Goal: Use online tool/utility: Utilize a website feature to perform a specific function

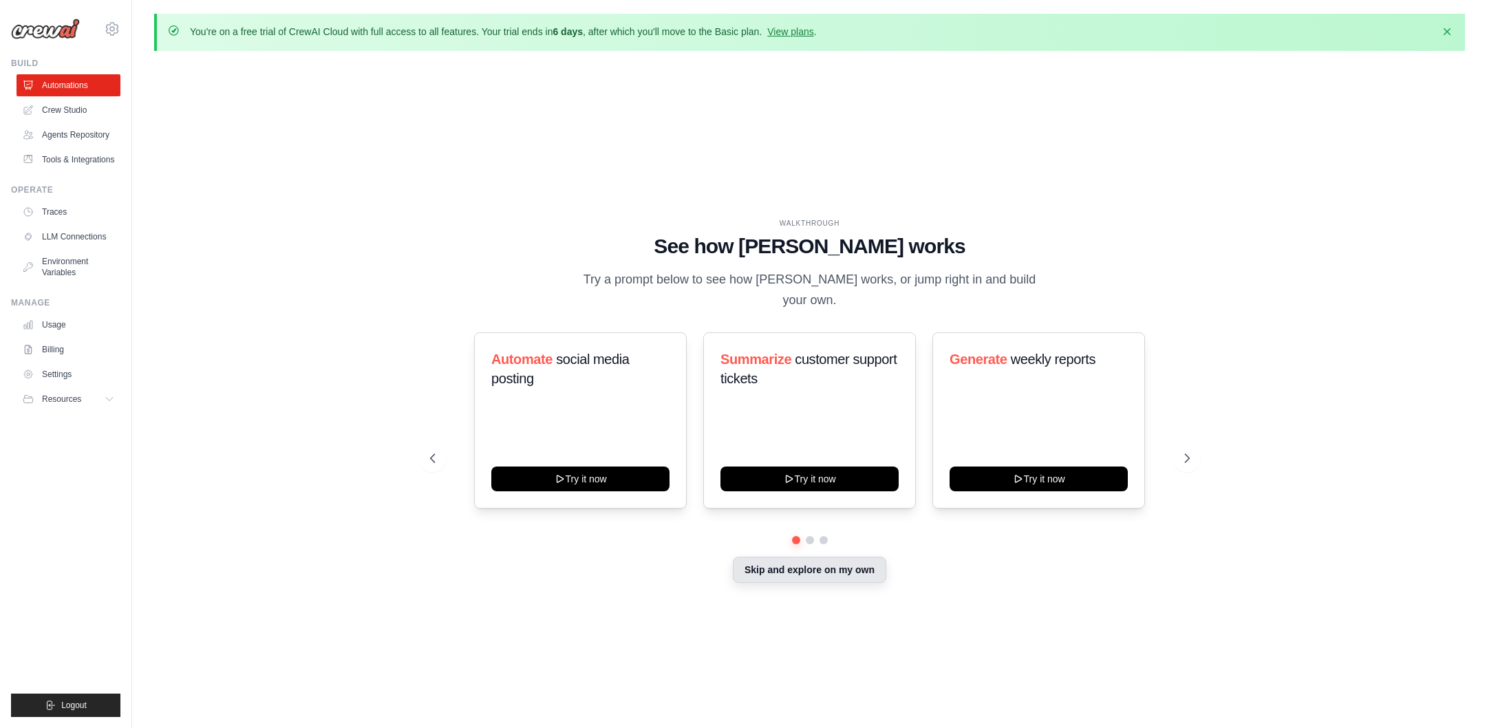
click at [860, 561] on button "Skip and explore on my own" at bounding box center [809, 570] width 153 height 26
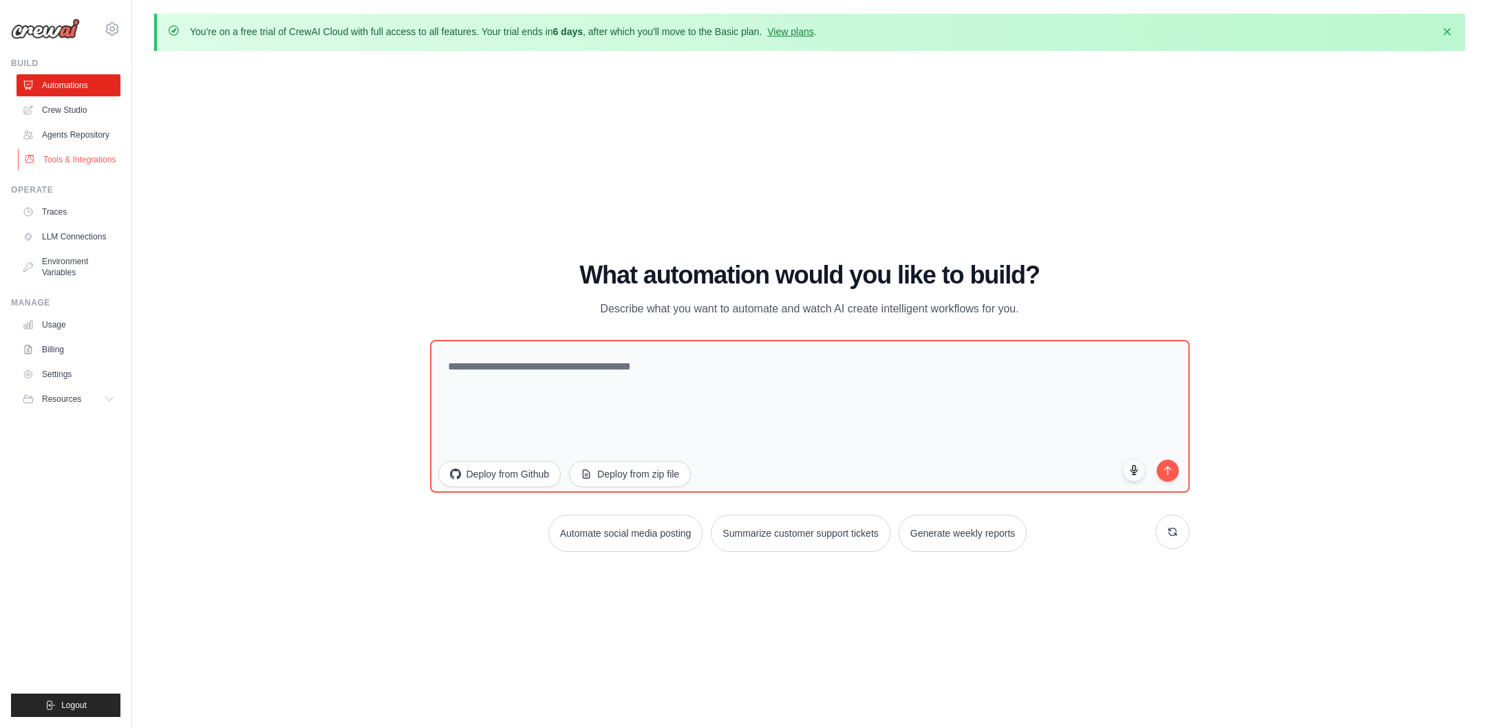
click at [63, 160] on link "Tools & Integrations" at bounding box center [70, 160] width 104 height 22
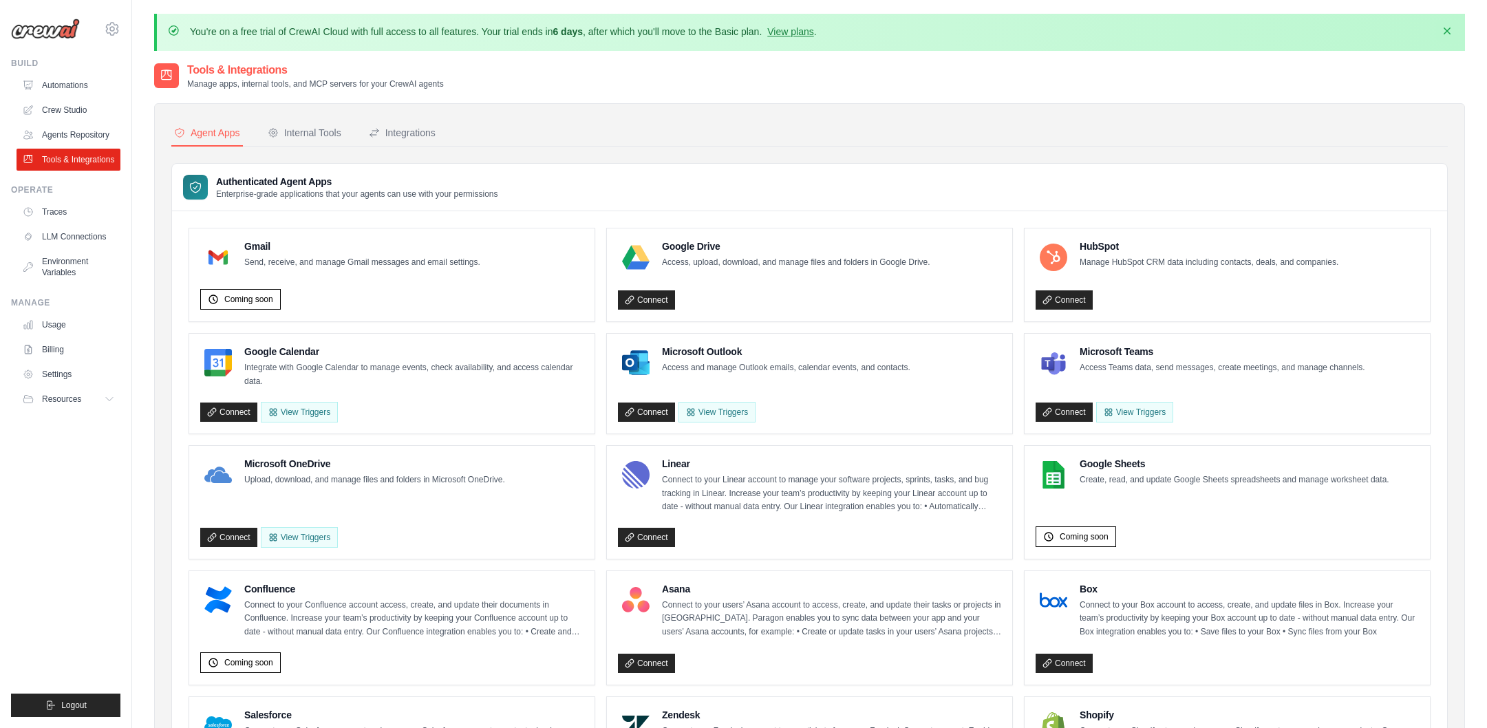
drag, startPoint x: 1432, startPoint y: 28, endPoint x: 1445, endPoint y: 31, distance: 13.5
click at [1445, 31] on div "Dismiss" at bounding box center [1443, 32] width 22 height 15
click at [1445, 31] on icon "button" at bounding box center [1448, 31] width 14 height 14
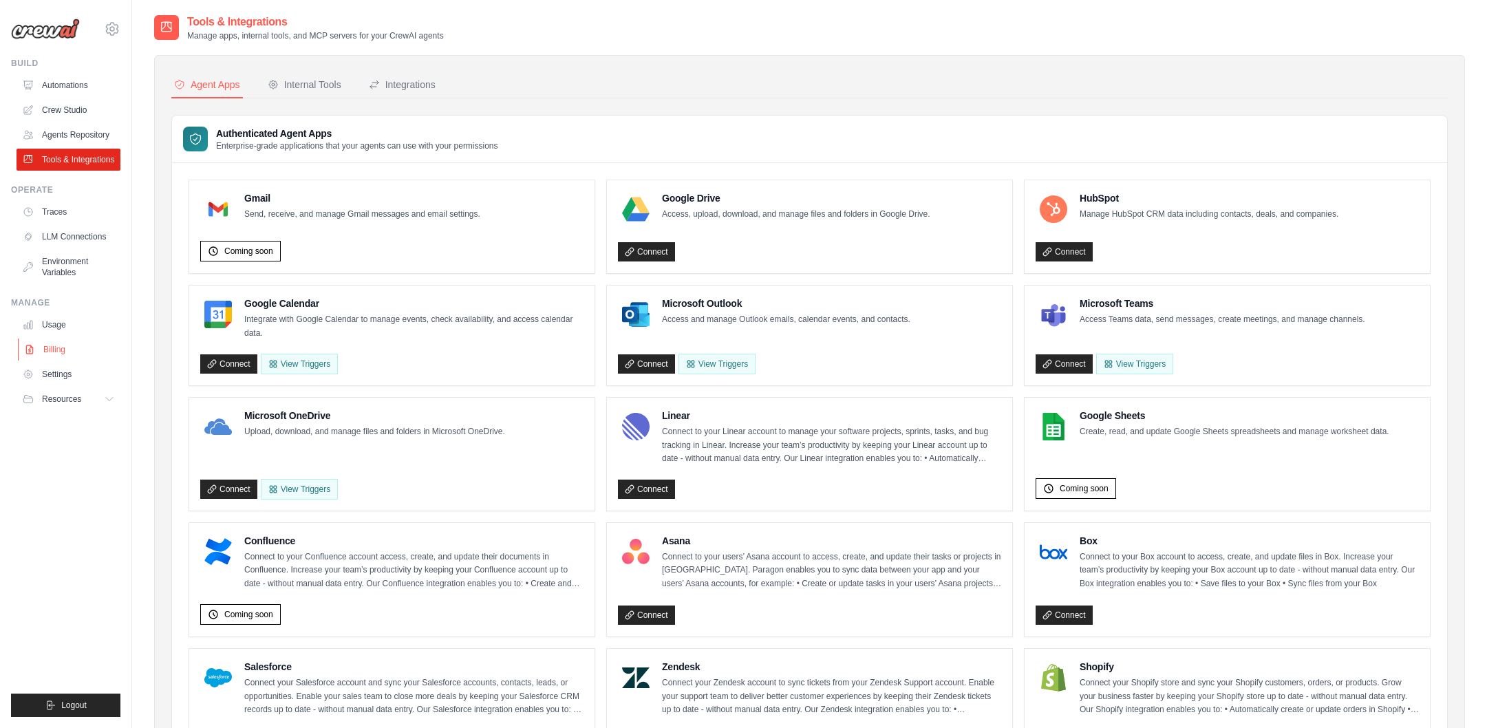
click at [65, 348] on link "Billing" at bounding box center [70, 350] width 104 height 22
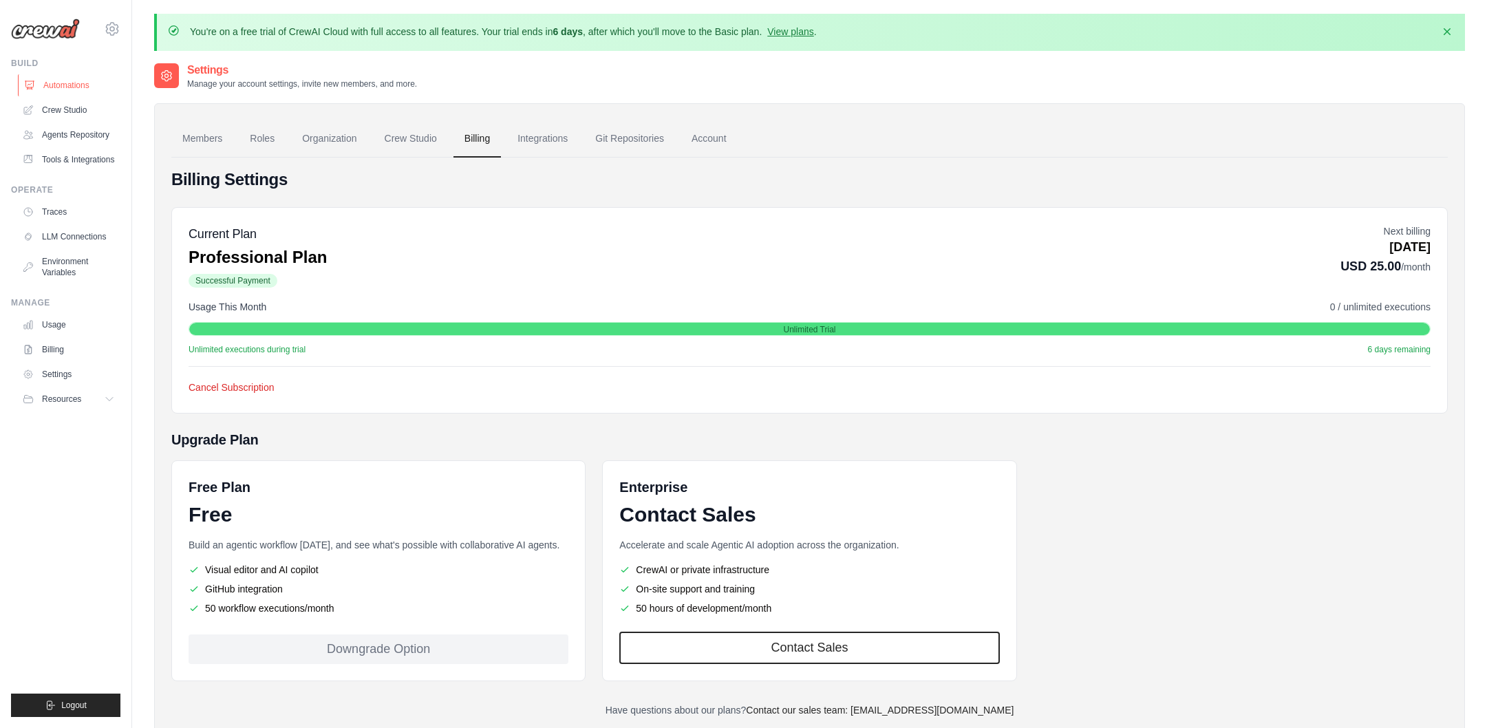
click at [65, 87] on link "Automations" at bounding box center [70, 85] width 104 height 22
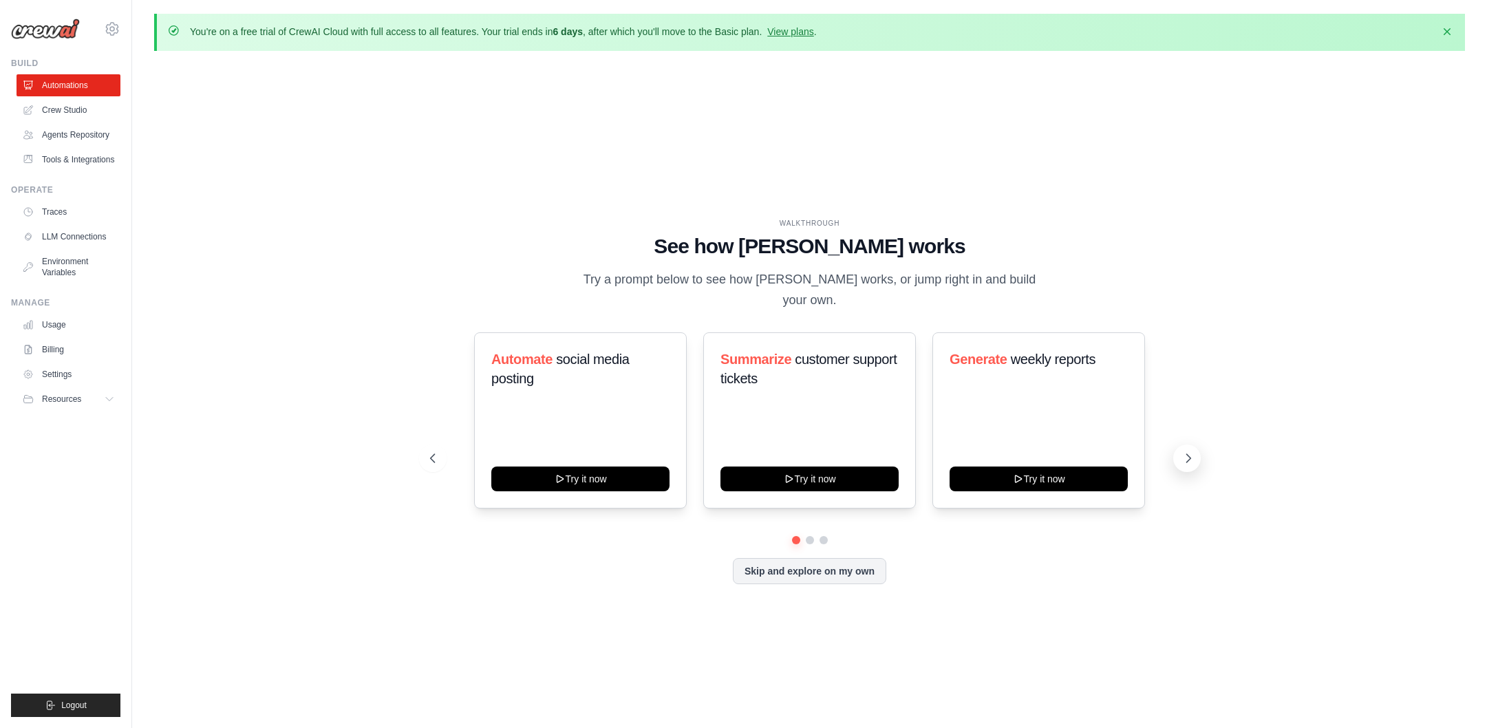
click at [1187, 454] on icon at bounding box center [1189, 458] width 4 height 8
click at [1190, 451] on icon at bounding box center [1189, 458] width 14 height 14
click at [810, 566] on button "Skip and explore on my own" at bounding box center [809, 570] width 153 height 26
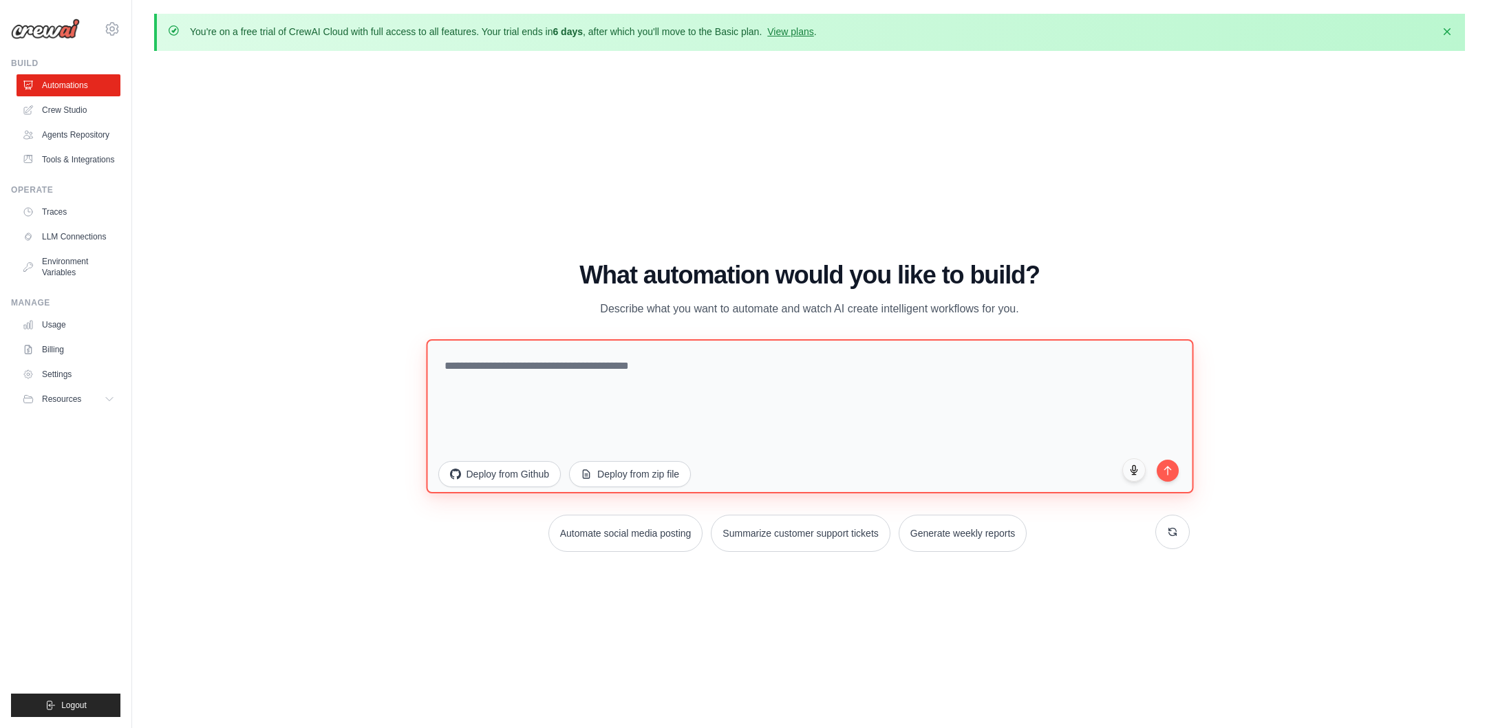
click at [467, 368] on textarea at bounding box center [809, 416] width 767 height 154
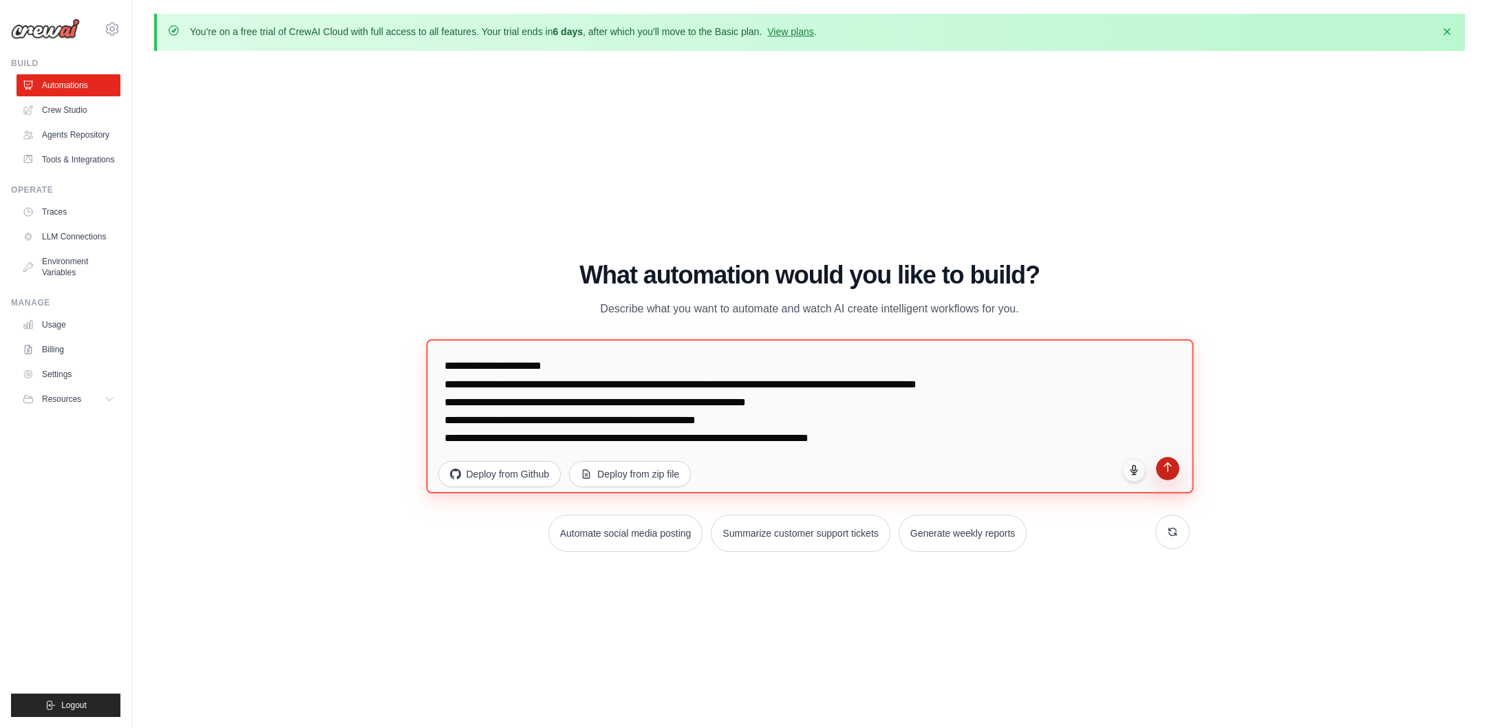
type textarea "**********"
click at [1167, 471] on icon "submit" at bounding box center [1168, 468] width 12 height 12
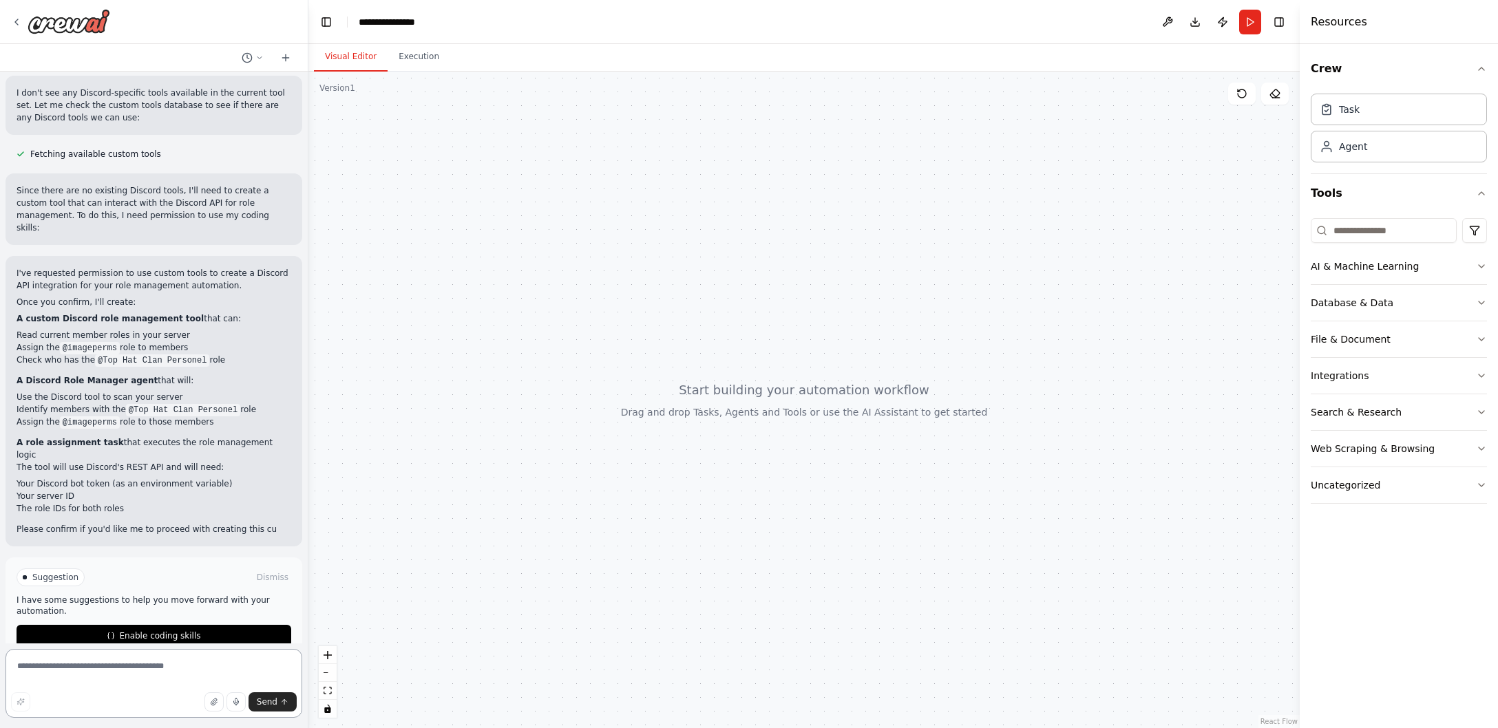
scroll to position [284, 0]
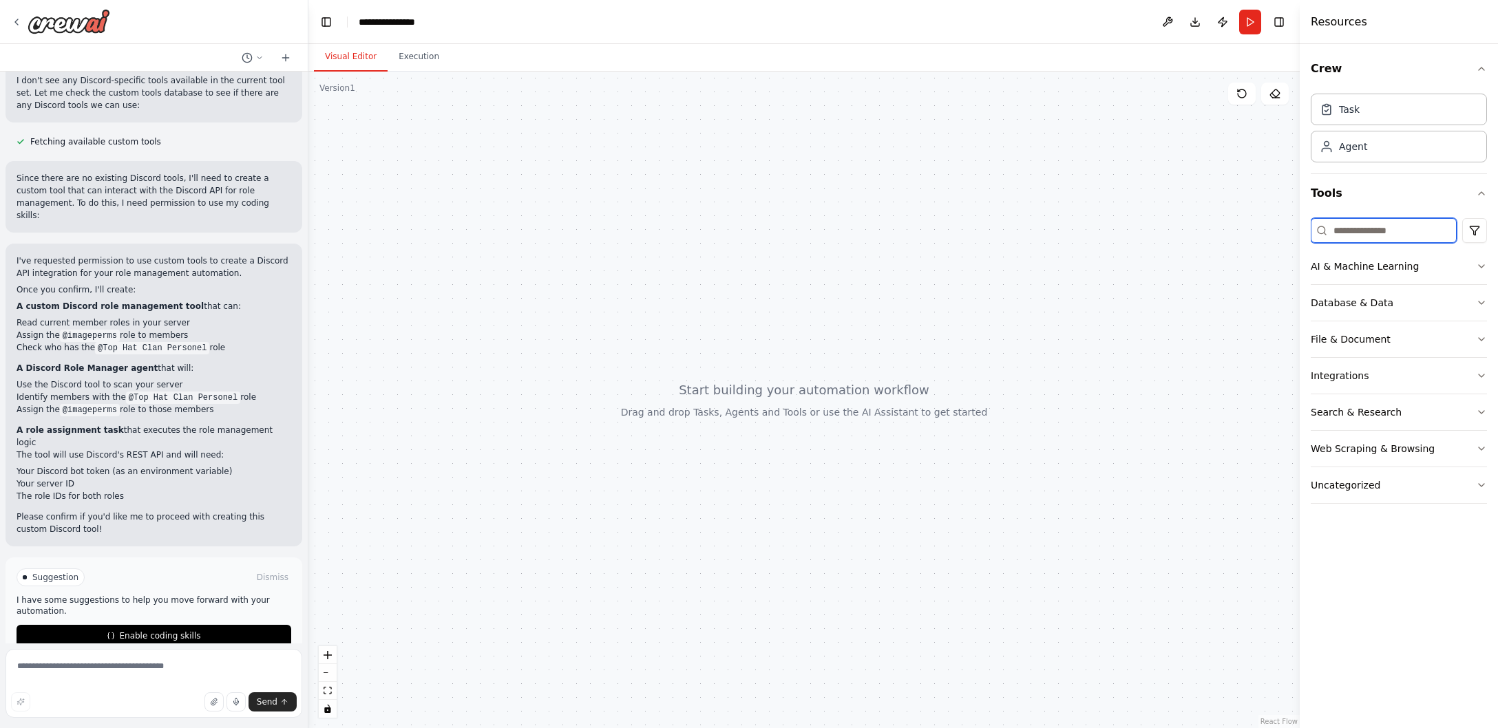
click at [1354, 233] on input at bounding box center [1383, 230] width 146 height 25
type input "*******"
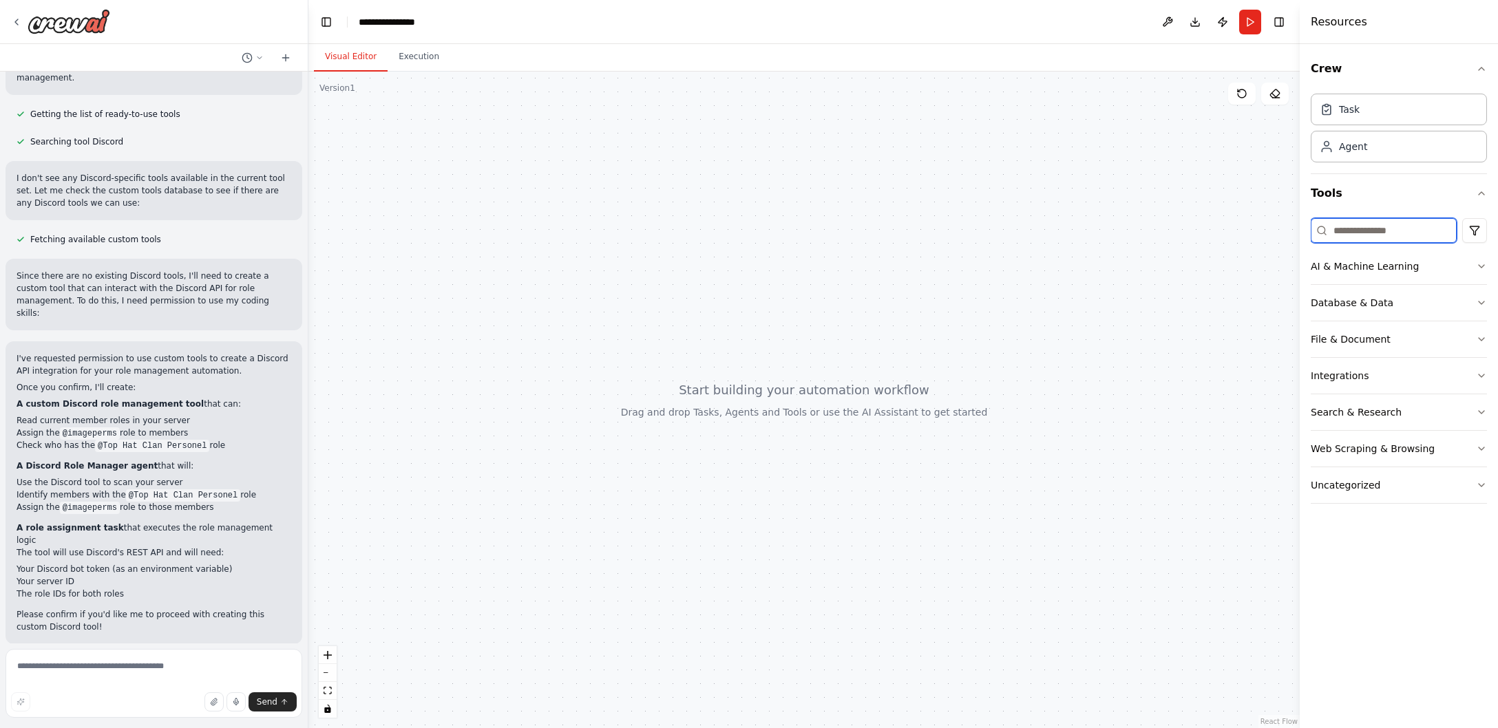
scroll to position [186, 0]
drag, startPoint x: 30, startPoint y: 178, endPoint x: 131, endPoint y: 202, distance: 104.0
click at [131, 202] on p "I don't see any Discord-specific tools available in the current tool set. Let m…" at bounding box center [154, 190] width 275 height 37
drag, startPoint x: 131, startPoint y: 202, endPoint x: 18, endPoint y: 183, distance: 115.2
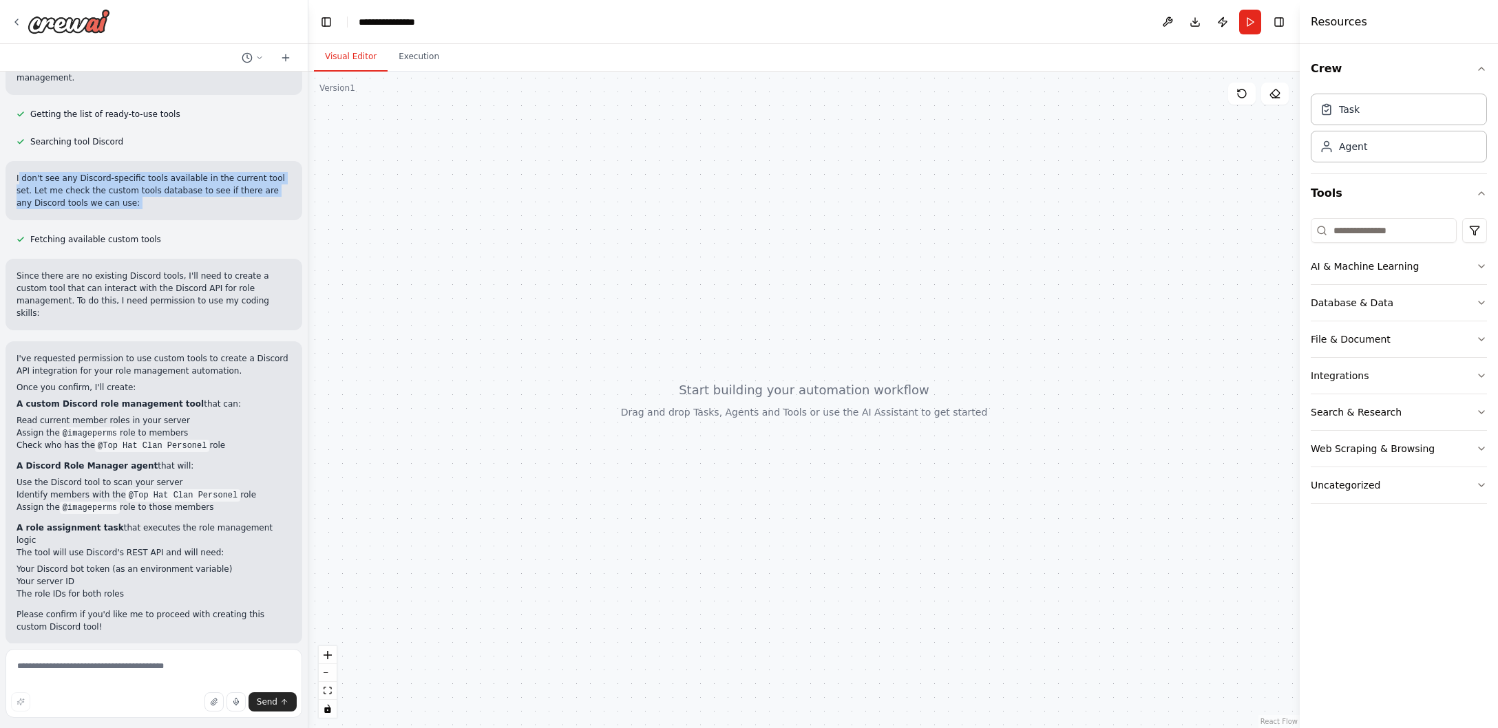
click at [18, 183] on p "I don't see any Discord-specific tools available in the current tool set. Let m…" at bounding box center [154, 190] width 275 height 37
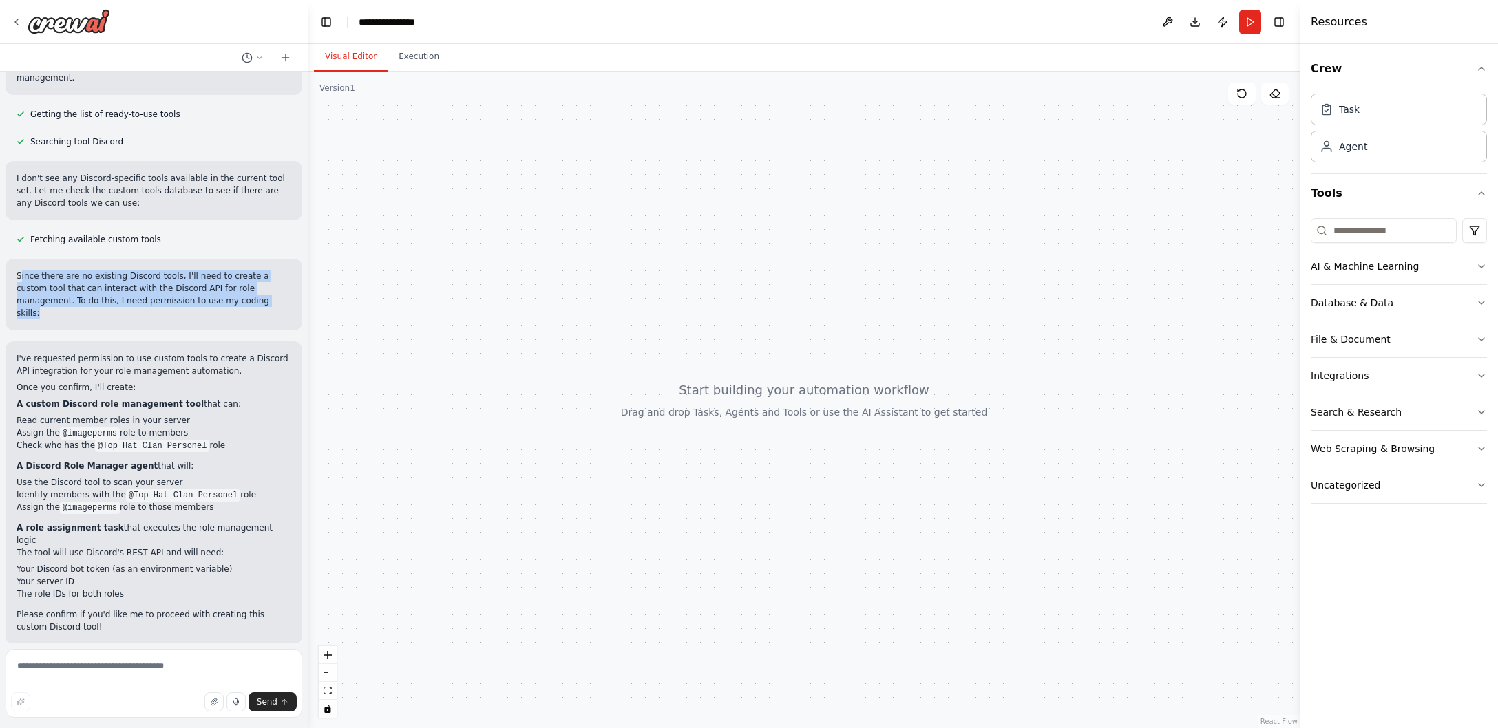
drag, startPoint x: 280, startPoint y: 305, endPoint x: 19, endPoint y: 273, distance: 262.8
click at [19, 273] on p "Since there are no existing Discord tools, I'll need to create a custom tool th…" at bounding box center [154, 295] width 275 height 50
click at [244, 290] on p "Since there are no existing Discord tools, I'll need to create a custom tool th…" at bounding box center [154, 295] width 275 height 50
click at [245, 290] on p "Since there are no existing Discord tools, I'll need to create a custom tool th…" at bounding box center [154, 295] width 275 height 50
click at [255, 308] on div "Since there are no existing Discord tools, I'll need to create a custom tool th…" at bounding box center [154, 295] width 297 height 72
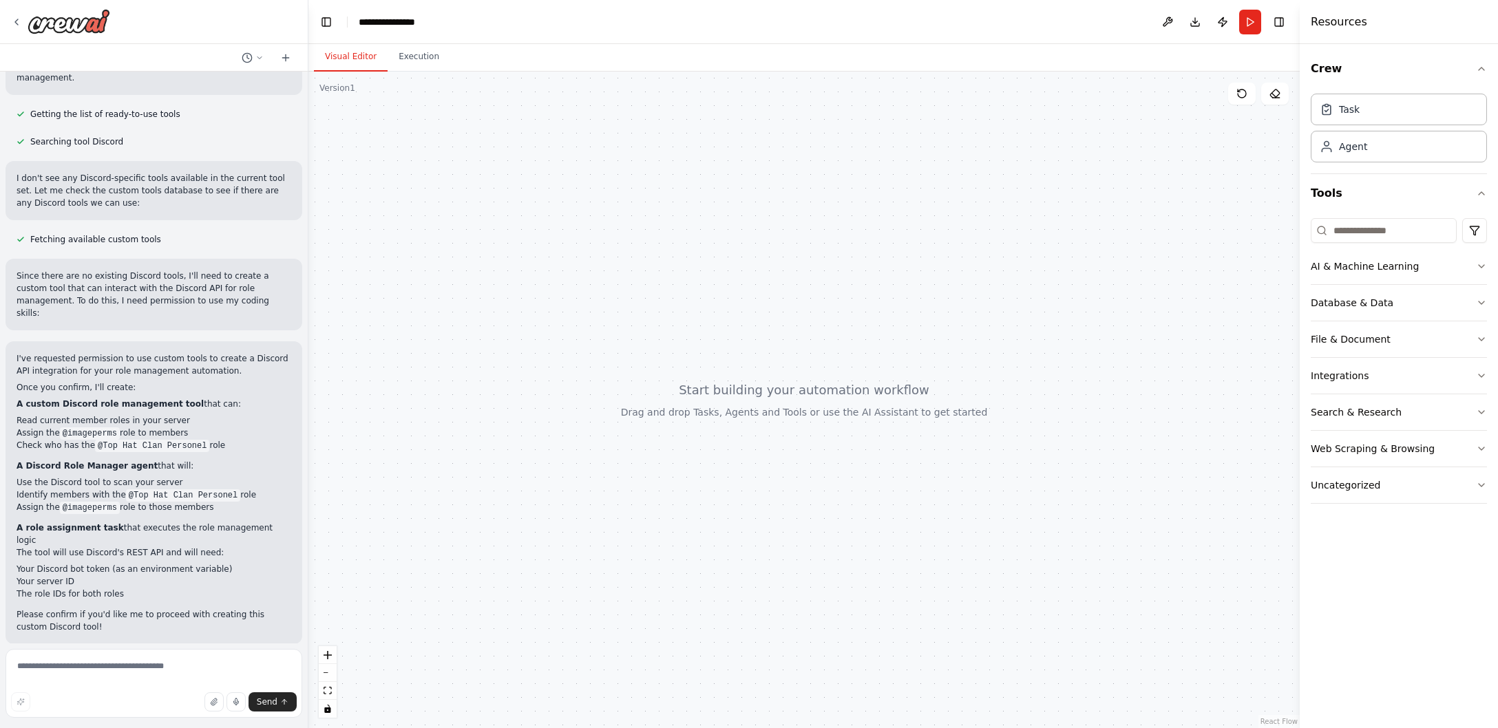
click at [255, 308] on div "Since there are no existing Discord tools, I'll need to create a custom tool th…" at bounding box center [154, 295] width 297 height 72
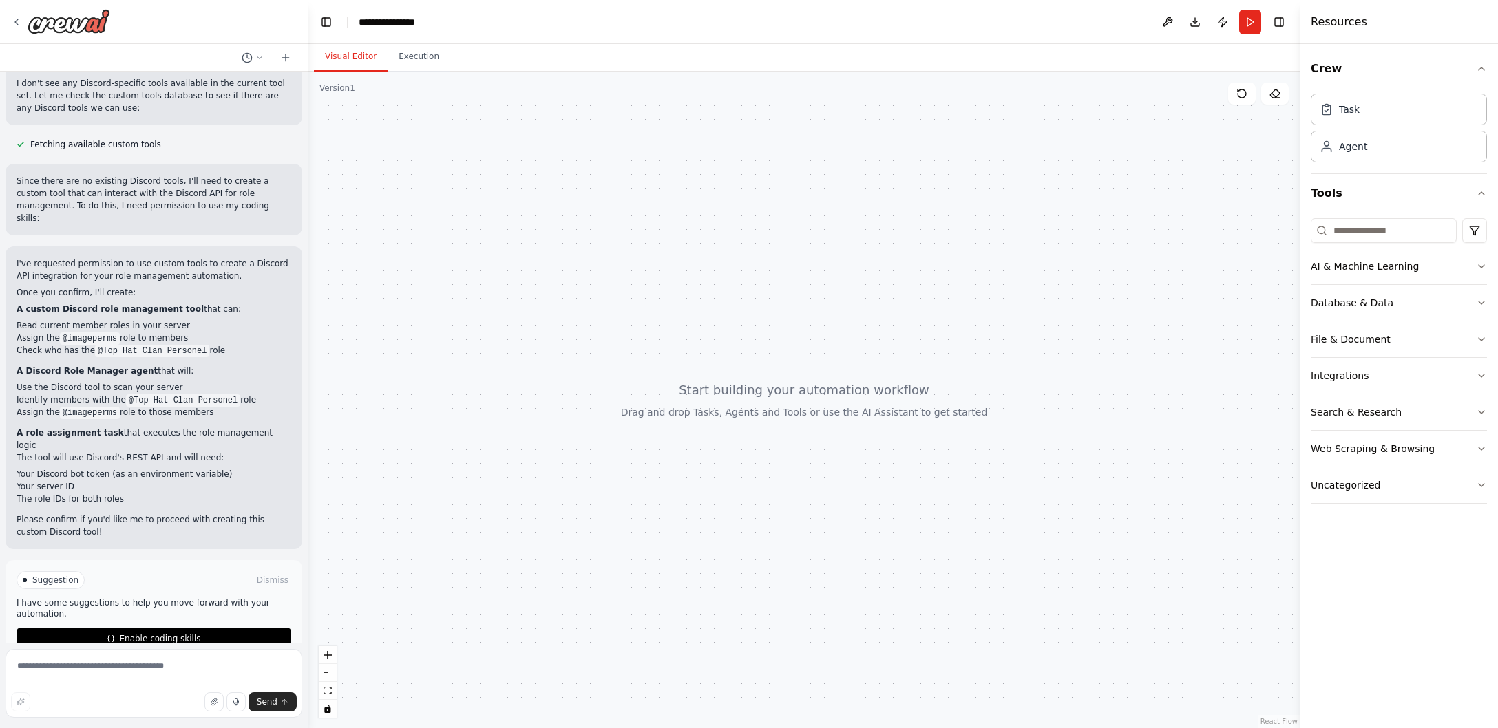
scroll to position [284, 0]
click at [1254, 23] on button "Run" at bounding box center [1250, 22] width 22 height 25
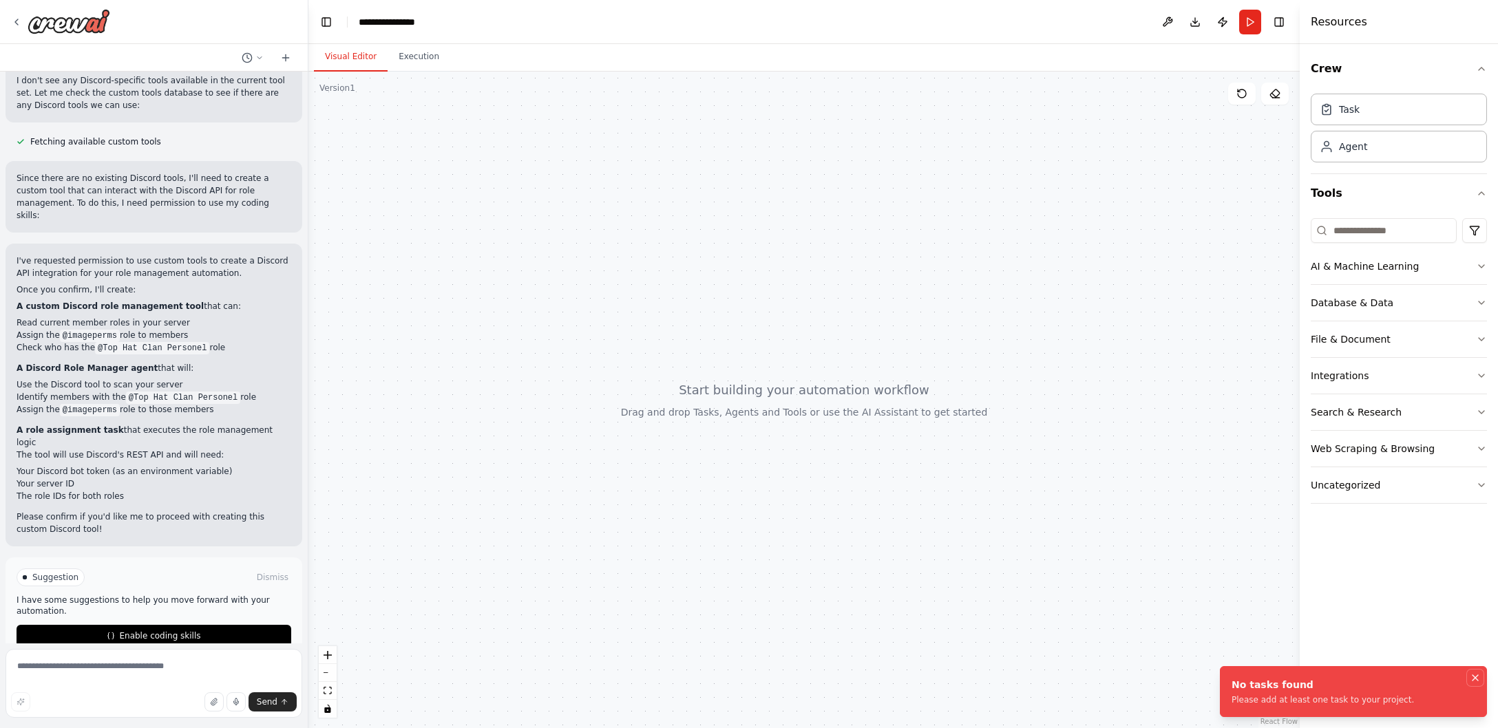
click at [1478, 677] on icon "Notifications (F8)" at bounding box center [1474, 677] width 11 height 11
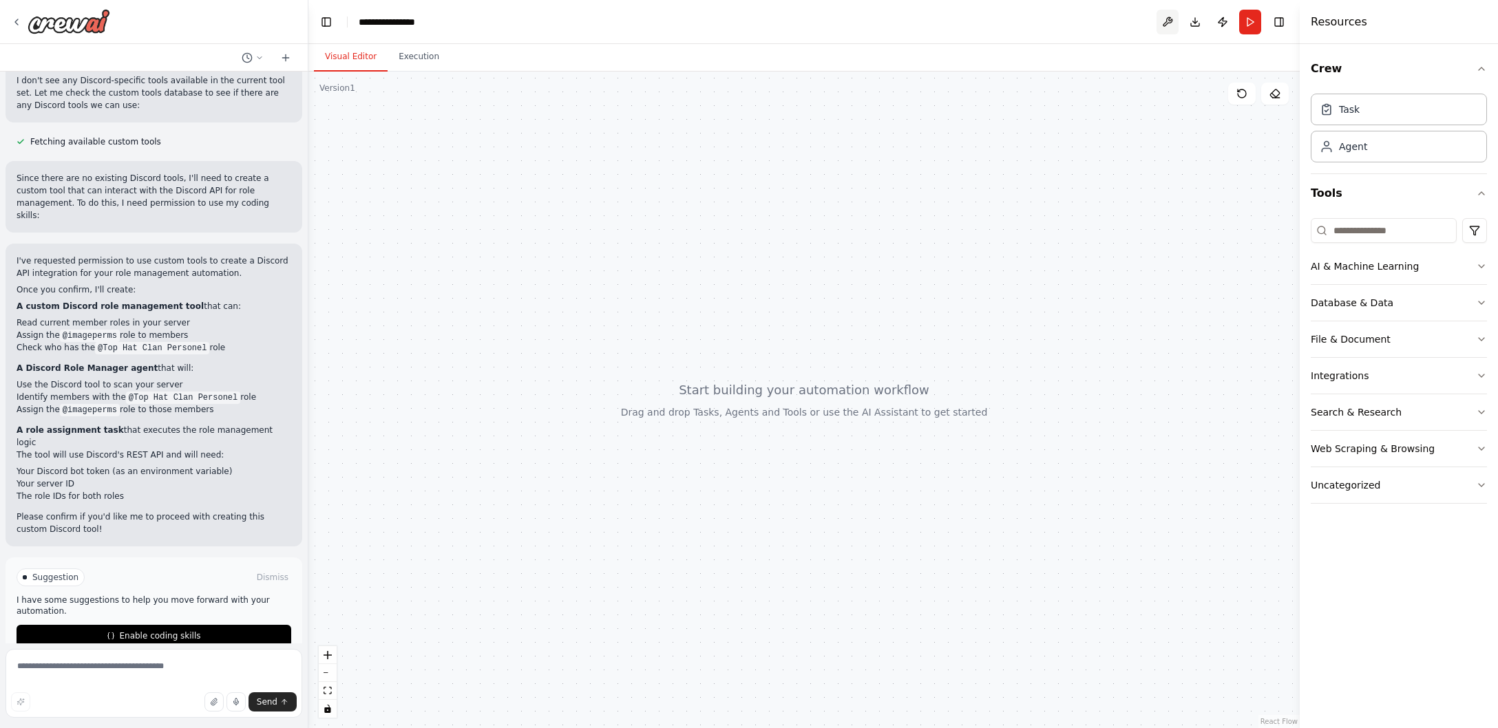
click at [1168, 24] on button at bounding box center [1167, 22] width 22 height 25
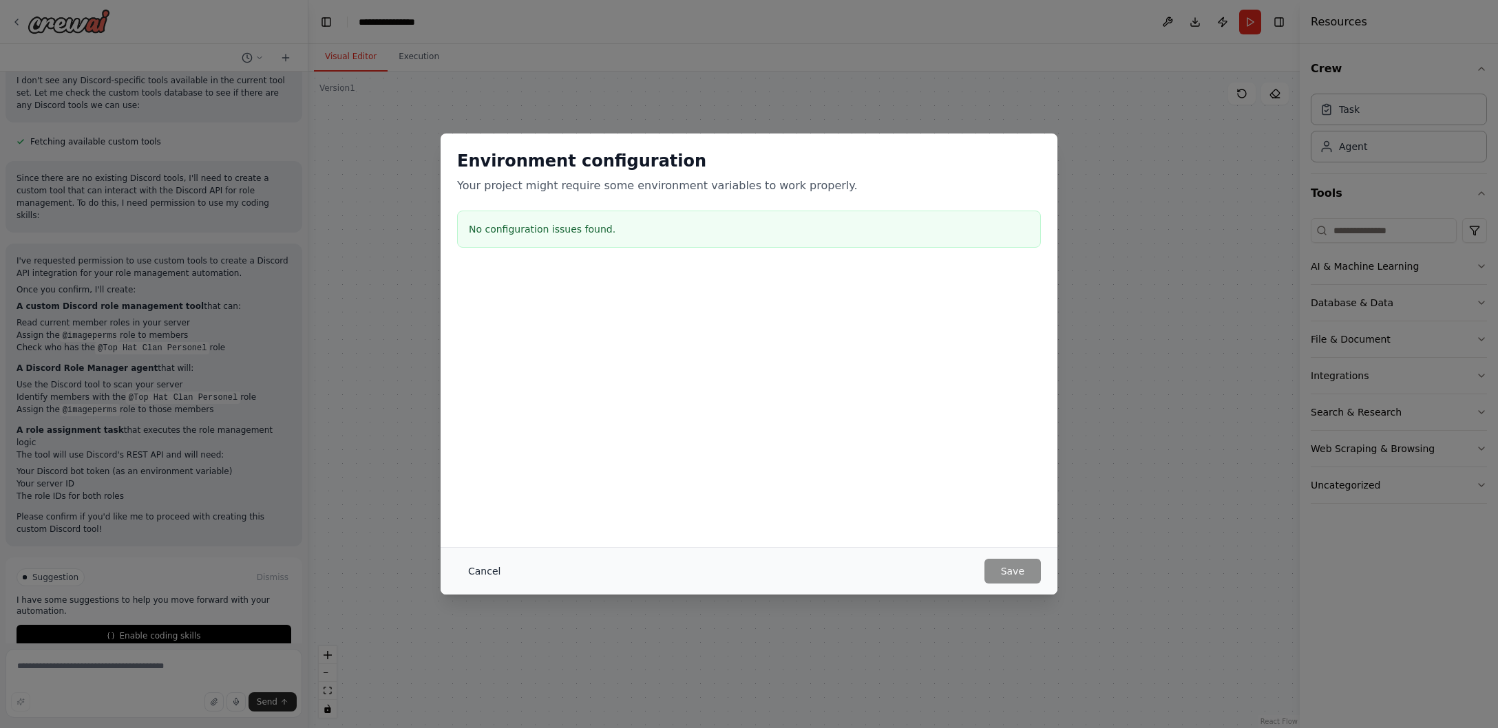
click at [480, 571] on button "Cancel" at bounding box center [484, 571] width 54 height 25
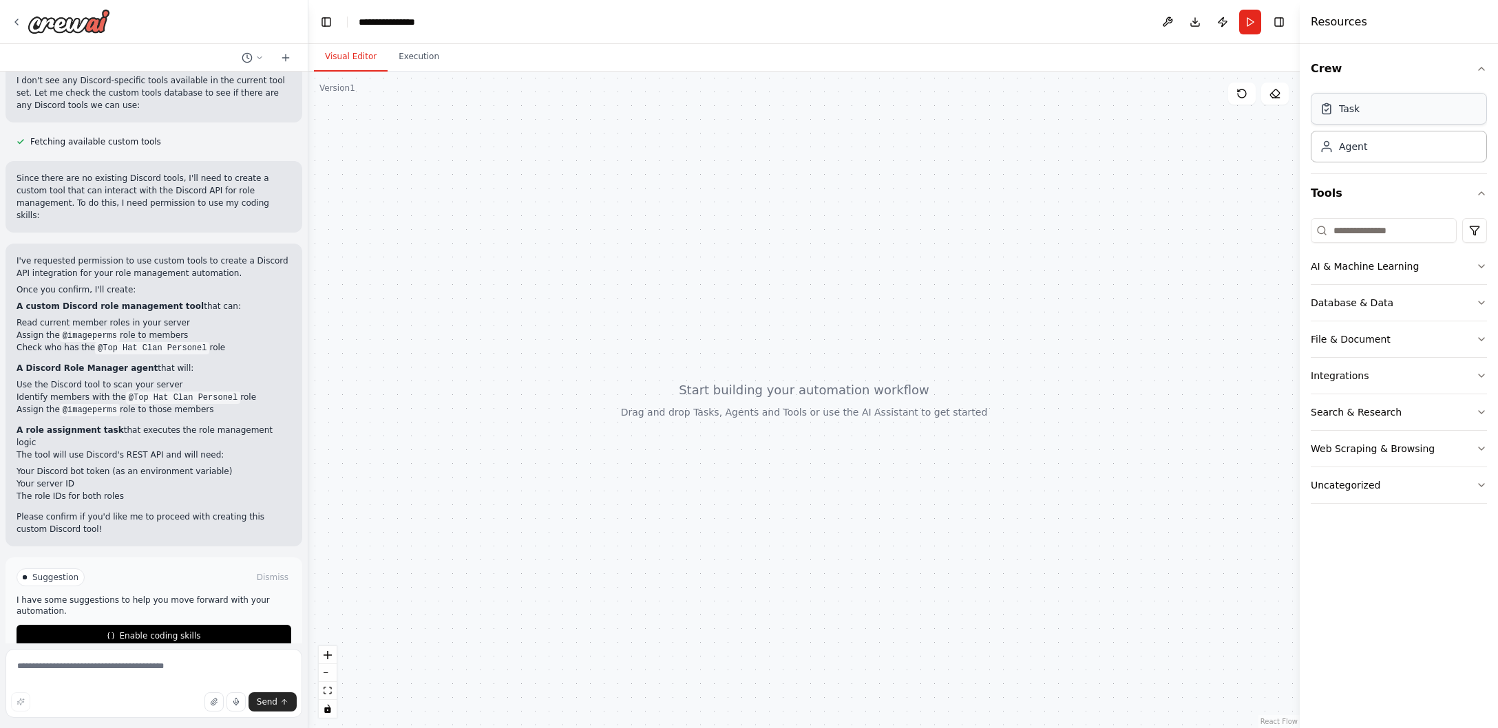
click at [1401, 118] on div "Task" at bounding box center [1398, 109] width 176 height 32
click at [1355, 114] on div "Task" at bounding box center [1349, 109] width 21 height 14
click at [1363, 154] on div "Agent" at bounding box center [1398, 146] width 176 height 32
click at [412, 54] on button "Execution" at bounding box center [418, 57] width 63 height 29
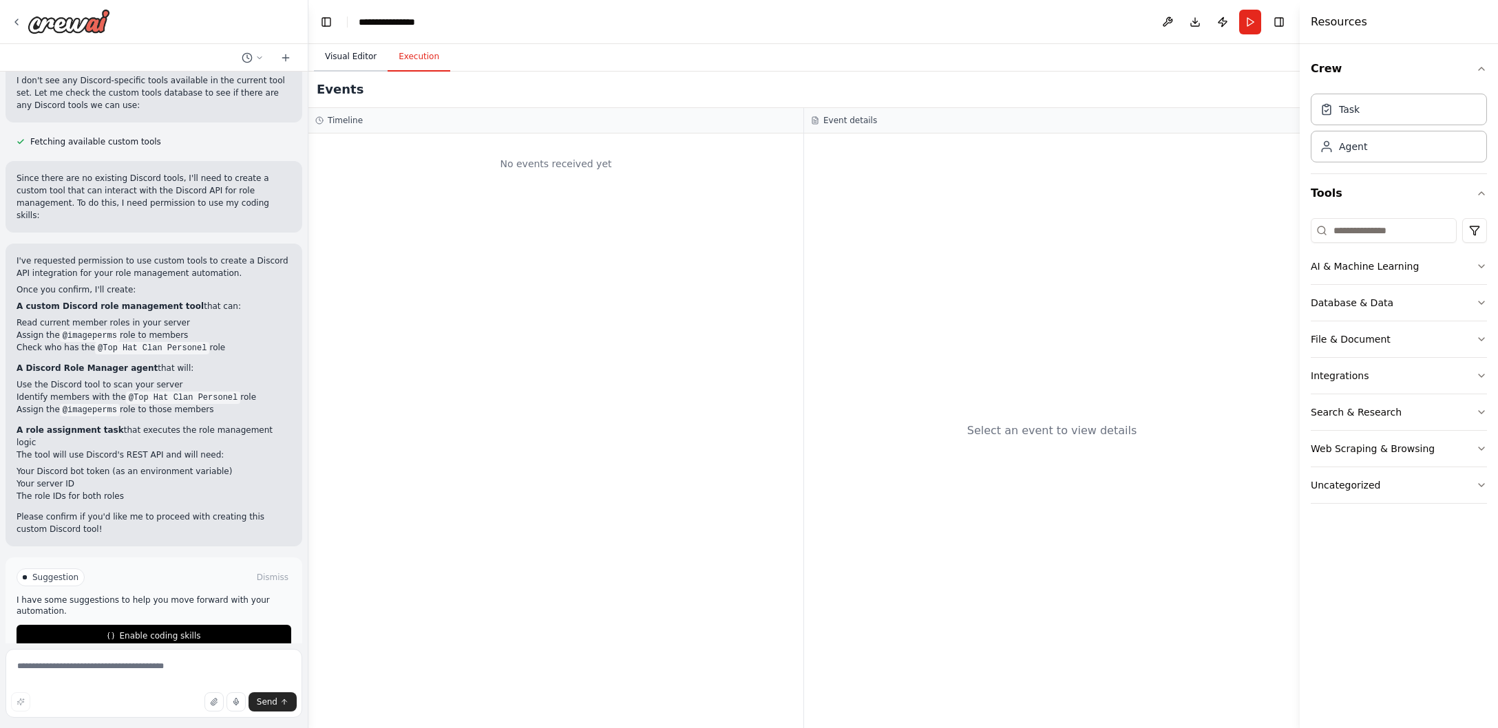
click at [354, 63] on button "Visual Editor" at bounding box center [351, 57] width 74 height 29
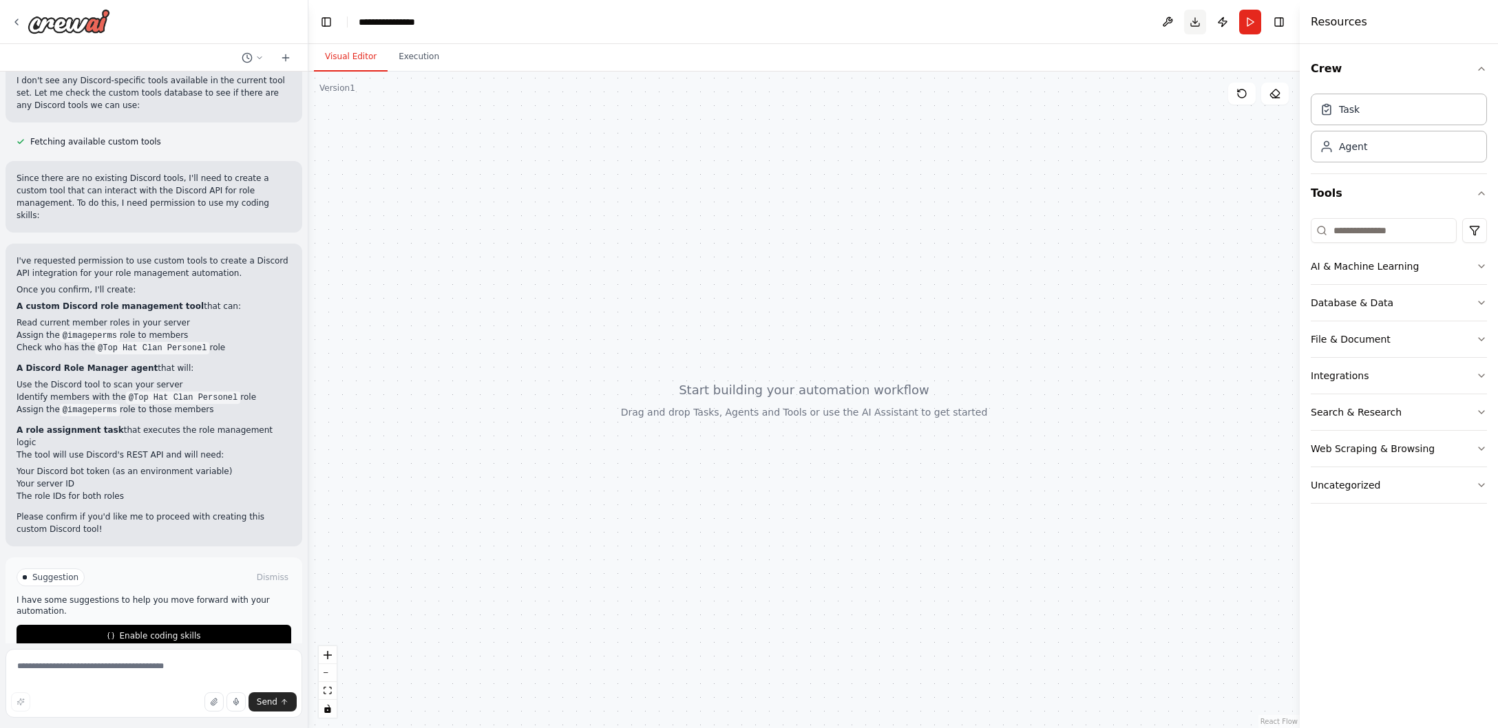
click at [1195, 23] on button "Download" at bounding box center [1195, 22] width 22 height 25
click at [1220, 23] on button "Publish" at bounding box center [1222, 22] width 22 height 25
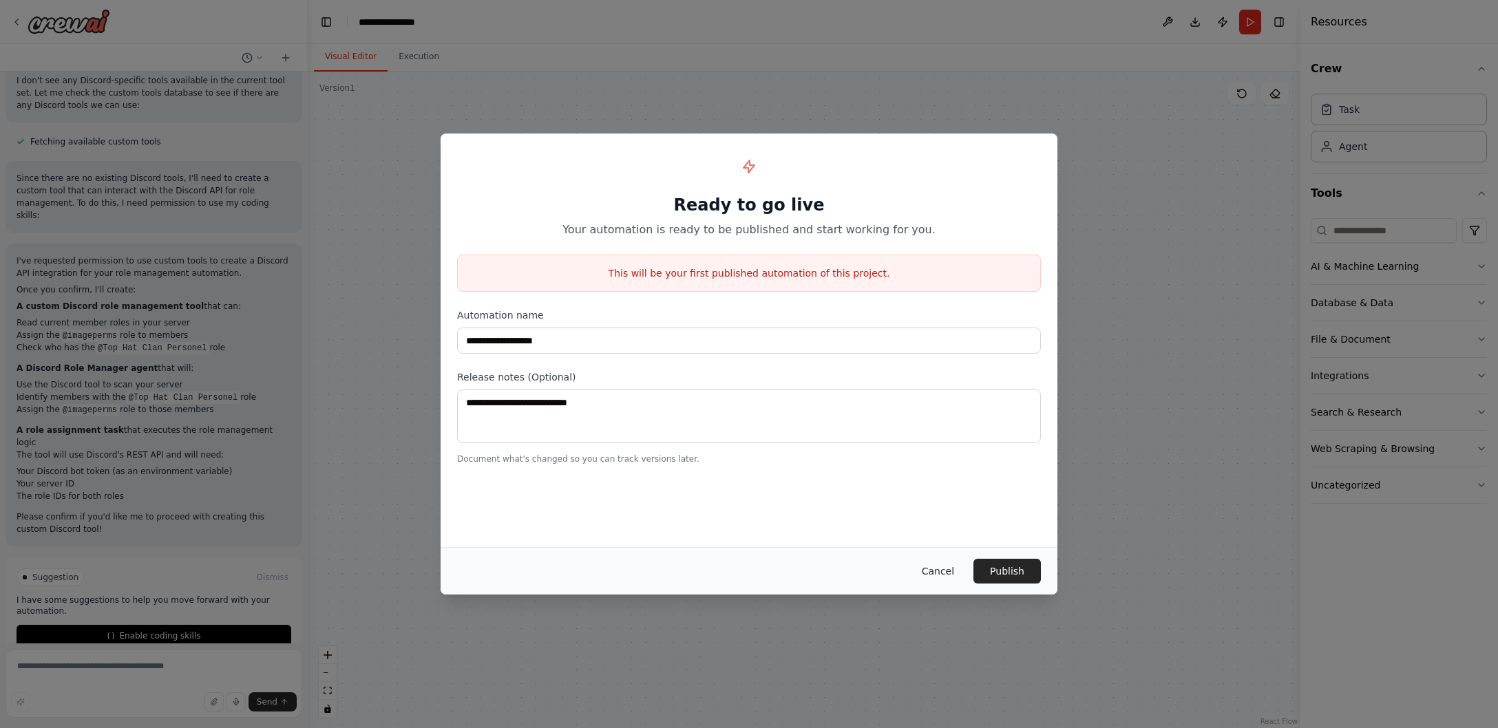
click at [944, 567] on button "Cancel" at bounding box center [938, 571] width 54 height 25
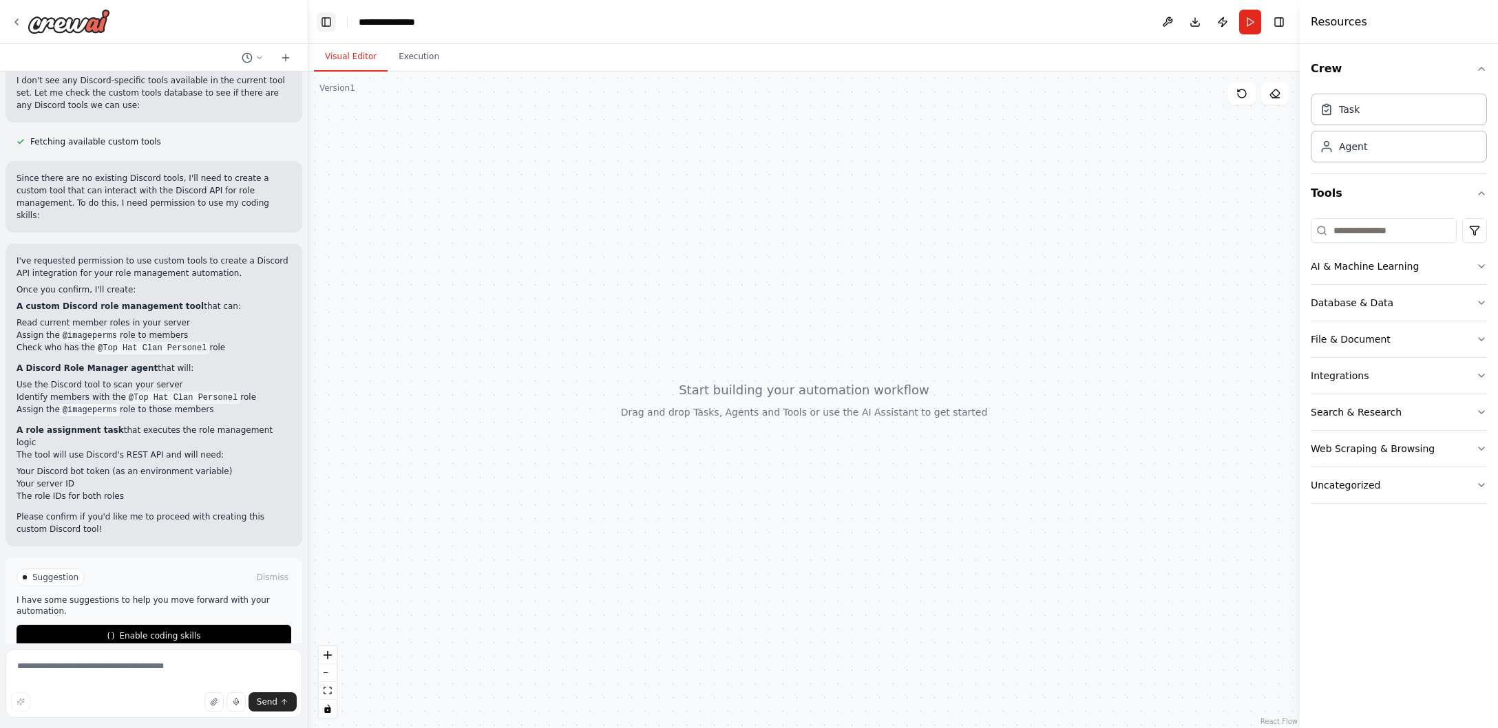
click at [324, 23] on button "Toggle Left Sidebar" at bounding box center [326, 21] width 19 height 19
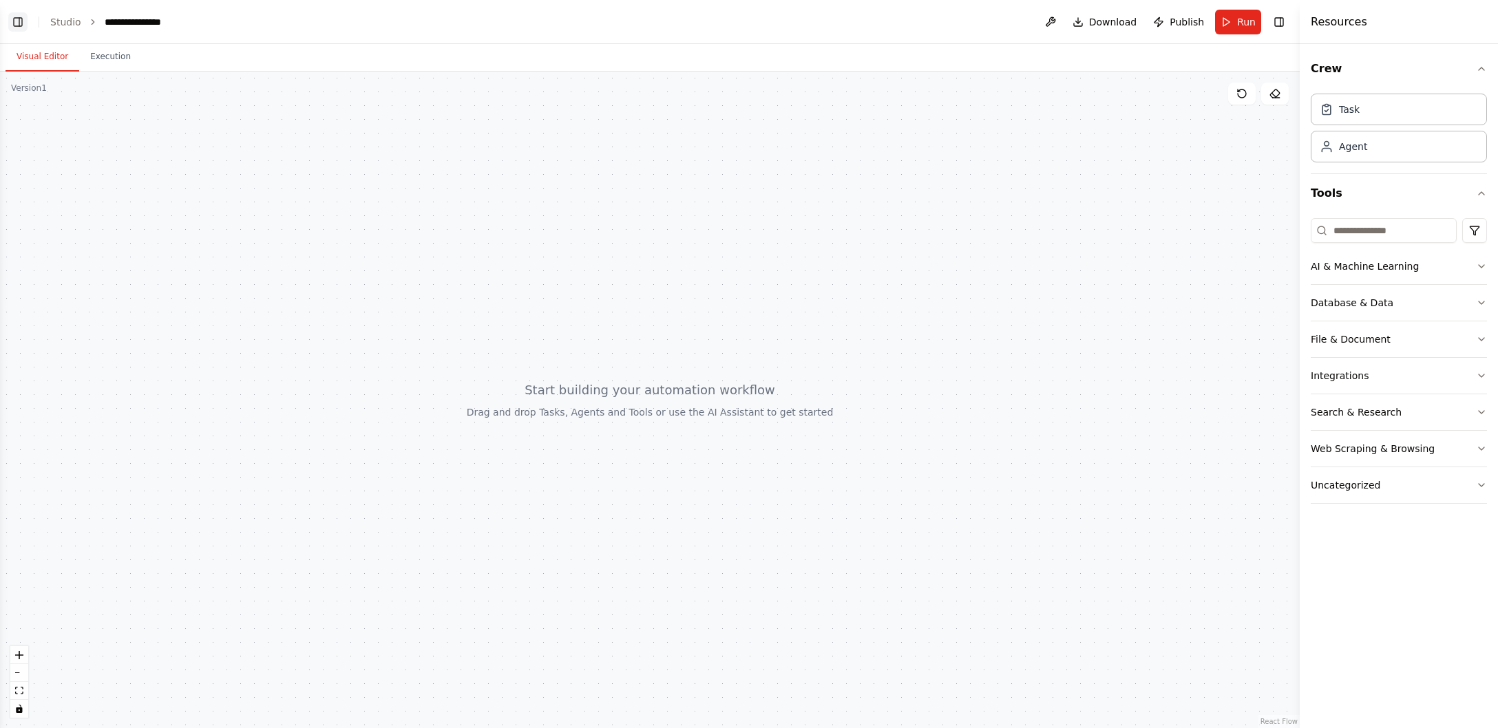
click at [17, 23] on button "Toggle Left Sidebar" at bounding box center [17, 21] width 19 height 19
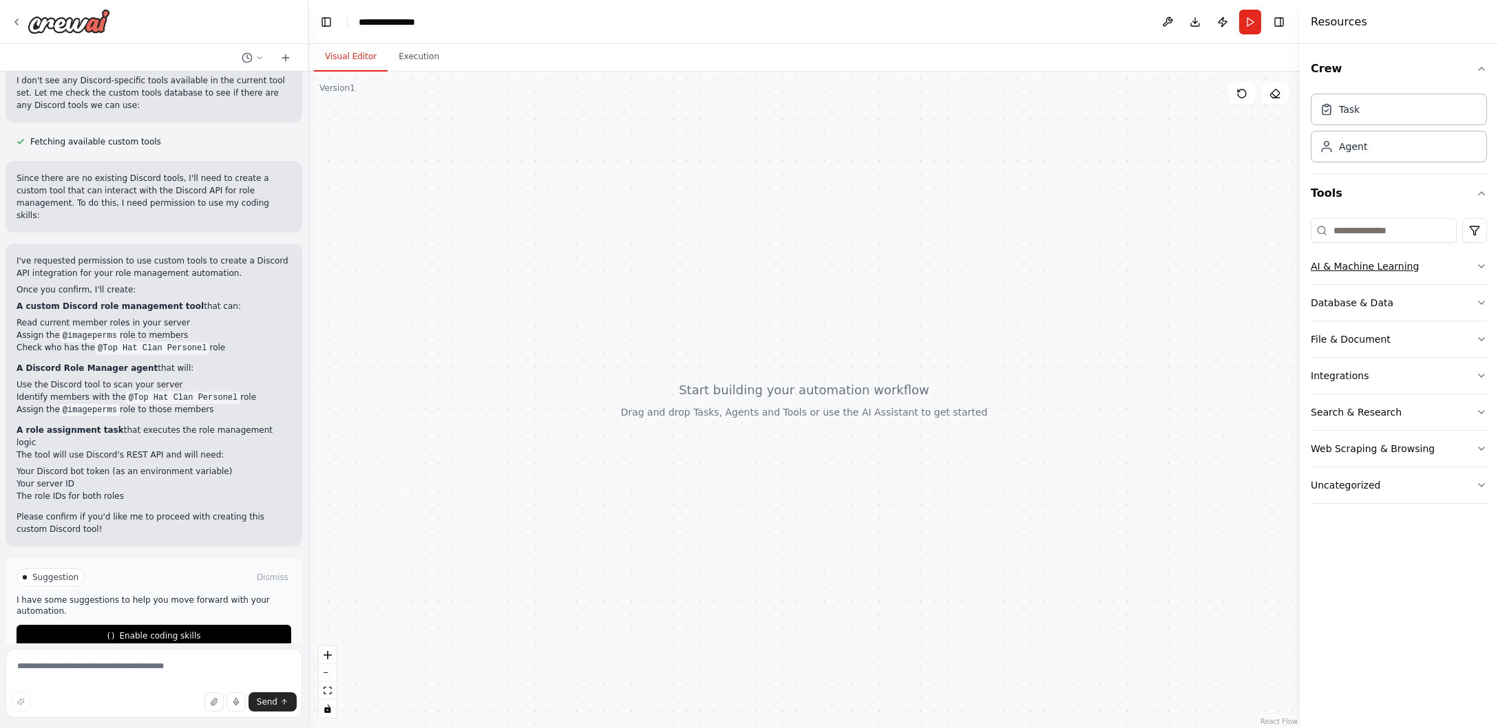
click at [1373, 279] on button "AI & Machine Learning" at bounding box center [1398, 266] width 176 height 36
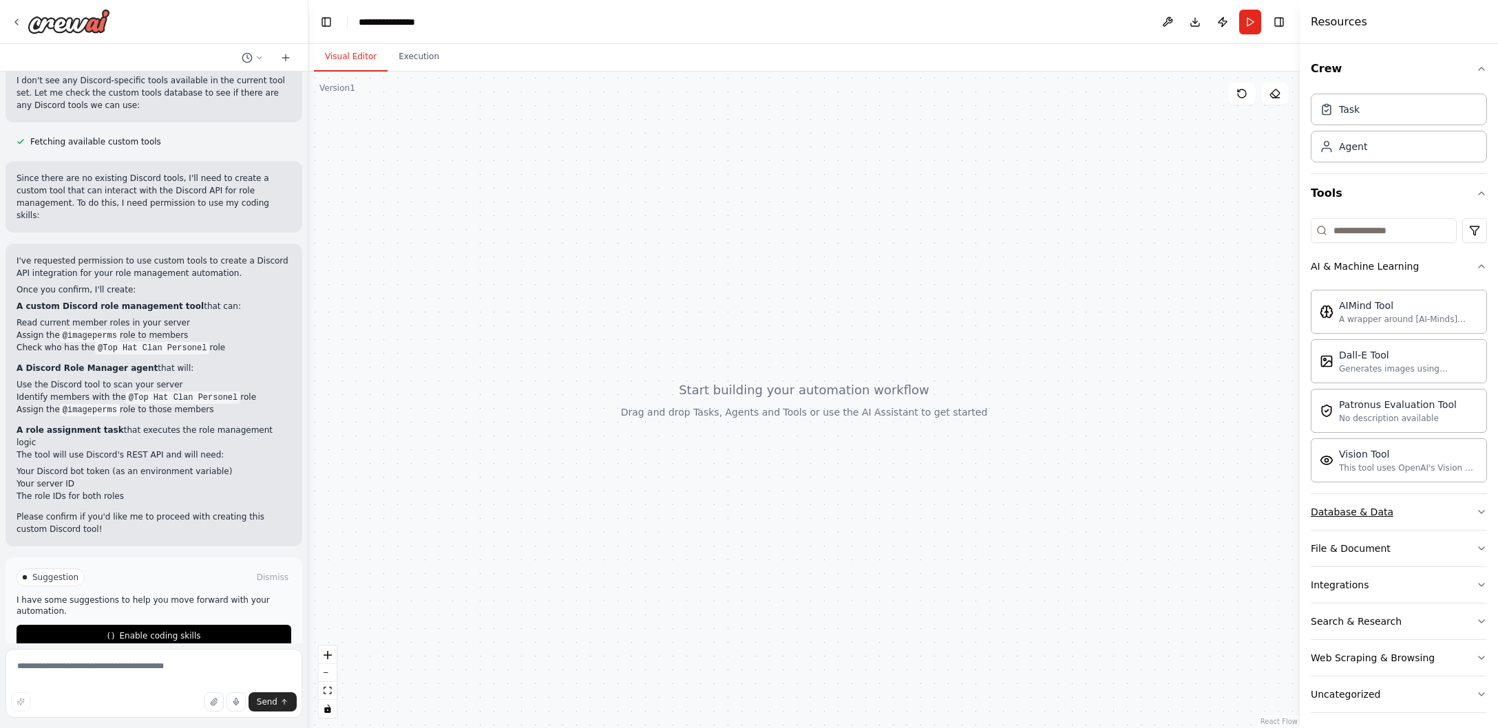
click at [1388, 514] on button "Database & Data" at bounding box center [1398, 512] width 176 height 36
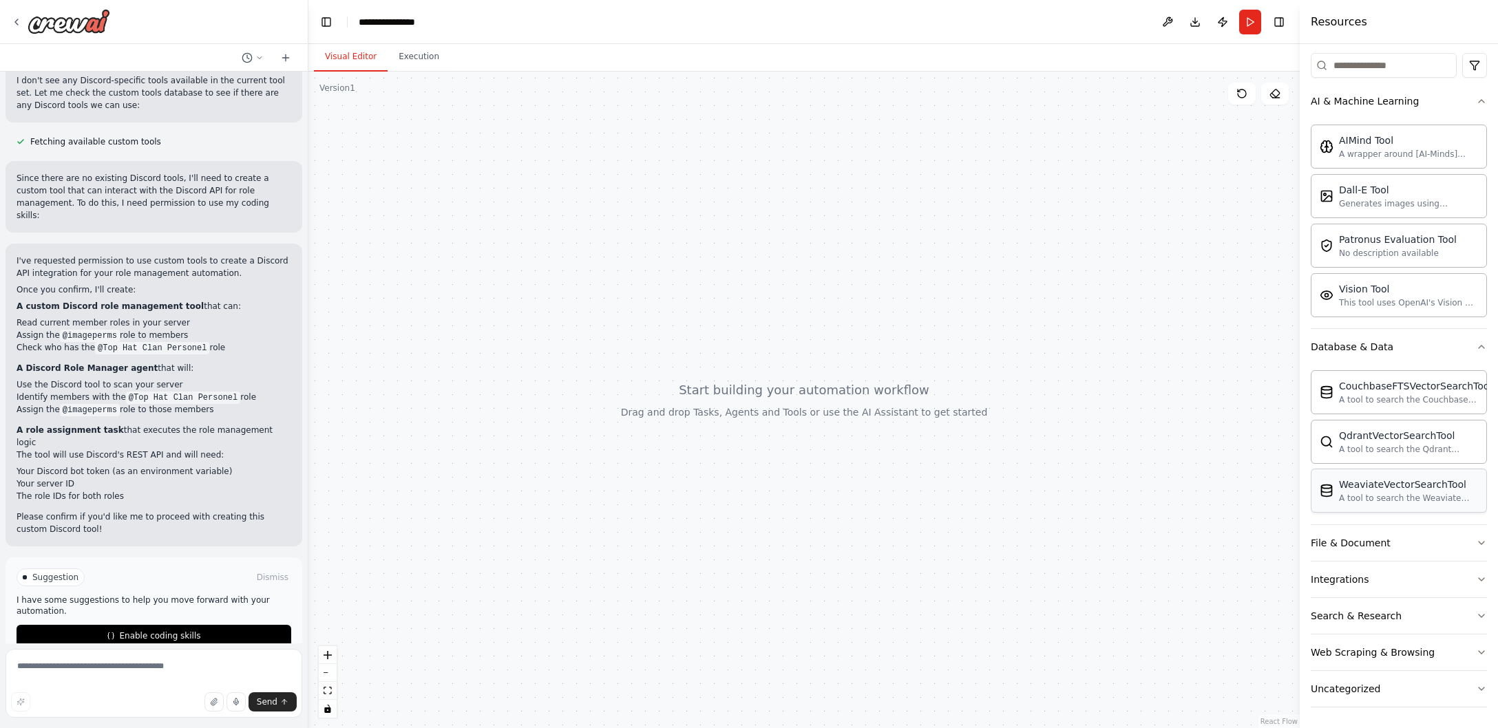
scroll to position [167, 0]
click at [1401, 538] on button "File & Document" at bounding box center [1398, 542] width 176 height 36
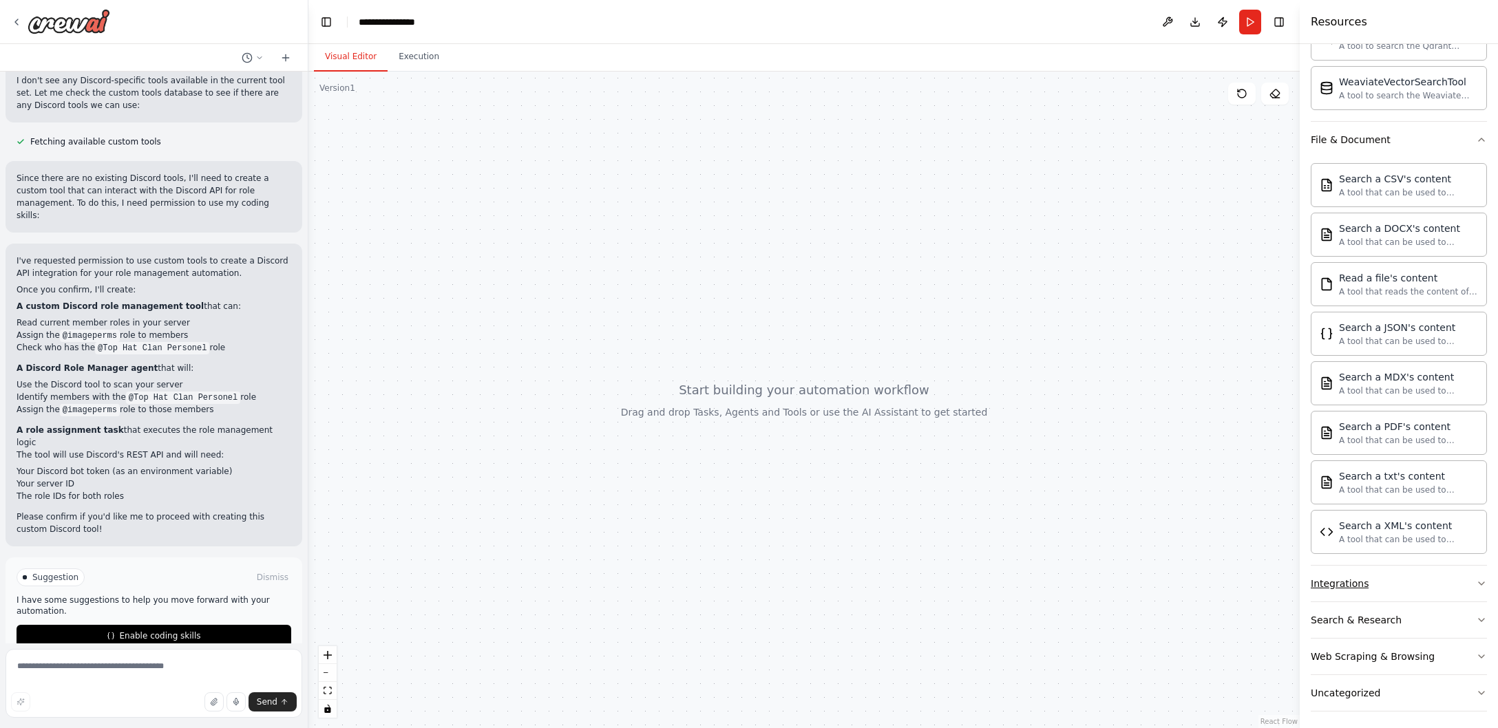
scroll to position [569, 0]
click at [1370, 580] on button "Integrations" at bounding box center [1398, 583] width 176 height 36
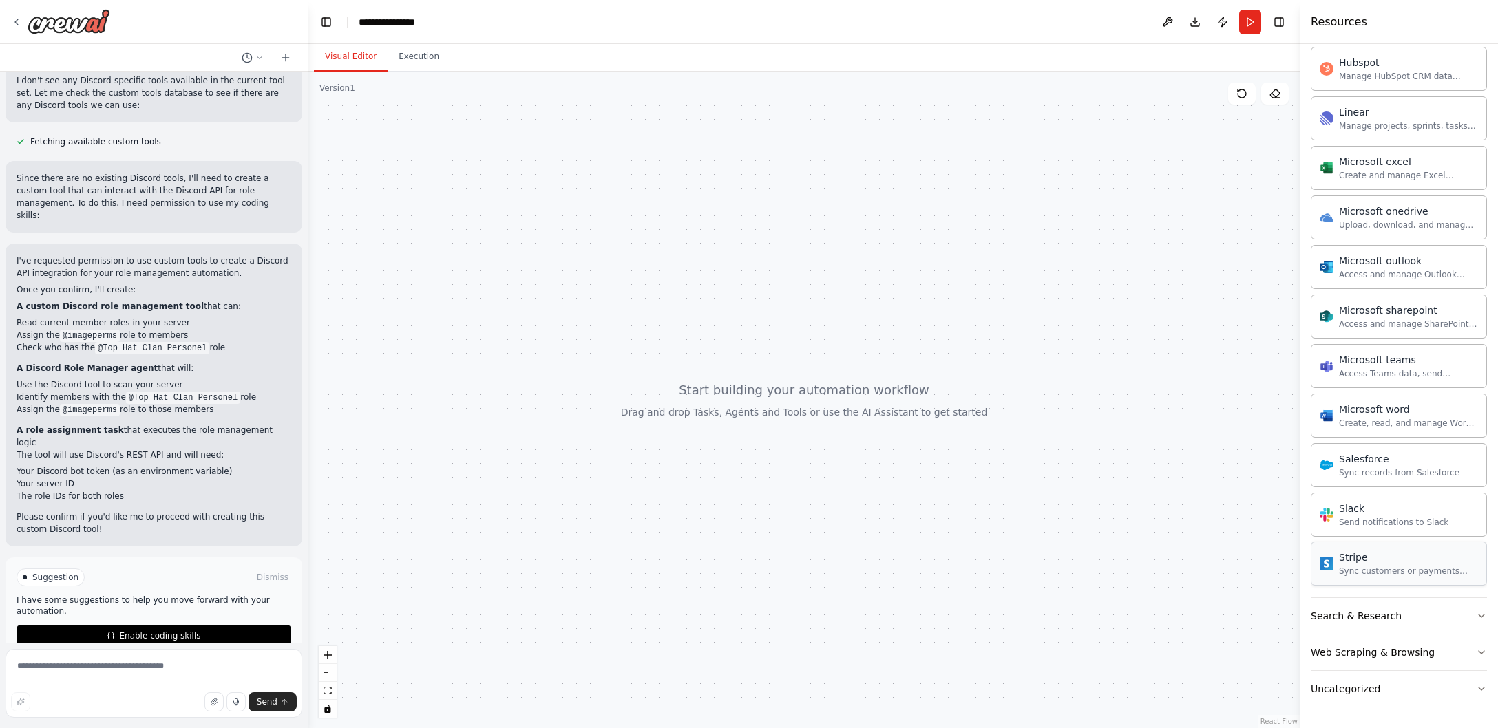
scroll to position [1378, 0]
click at [1372, 604] on button "Search & Research" at bounding box center [1398, 615] width 176 height 36
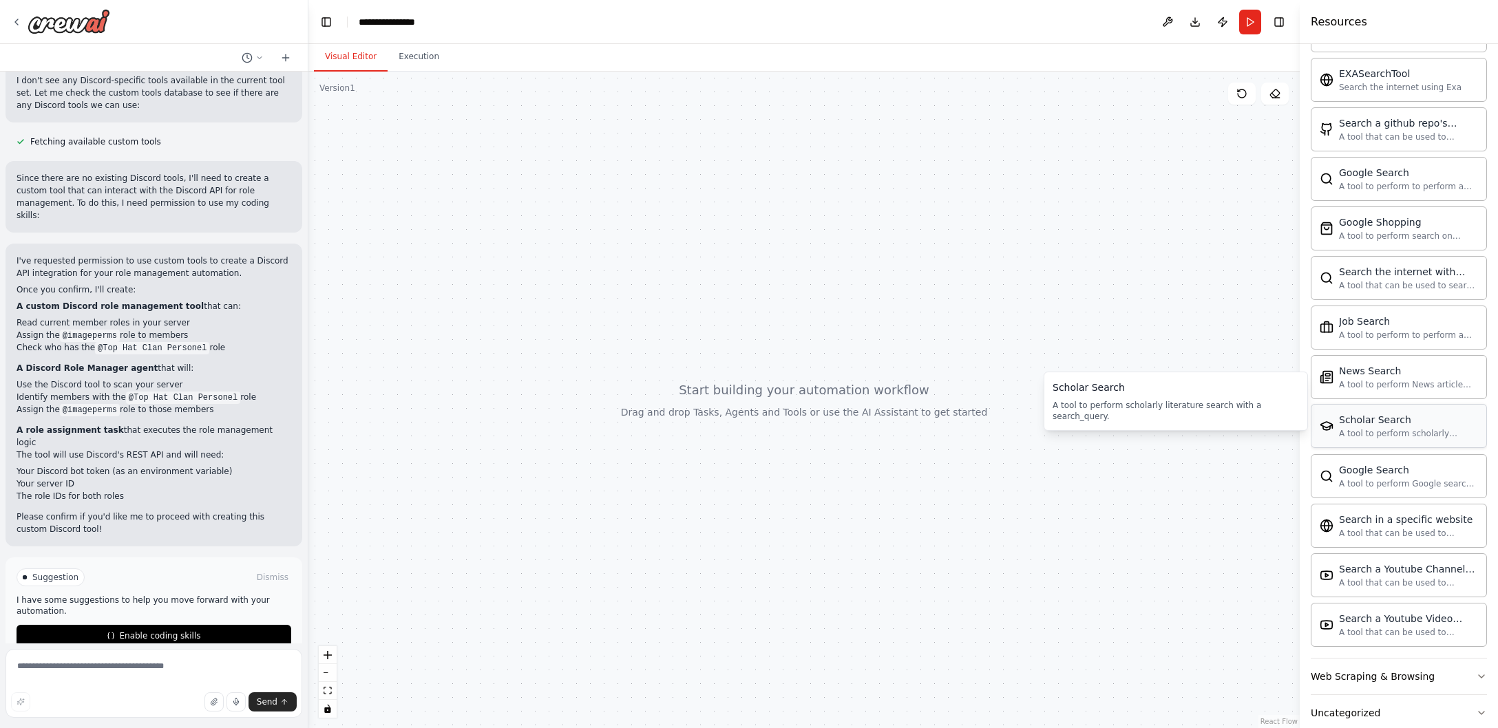
scroll to position [2083, 0]
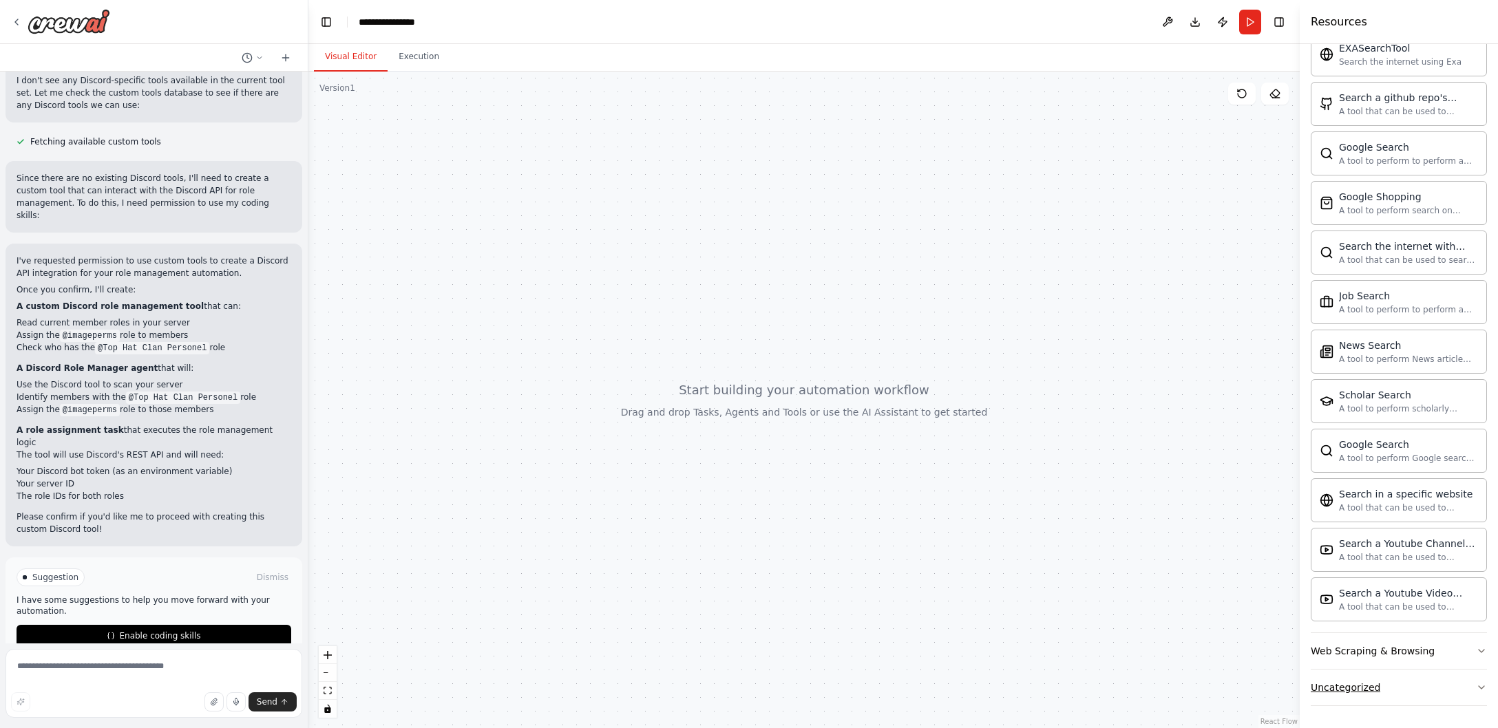
drag, startPoint x: 1337, startPoint y: 695, endPoint x: 1337, endPoint y: 688, distance: 7.6
click at [1337, 691] on button "Uncategorized" at bounding box center [1398, 688] width 176 height 36
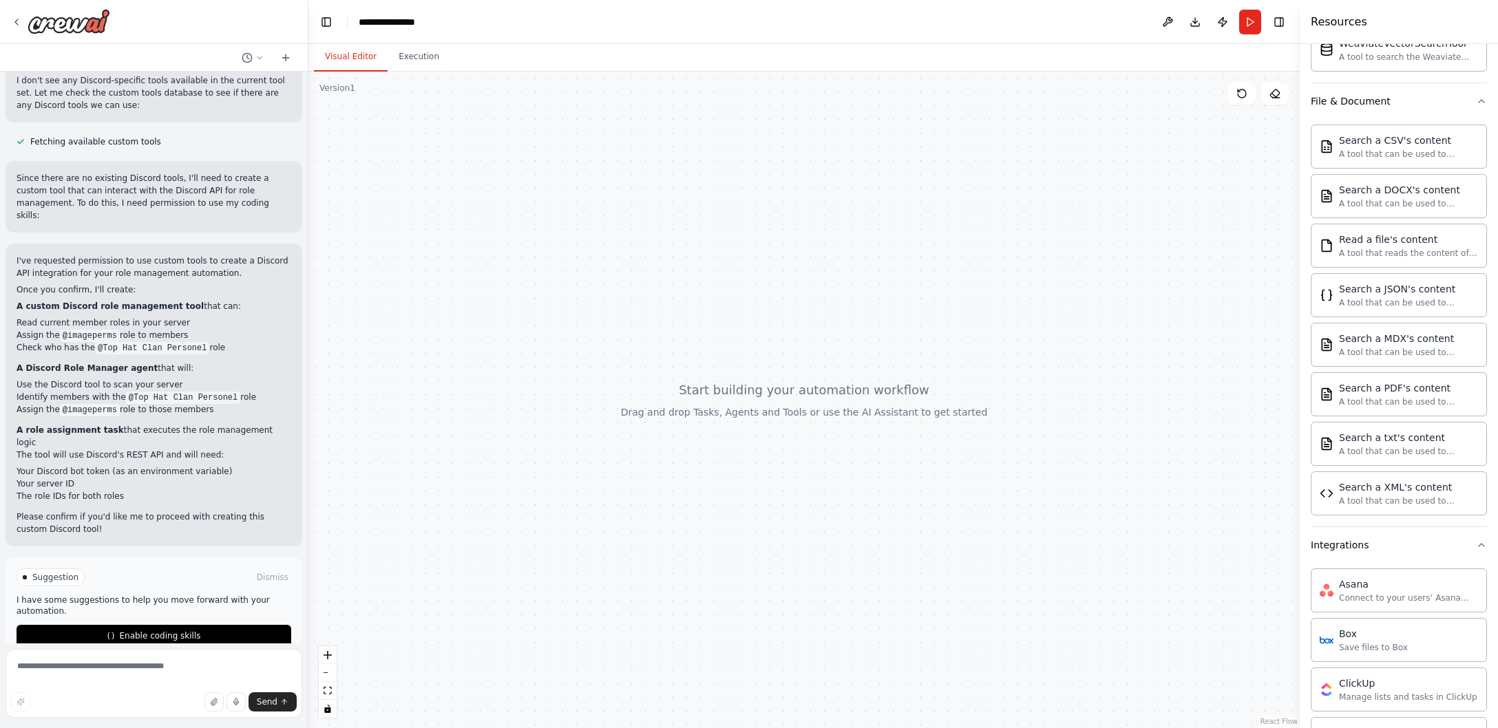
scroll to position [0, 0]
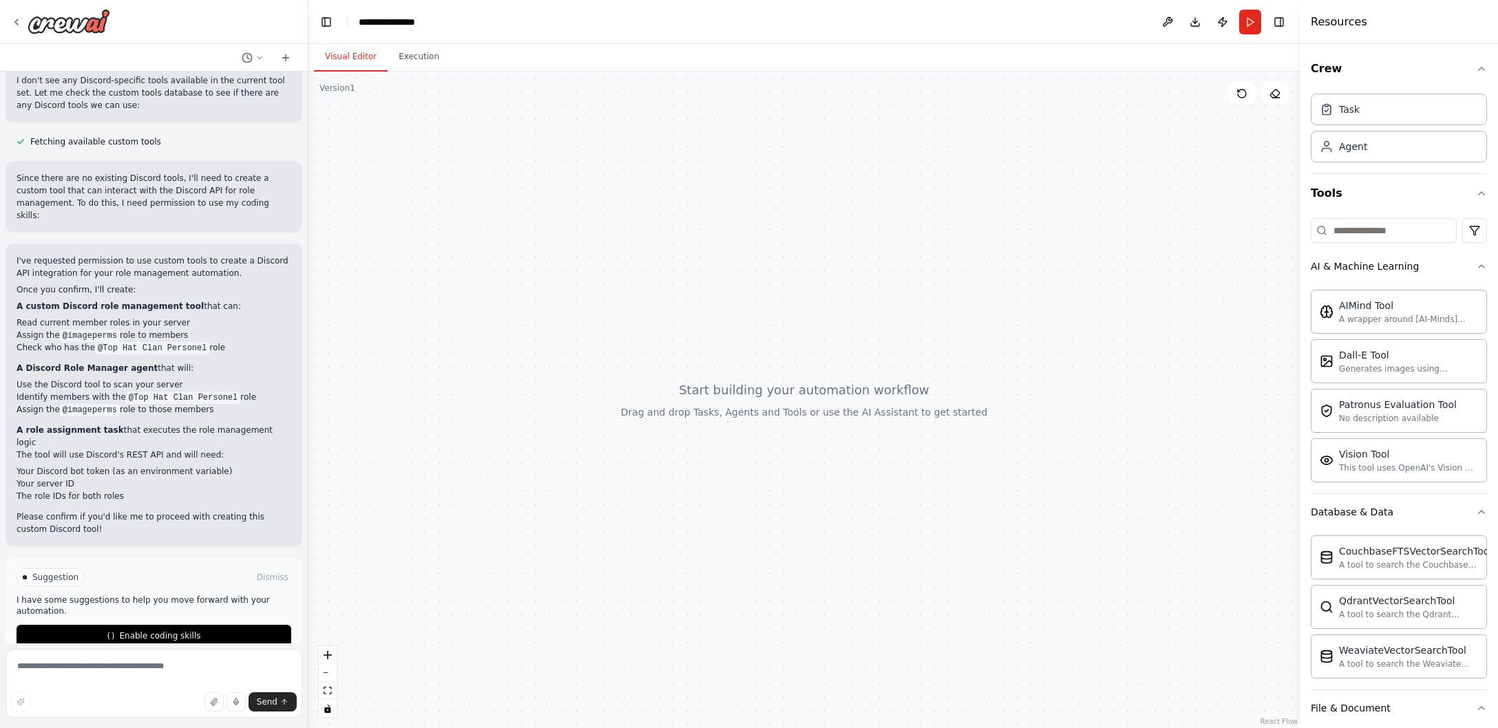
click at [1370, 228] on input at bounding box center [1383, 230] width 146 height 25
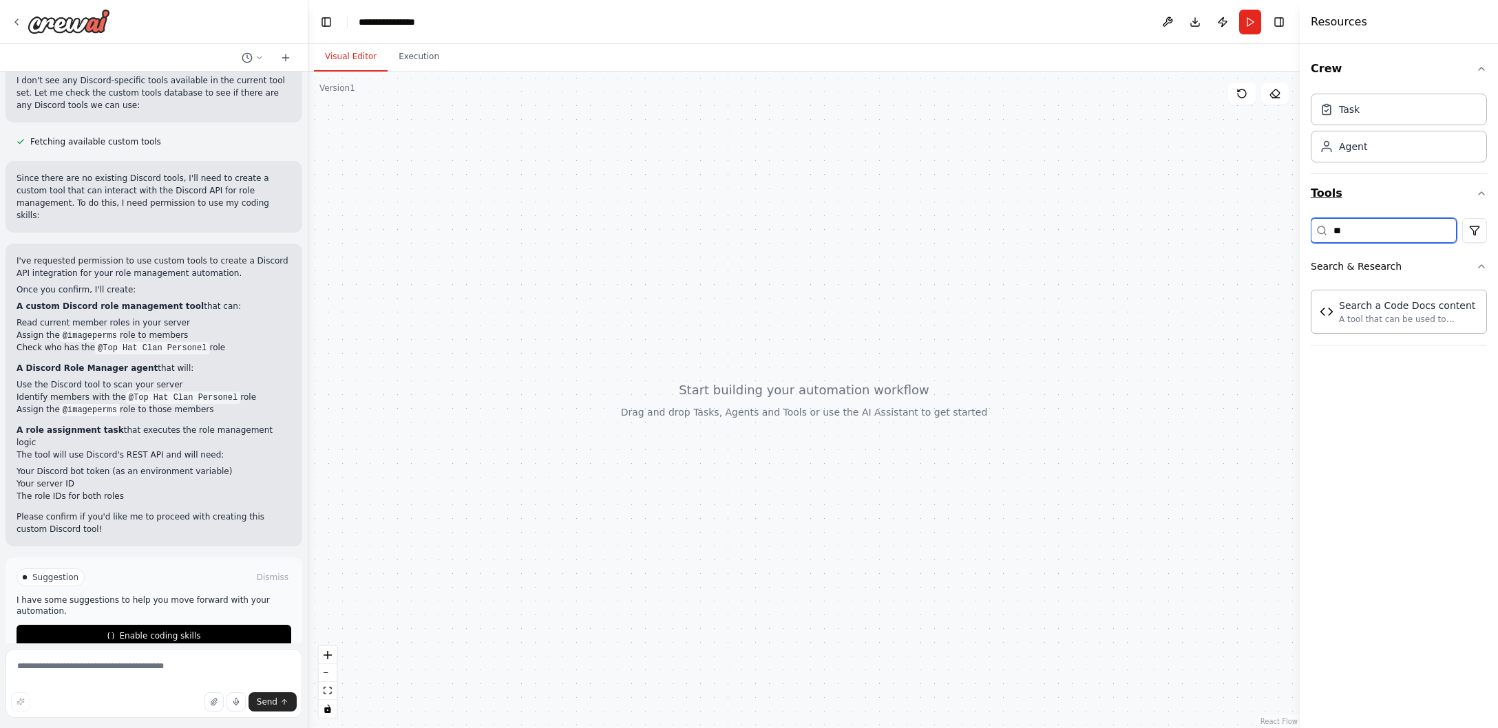
type input "*"
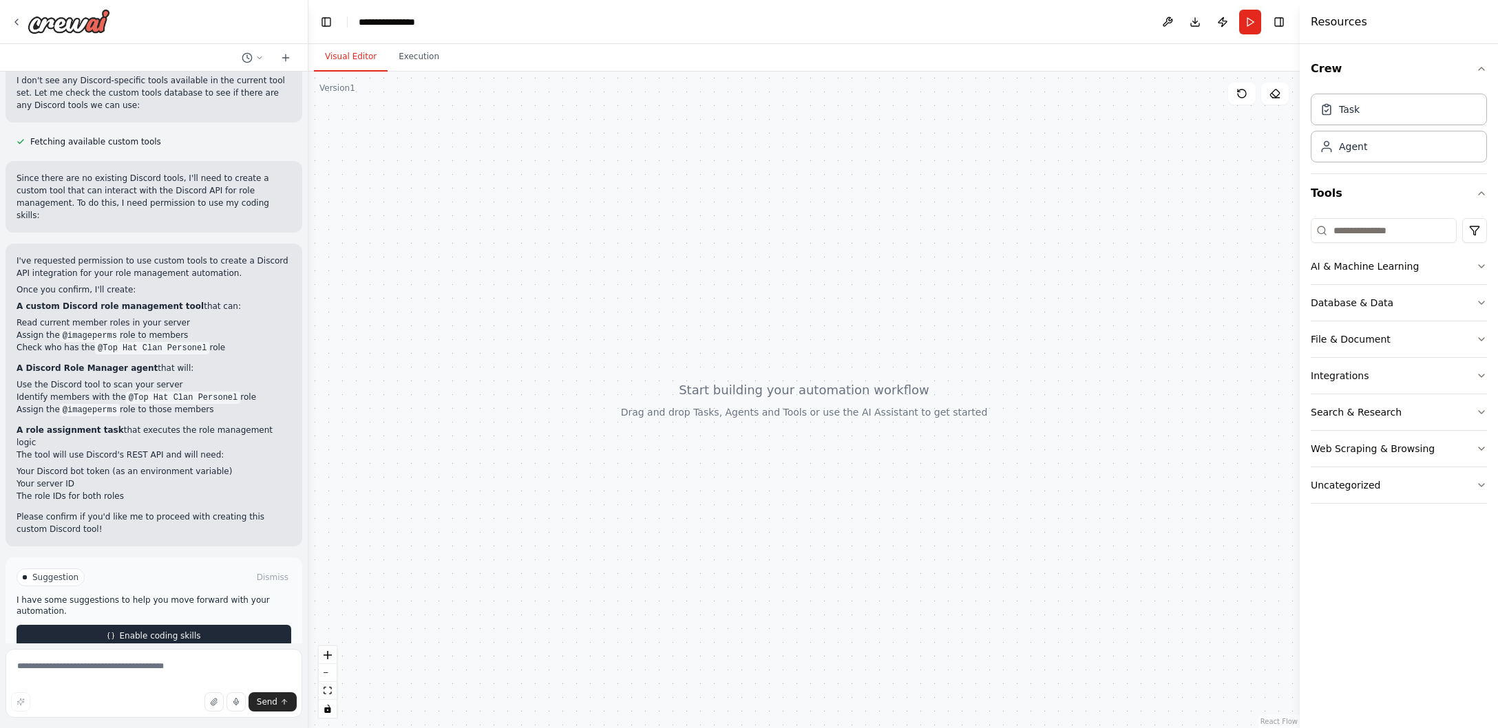
click at [158, 630] on span "Enable coding skills" at bounding box center [159, 635] width 81 height 11
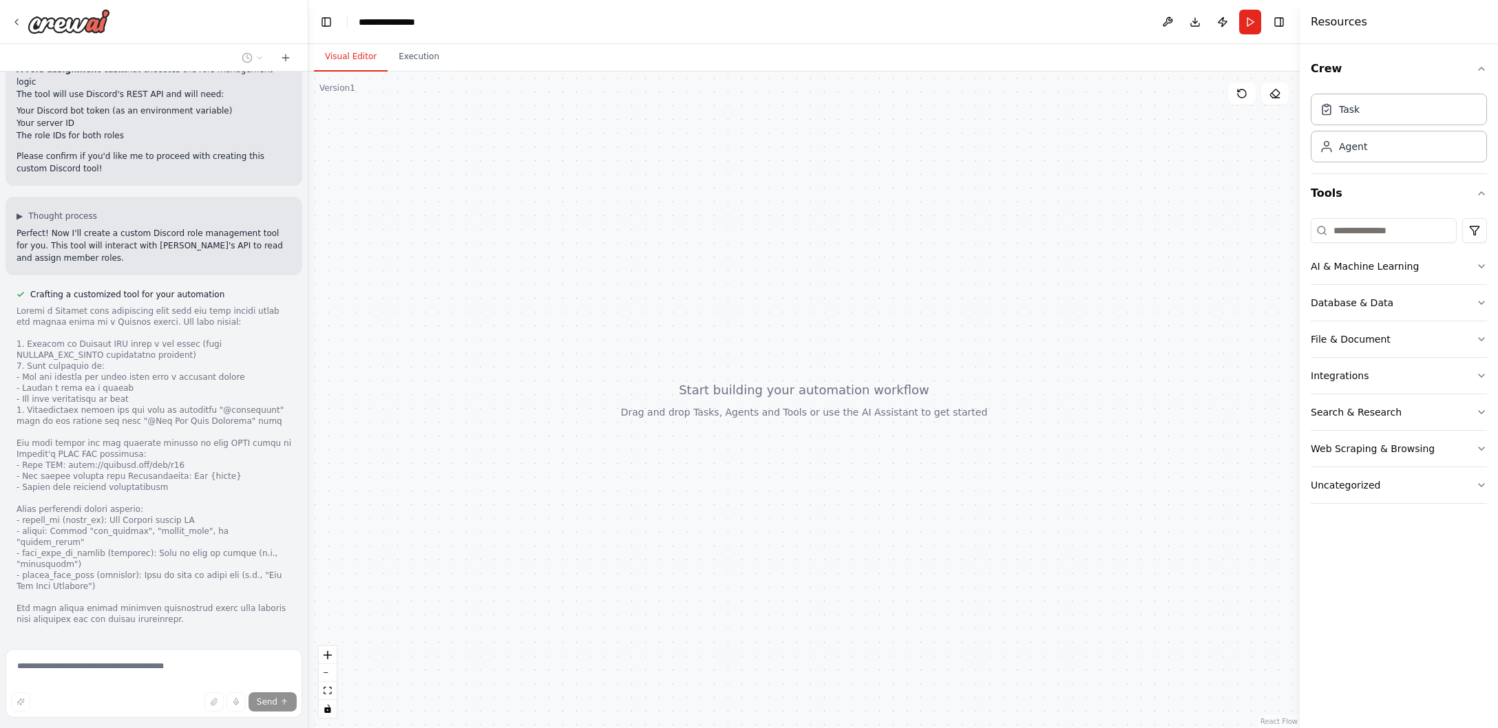
scroll to position [657, 0]
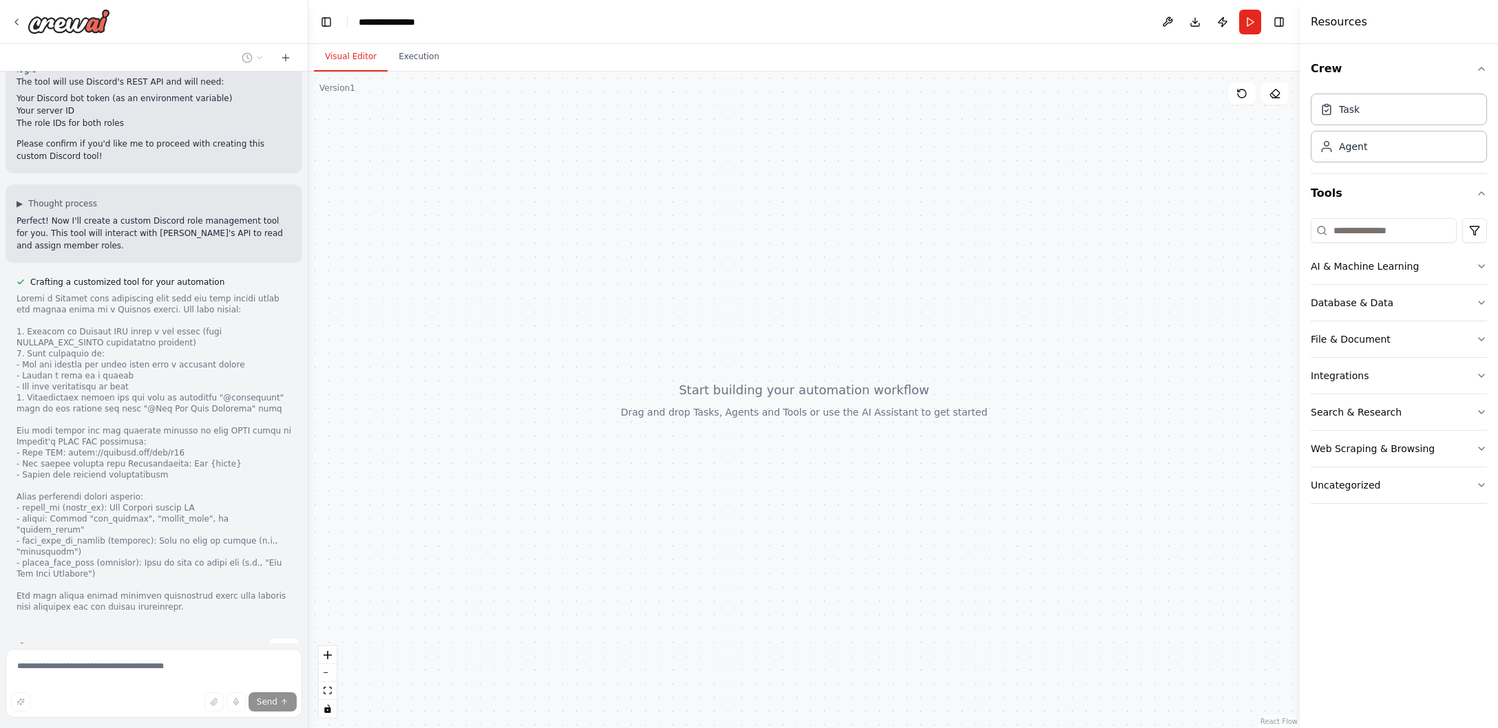
click at [70, 426] on div at bounding box center [154, 452] width 275 height 319
drag, startPoint x: 70, startPoint y: 426, endPoint x: 171, endPoint y: 425, distance: 100.5
click at [171, 425] on div at bounding box center [154, 452] width 275 height 319
copy div "https://discord.com/api/v10"
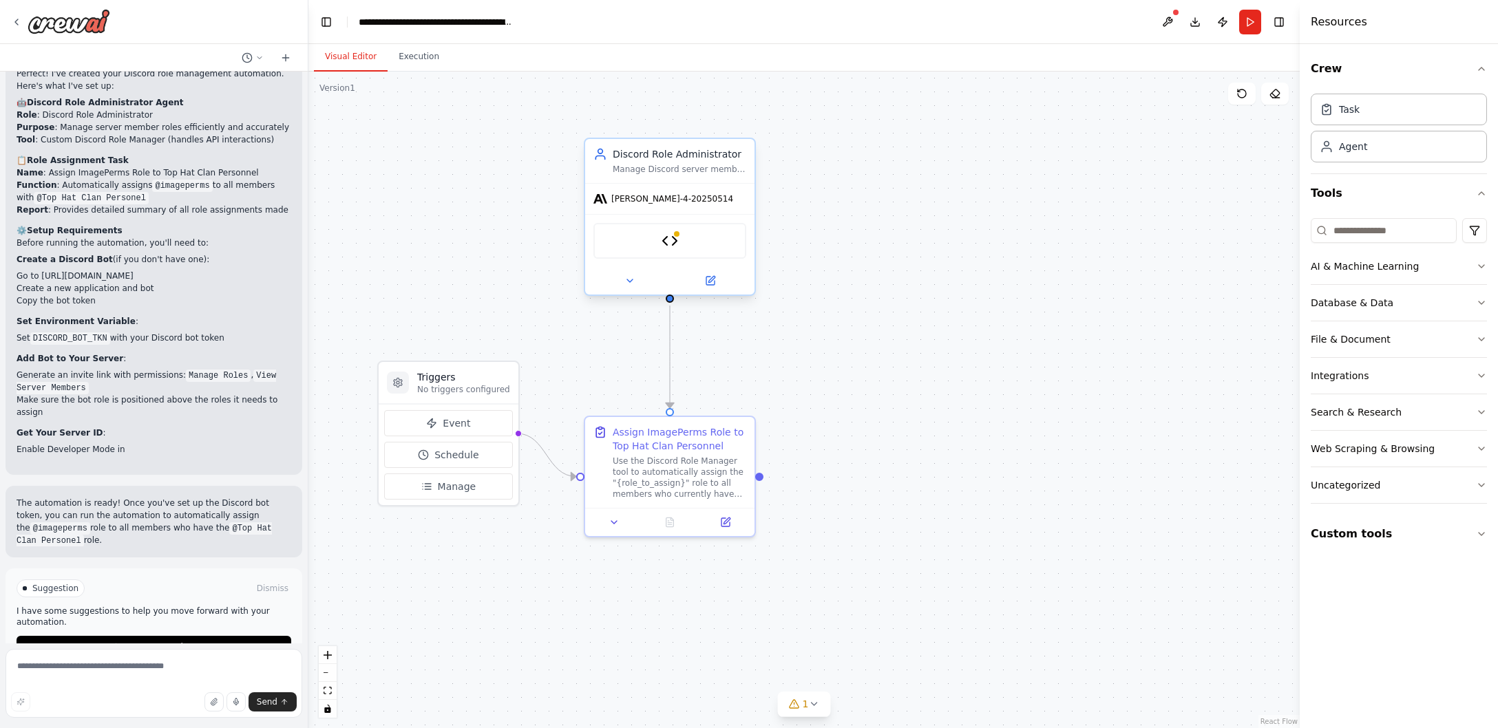
click at [679, 249] on div "Discord Role Manager" at bounding box center [669, 241] width 153 height 36
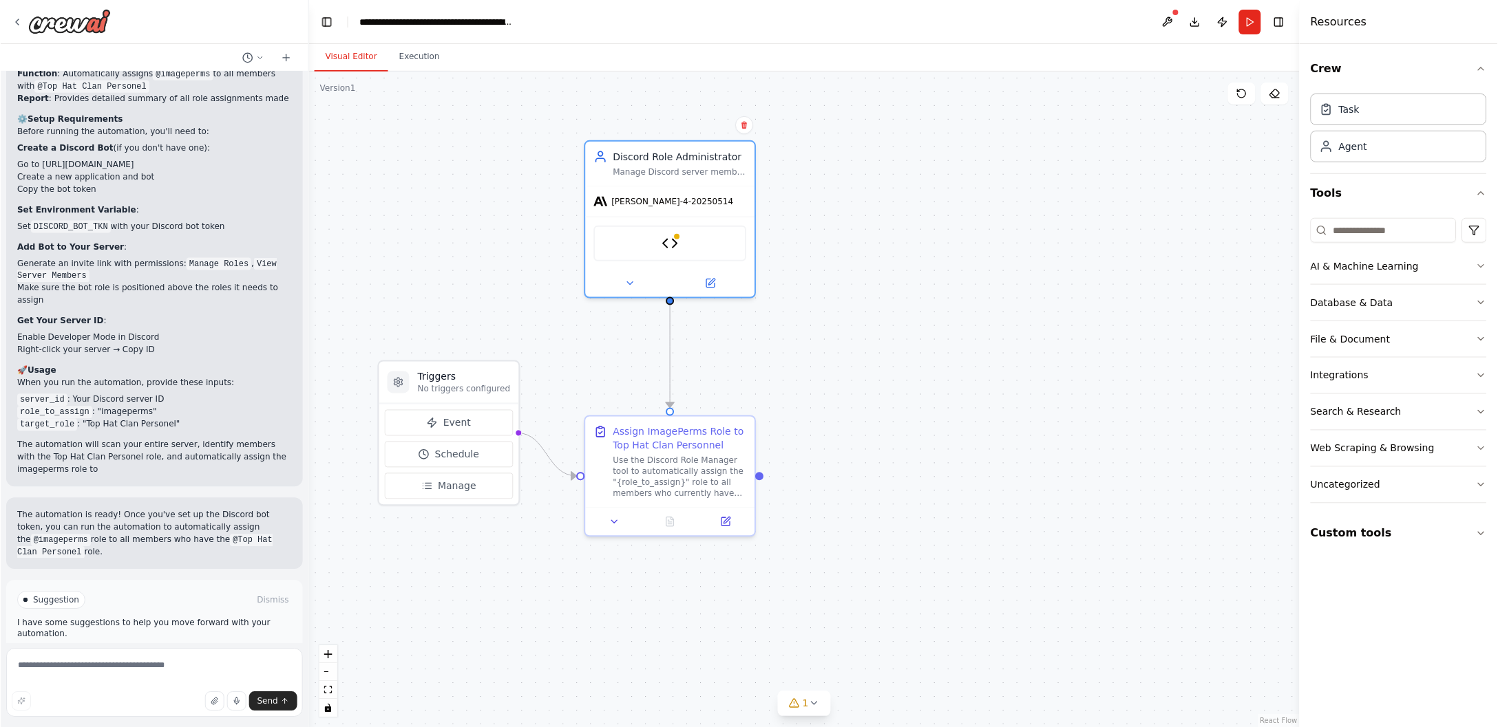
scroll to position [1635, 0]
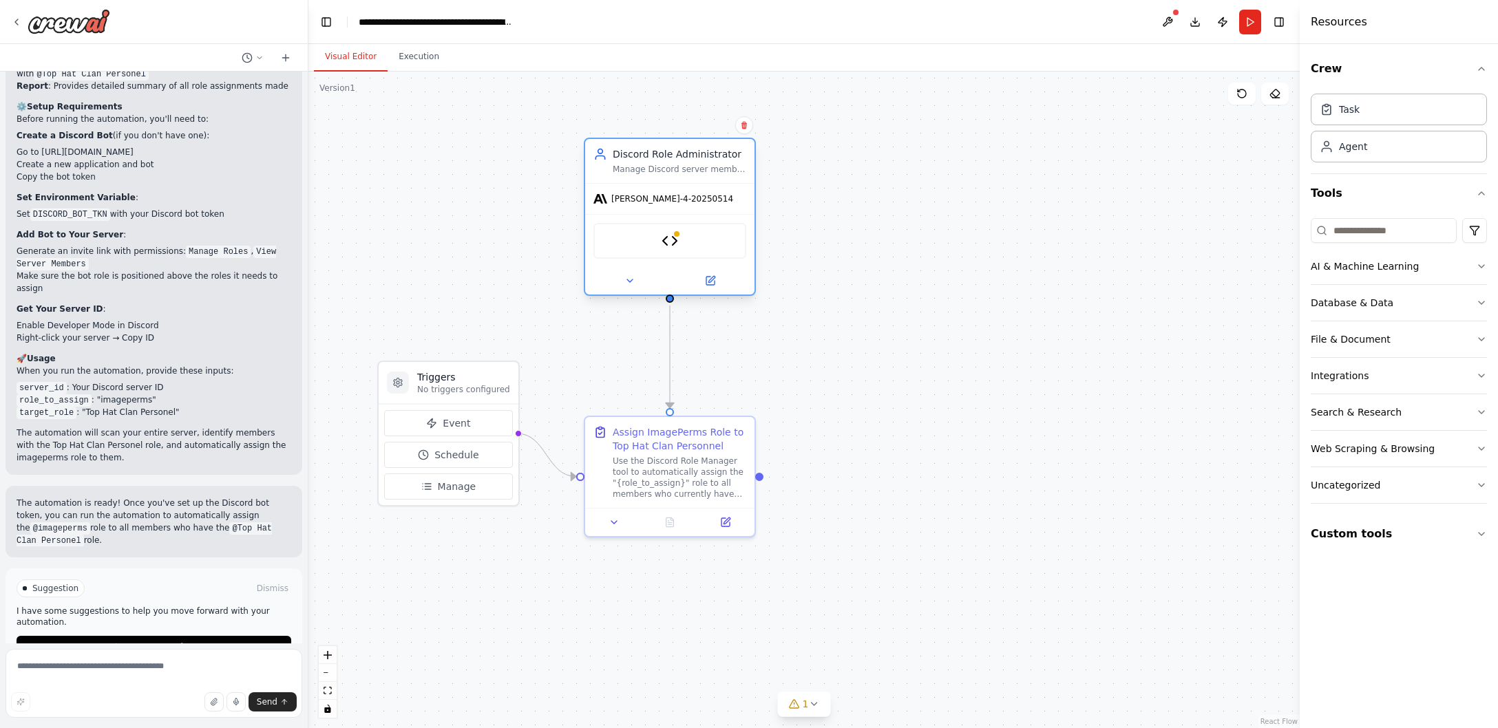
click at [636, 254] on div "Discord Role Manager" at bounding box center [669, 241] width 153 height 36
click at [675, 240] on img at bounding box center [669, 241] width 17 height 17
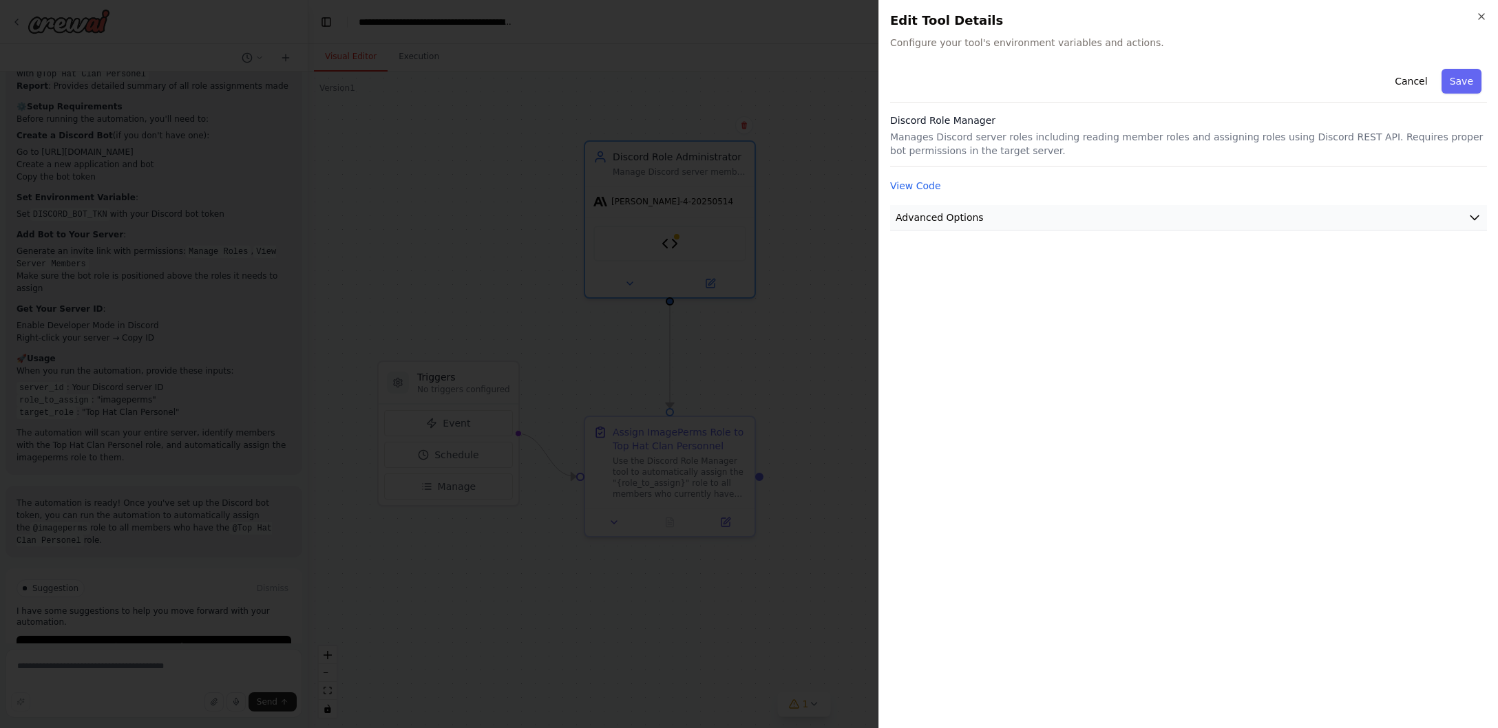
click at [947, 215] on span "Advanced Options" at bounding box center [939, 218] width 88 height 14
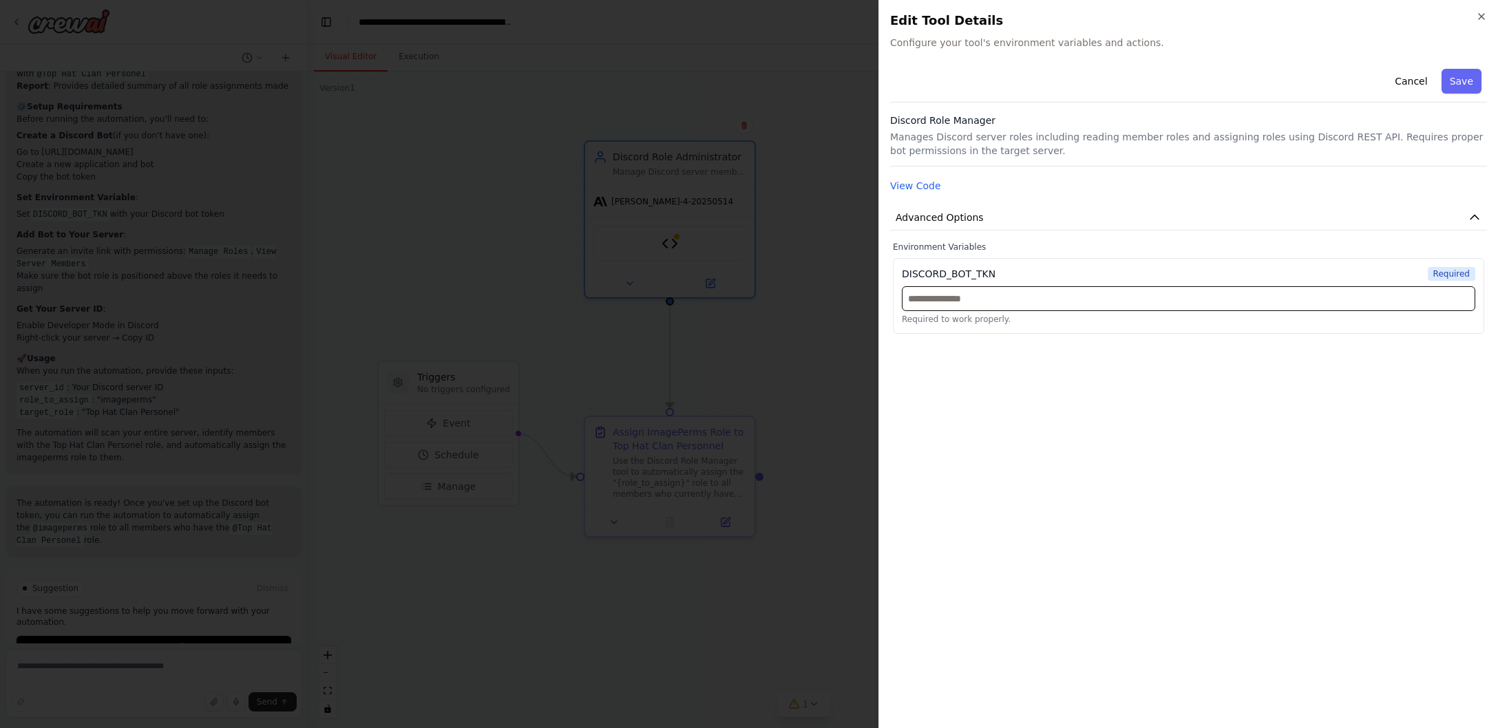
click at [997, 300] on input "text" at bounding box center [1188, 298] width 573 height 25
type input "*"
paste input "**********"
type input "**********"
drag, startPoint x: 937, startPoint y: 300, endPoint x: 1257, endPoint y: 9, distance: 432.6
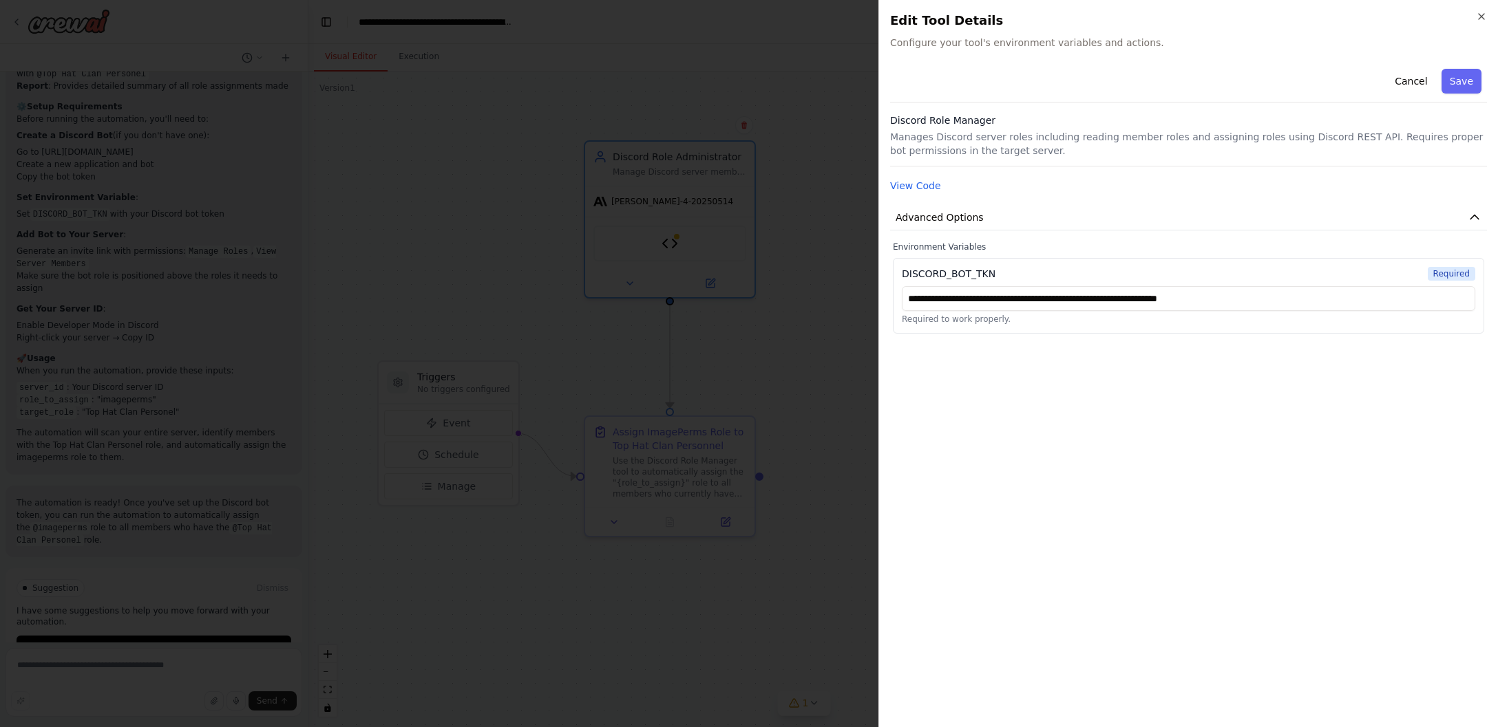
click at [0, 0] on body "using the discord api, i want an agent that will report and update the member r…" at bounding box center [749, 363] width 1498 height 727
click at [1470, 83] on button "Save" at bounding box center [1461, 81] width 40 height 25
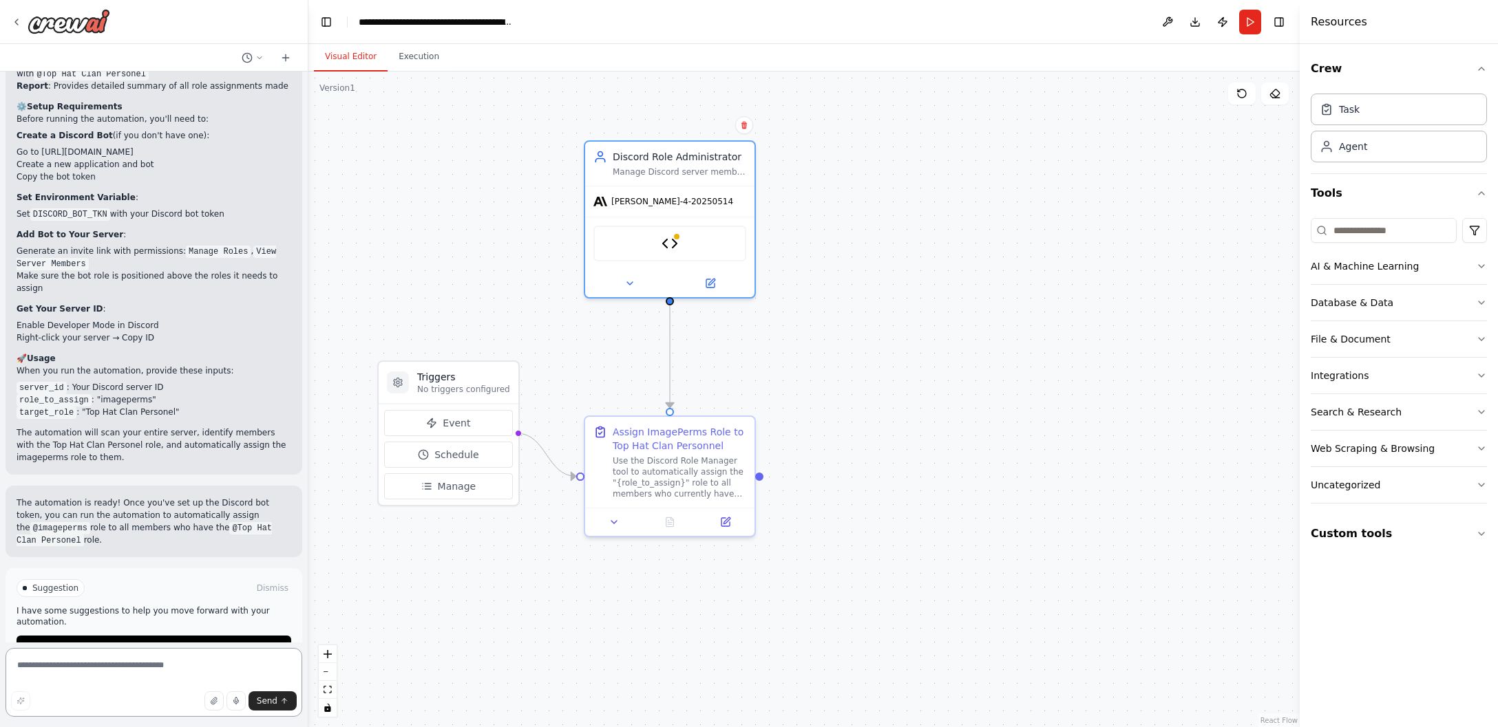
click at [151, 657] on textarea at bounding box center [154, 682] width 297 height 69
click at [143, 636] on button "Run Automation" at bounding box center [154, 647] width 275 height 22
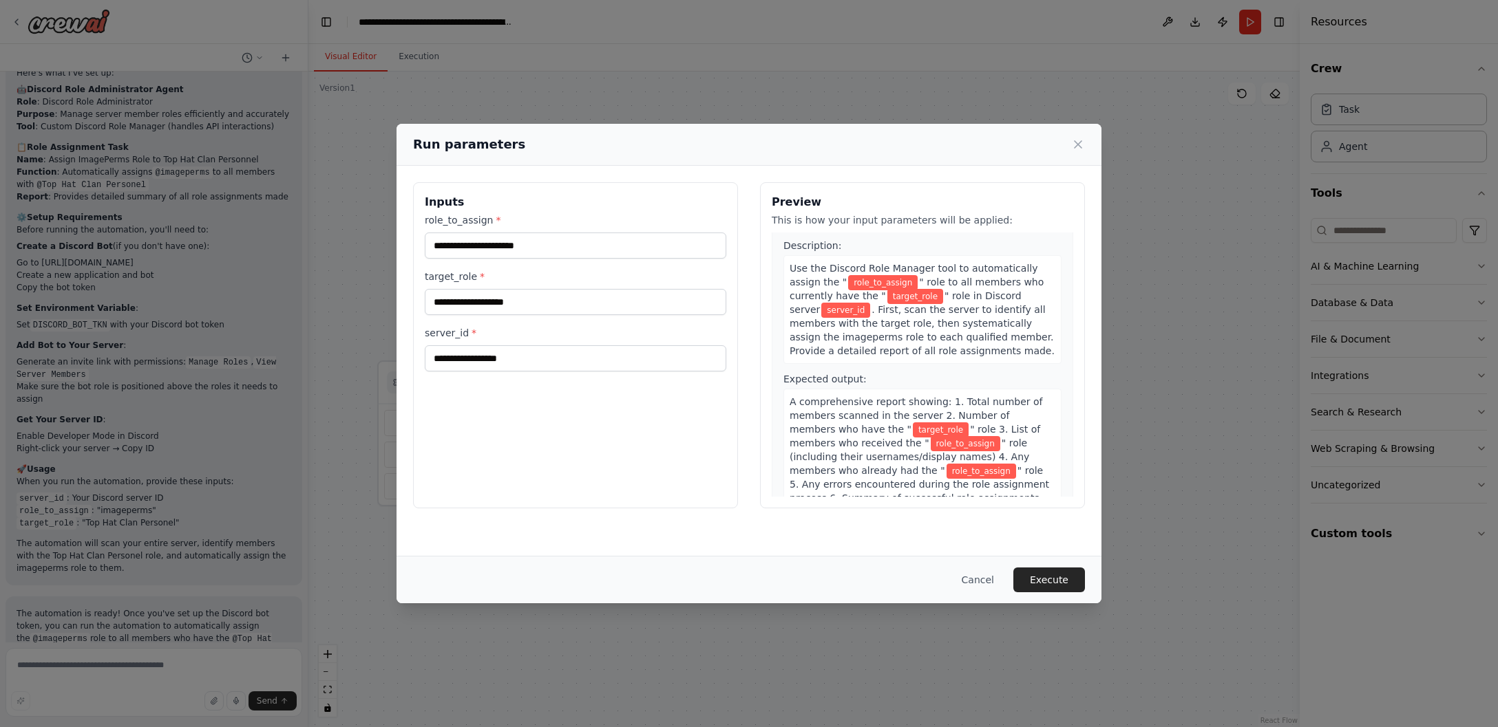
scroll to position [56, 0]
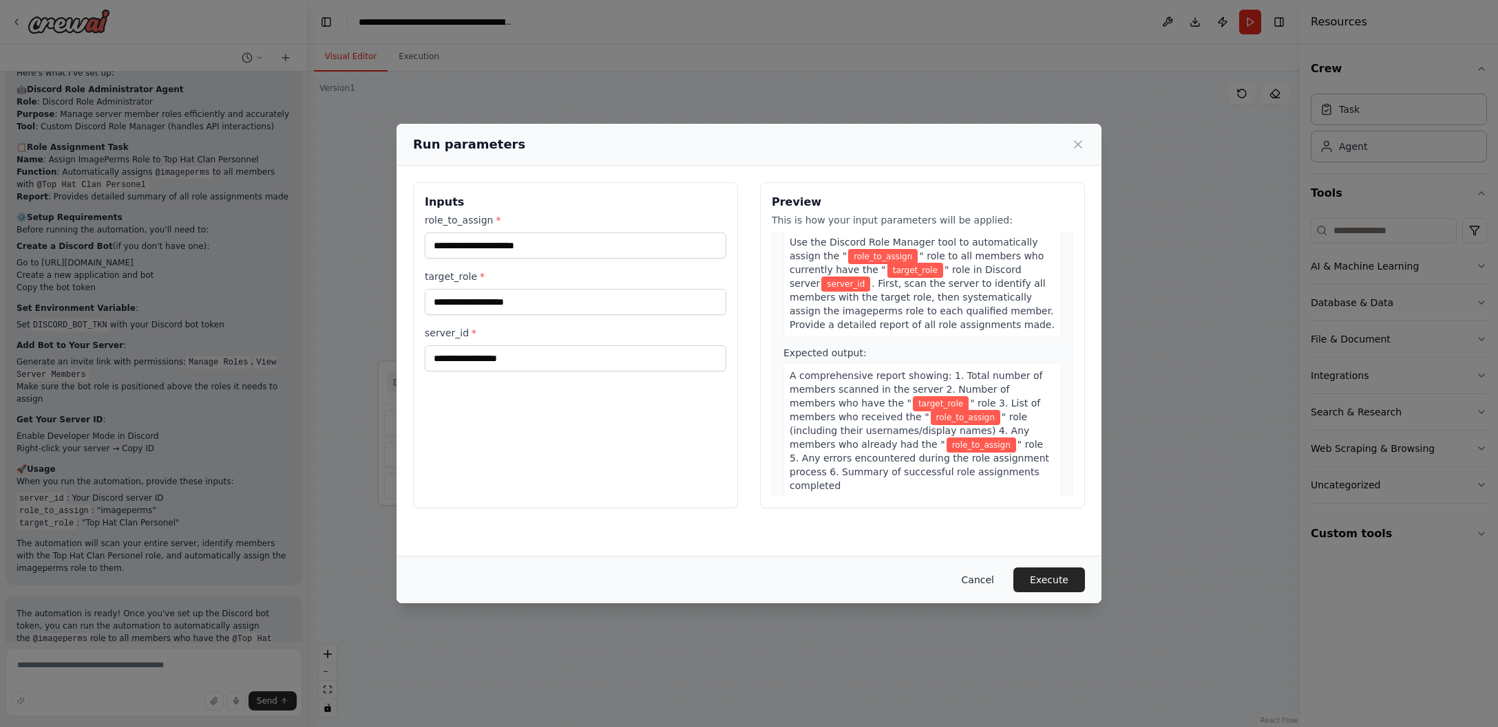
click at [986, 586] on button "Cancel" at bounding box center [977, 580] width 54 height 25
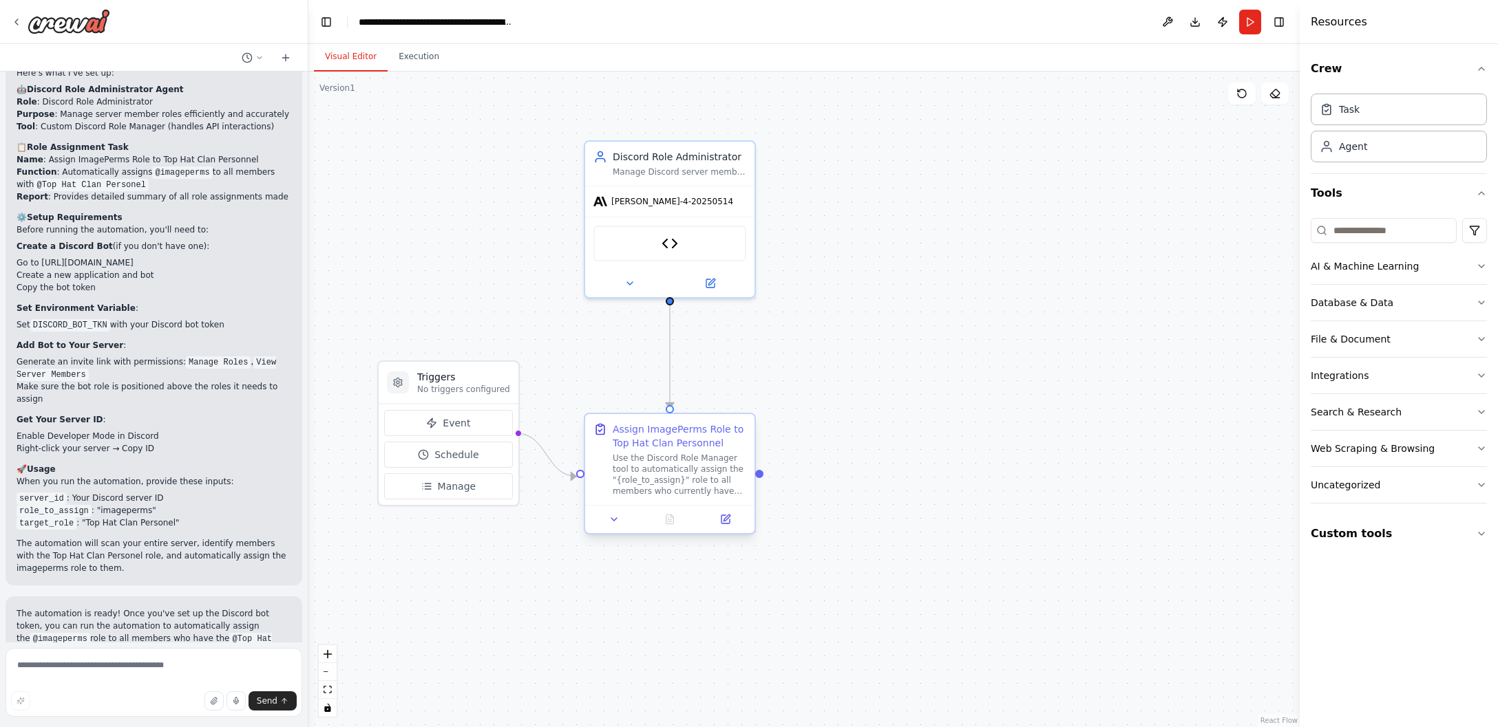
click at [673, 478] on div "Use the Discord Role Manager tool to automatically assign the "{role_to_assign}…" at bounding box center [680, 475] width 134 height 44
click at [723, 520] on icon at bounding box center [726, 518] width 6 height 6
click at [725, 522] on icon at bounding box center [725, 519] width 8 height 8
click at [725, 528] on div at bounding box center [669, 519] width 169 height 28
click at [733, 523] on button at bounding box center [724, 519] width 47 height 17
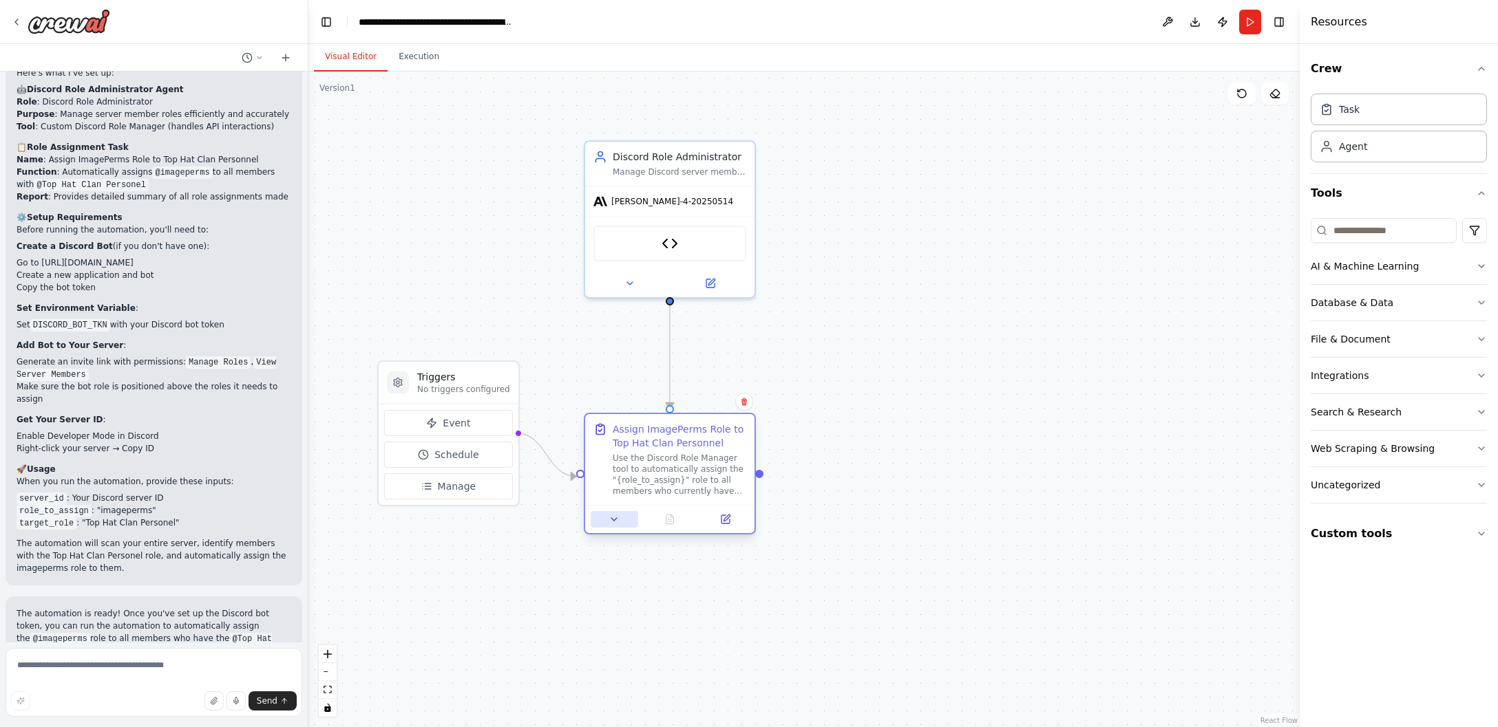
click at [620, 524] on button at bounding box center [614, 519] width 47 height 17
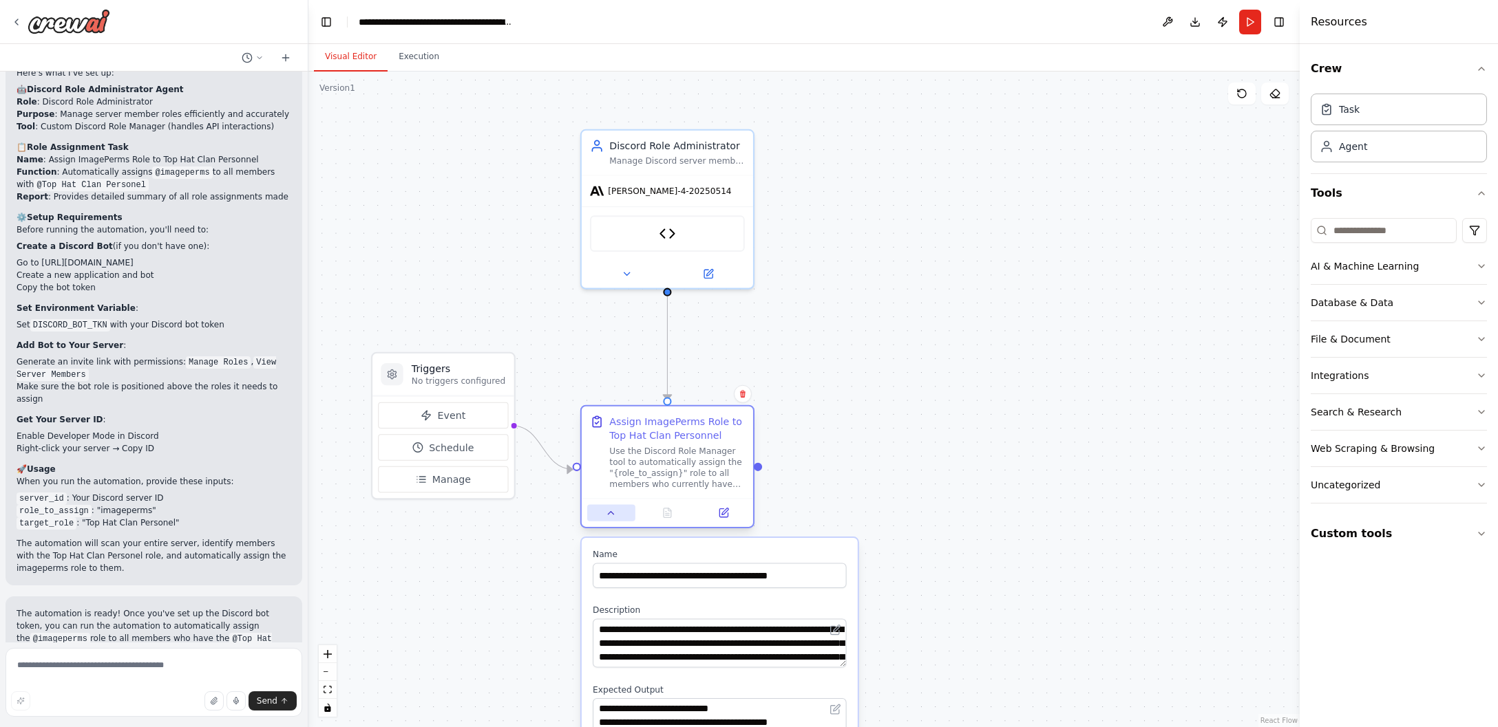
click at [615, 521] on button at bounding box center [611, 512] width 48 height 17
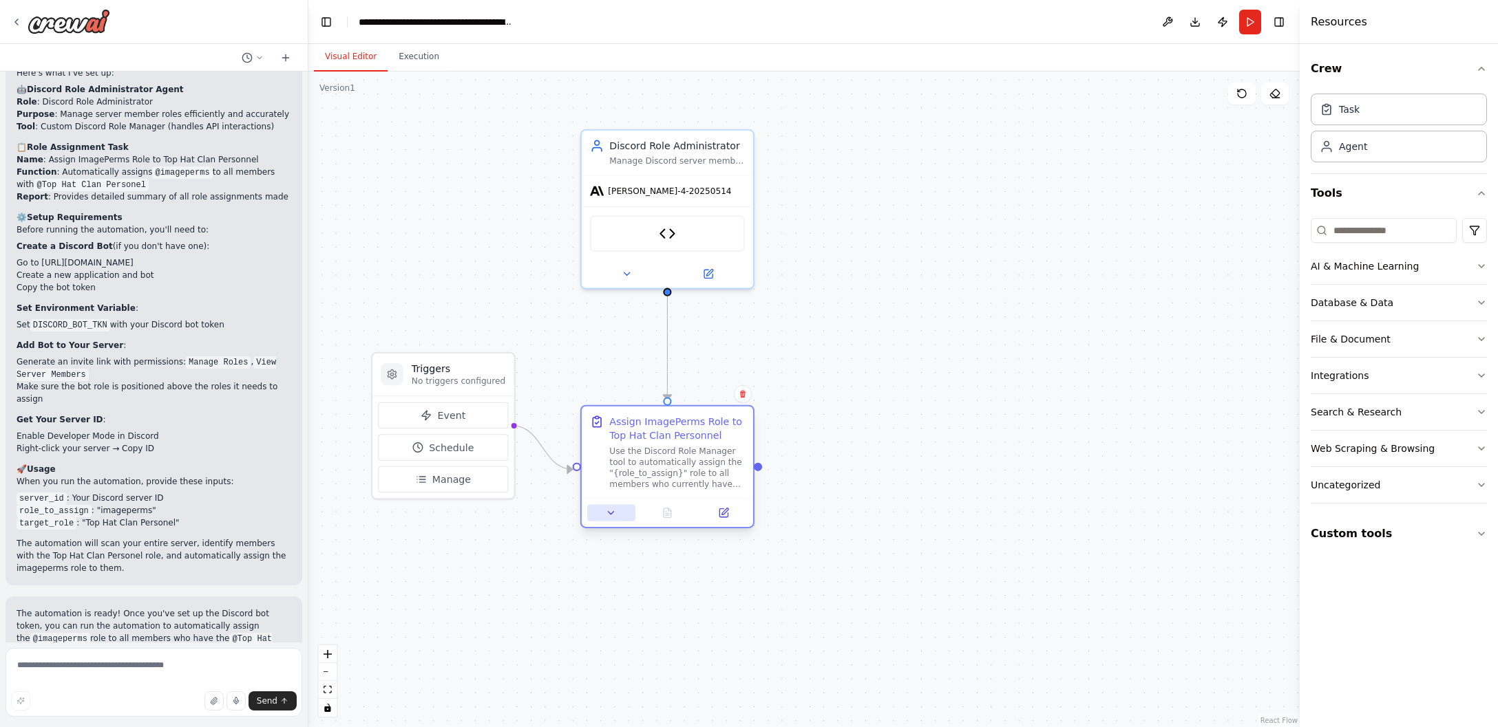
click at [616, 517] on button at bounding box center [611, 512] width 48 height 17
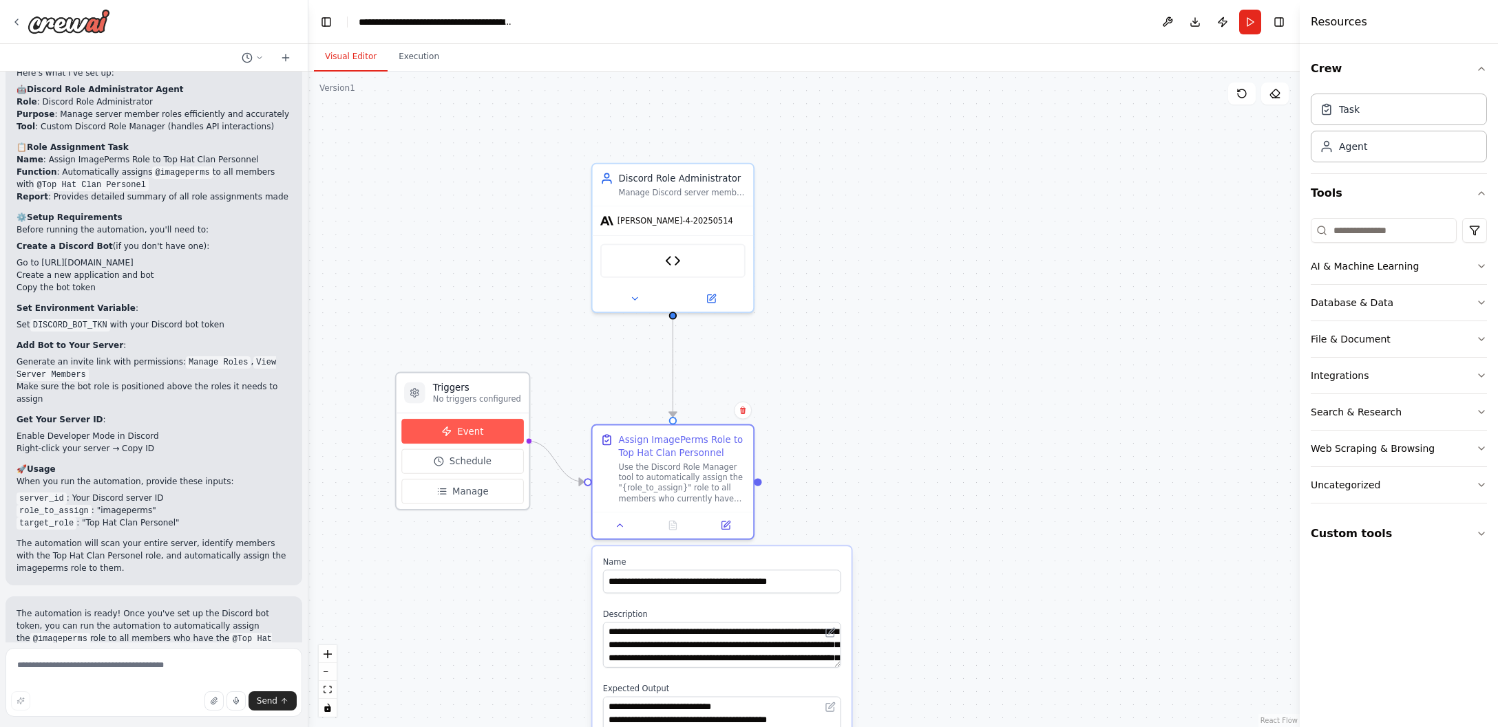
click at [474, 429] on span "Event" at bounding box center [470, 431] width 26 height 13
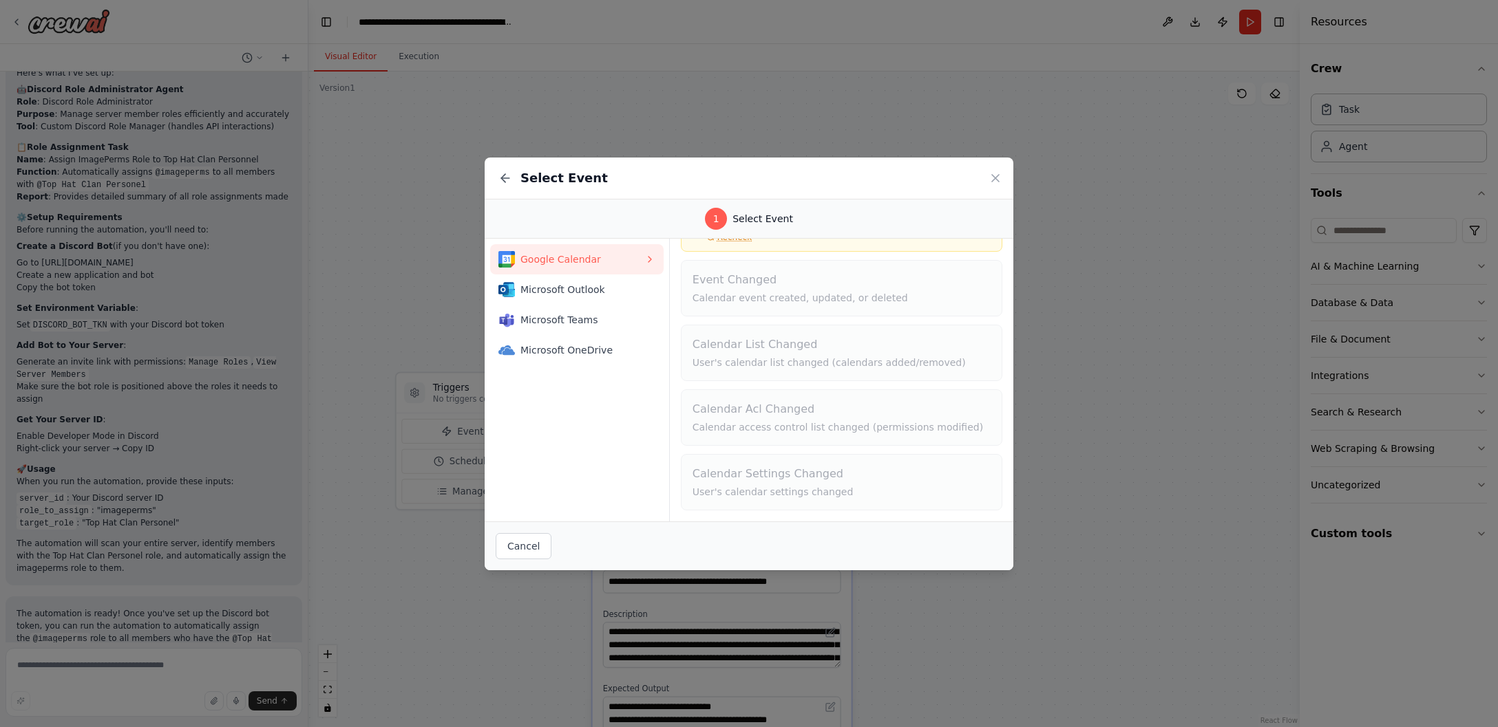
scroll to position [0, 0]
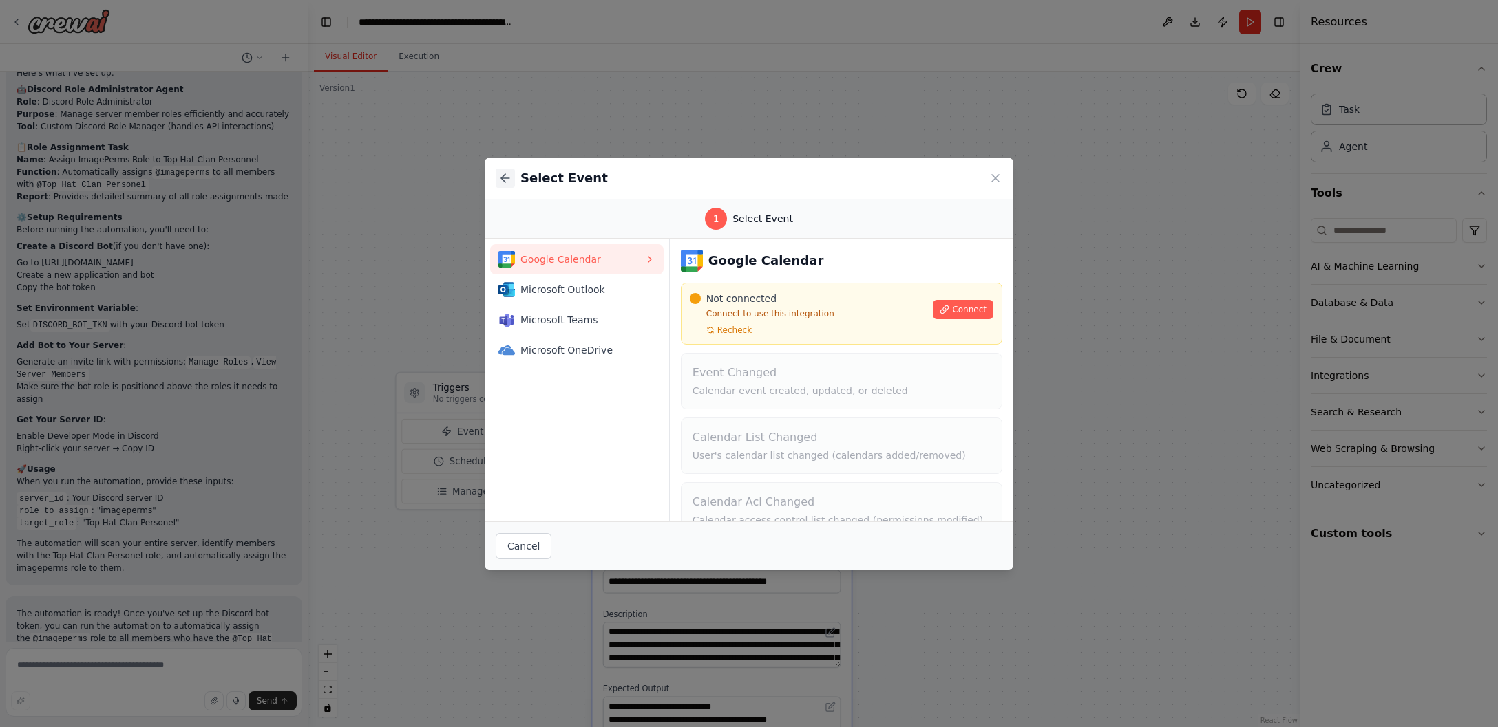
click at [512, 176] on button at bounding box center [505, 178] width 19 height 19
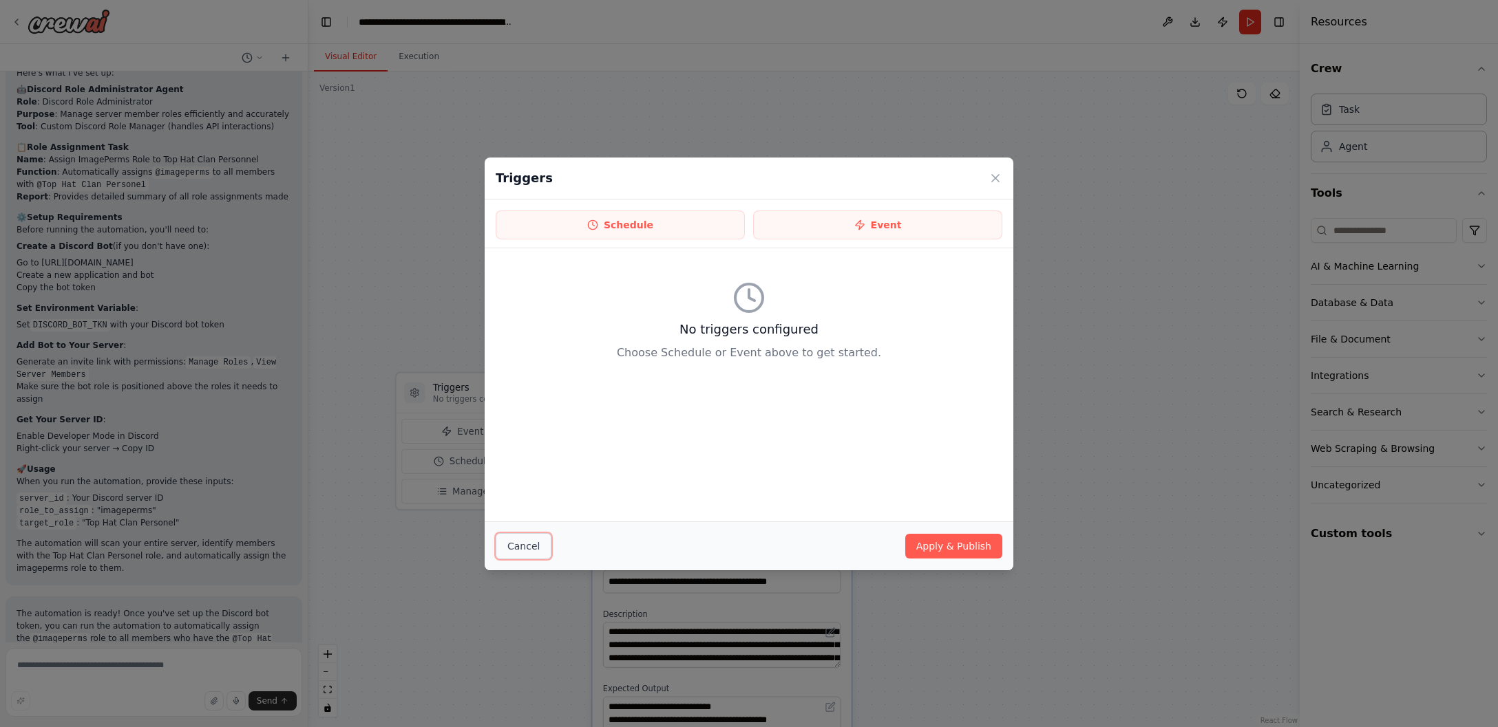
click at [547, 548] on button "Cancel" at bounding box center [524, 546] width 56 height 26
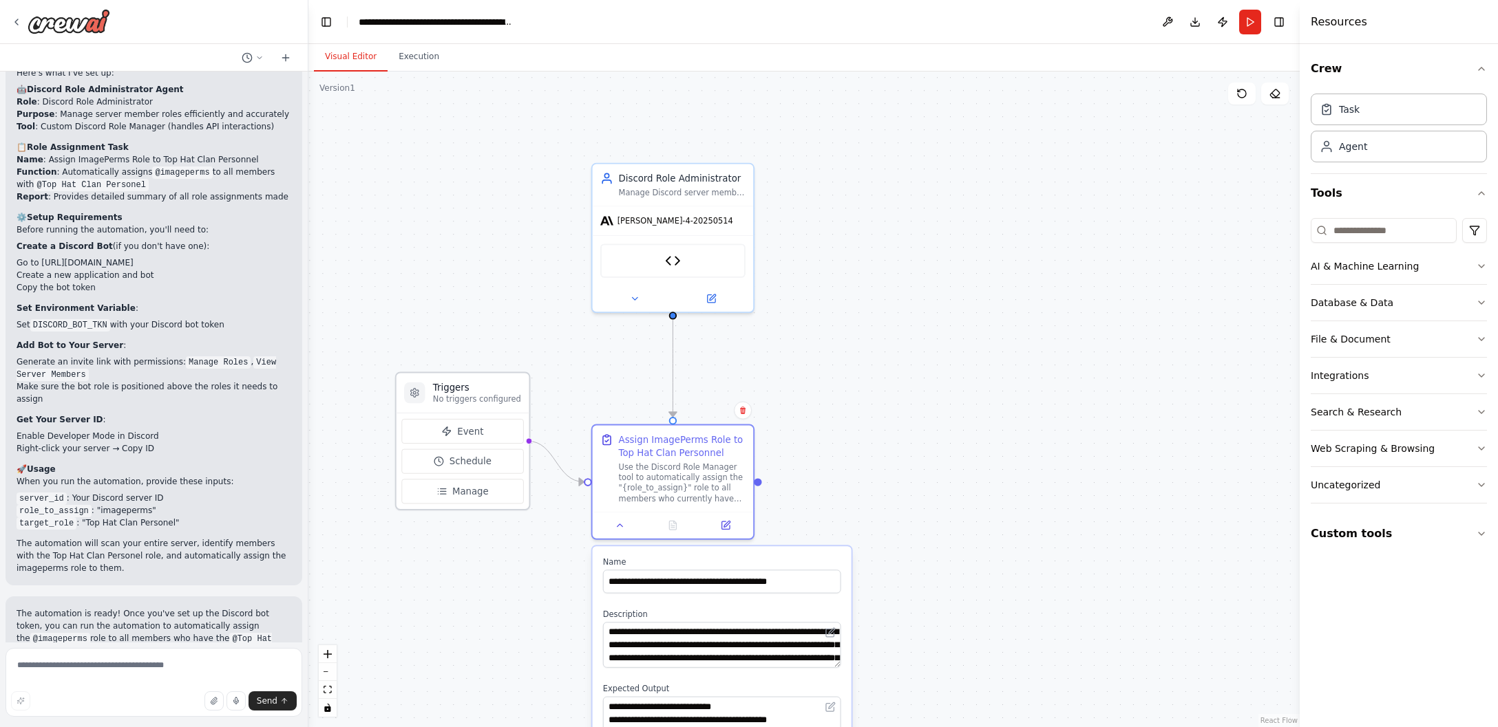
click at [442, 403] on p "No triggers configured" at bounding box center [477, 399] width 88 height 10
click at [418, 395] on icon at bounding box center [415, 393] width 8 height 9
click at [452, 505] on div "Event Schedule Manage" at bounding box center [462, 461] width 133 height 96
click at [460, 496] on span "Manage" at bounding box center [470, 491] width 36 height 13
click at [463, 495] on span "Manage" at bounding box center [470, 491] width 36 height 13
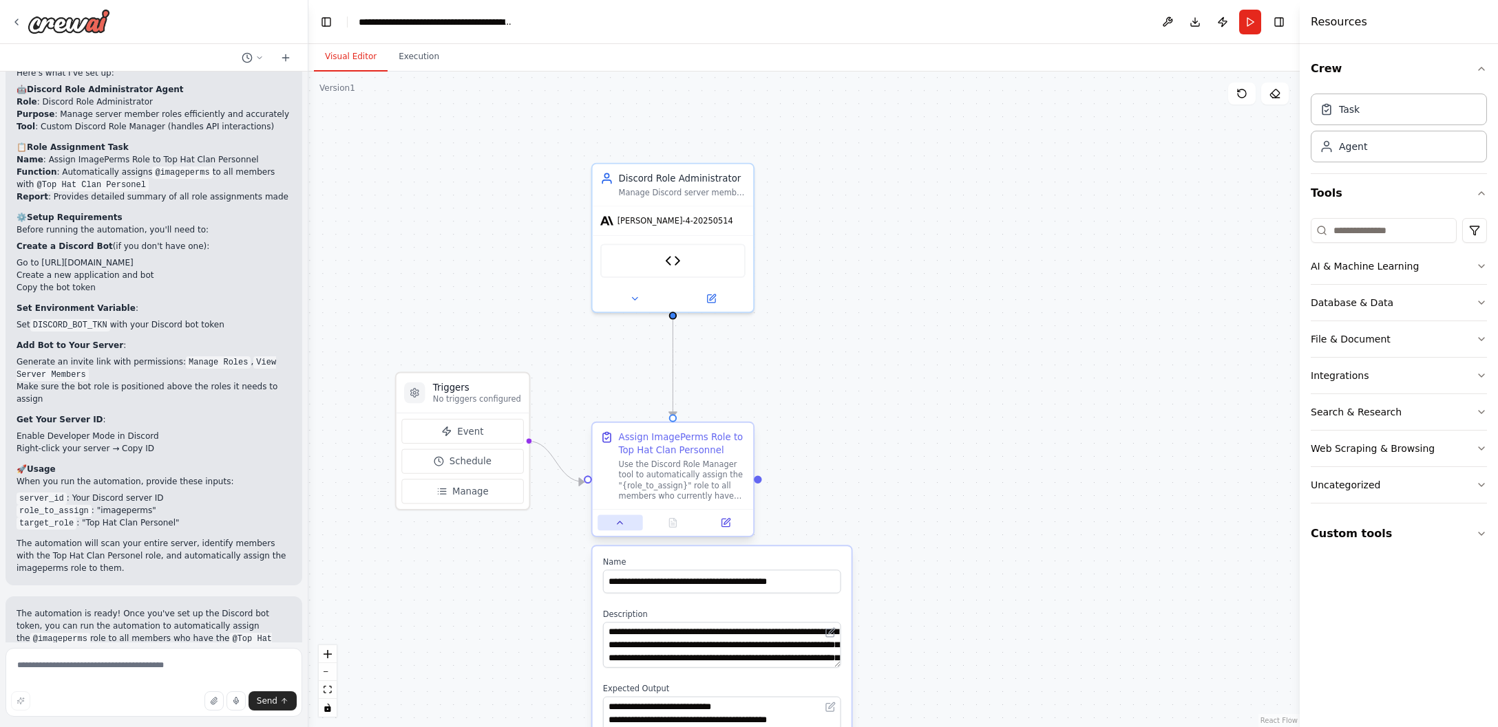
click at [622, 524] on icon at bounding box center [620, 523] width 10 height 10
click at [621, 525] on icon at bounding box center [620, 523] width 10 height 10
click at [886, 606] on div ".deletable-edge-delete-btn { width: 20px; height: 20px; border: 0px solid #ffff…" at bounding box center [803, 400] width 991 height 656
drag, startPoint x: 886, startPoint y: 606, endPoint x: 887, endPoint y: 597, distance: 9.7
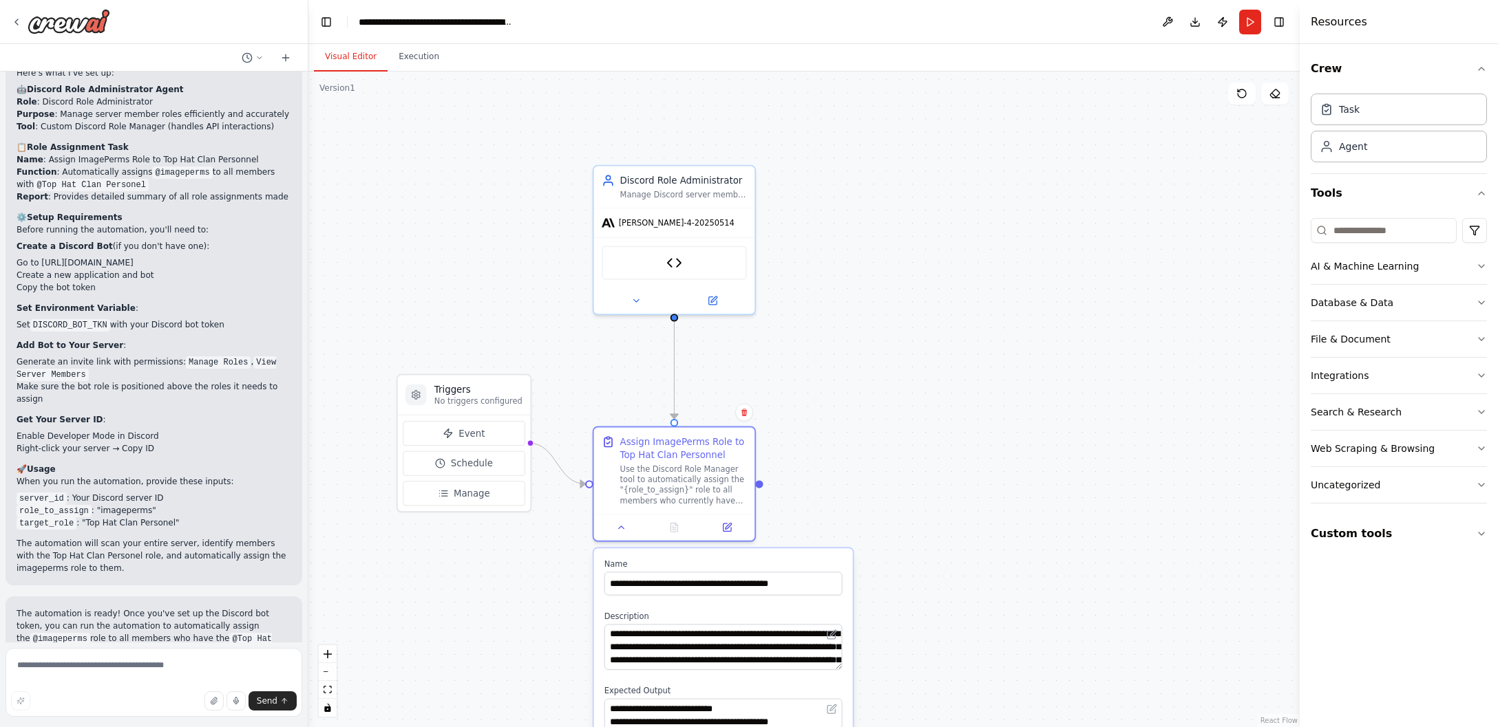
click at [886, 605] on div ".deletable-edge-delete-btn { width: 20px; height: 20px; border: 0px solid #ffff…" at bounding box center [803, 400] width 991 height 656
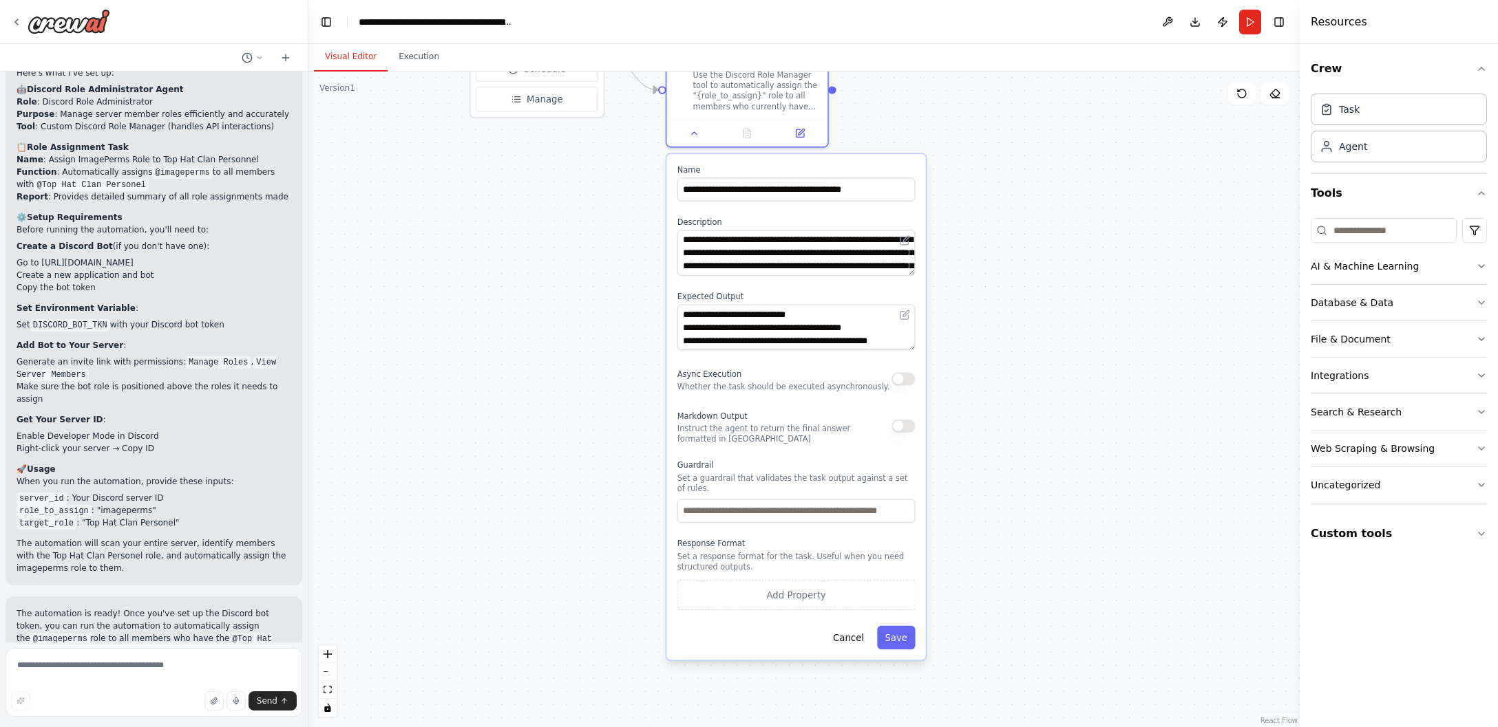
drag, startPoint x: 893, startPoint y: 571, endPoint x: 960, endPoint y: 178, distance: 398.6
click at [960, 178] on div ".deletable-edge-delete-btn { width: 20px; height: 20px; border: 0px solid #ffff…" at bounding box center [803, 400] width 991 height 656
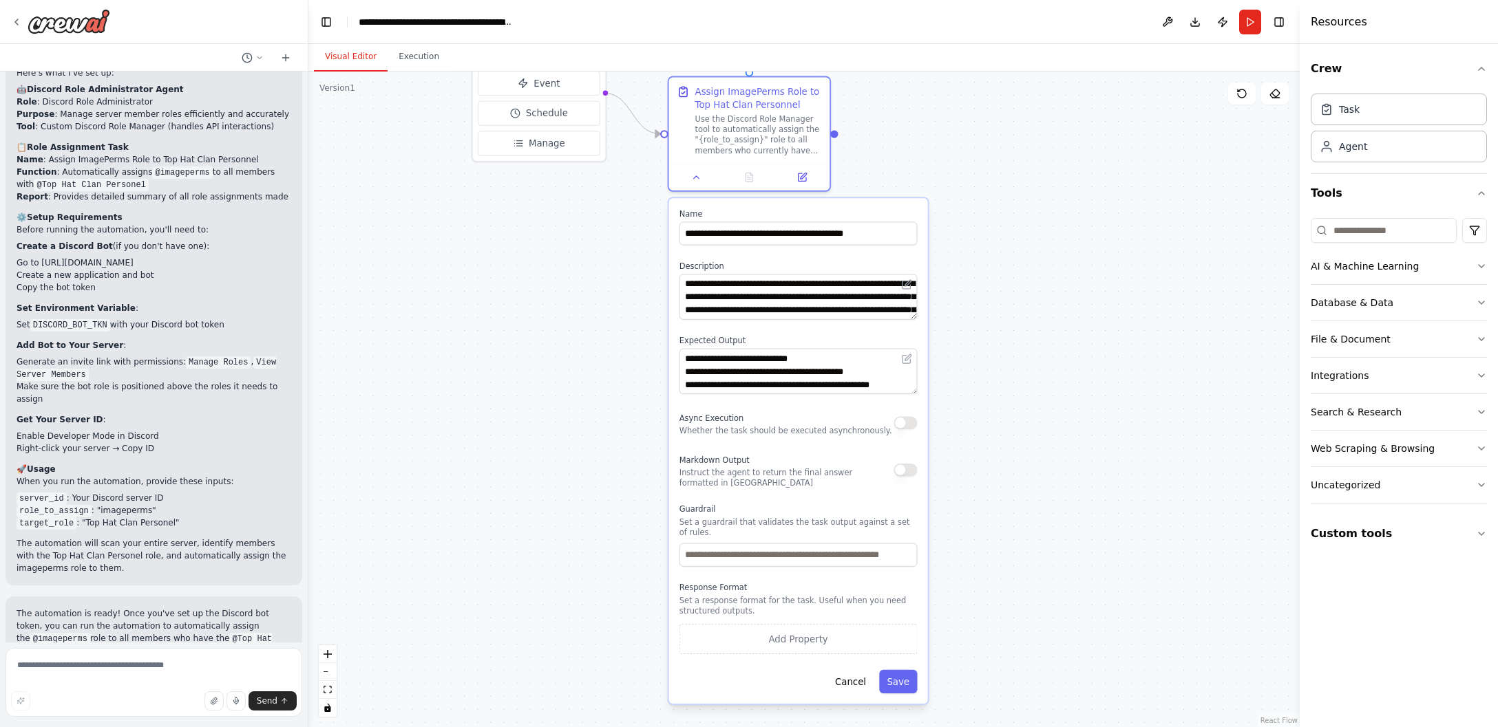
drag, startPoint x: 959, startPoint y: 183, endPoint x: 963, endPoint y: 226, distance: 42.8
click at [964, 226] on div ".deletable-edge-delete-btn { width: 20px; height: 20px; border: 0px solid #ffff…" at bounding box center [803, 400] width 991 height 656
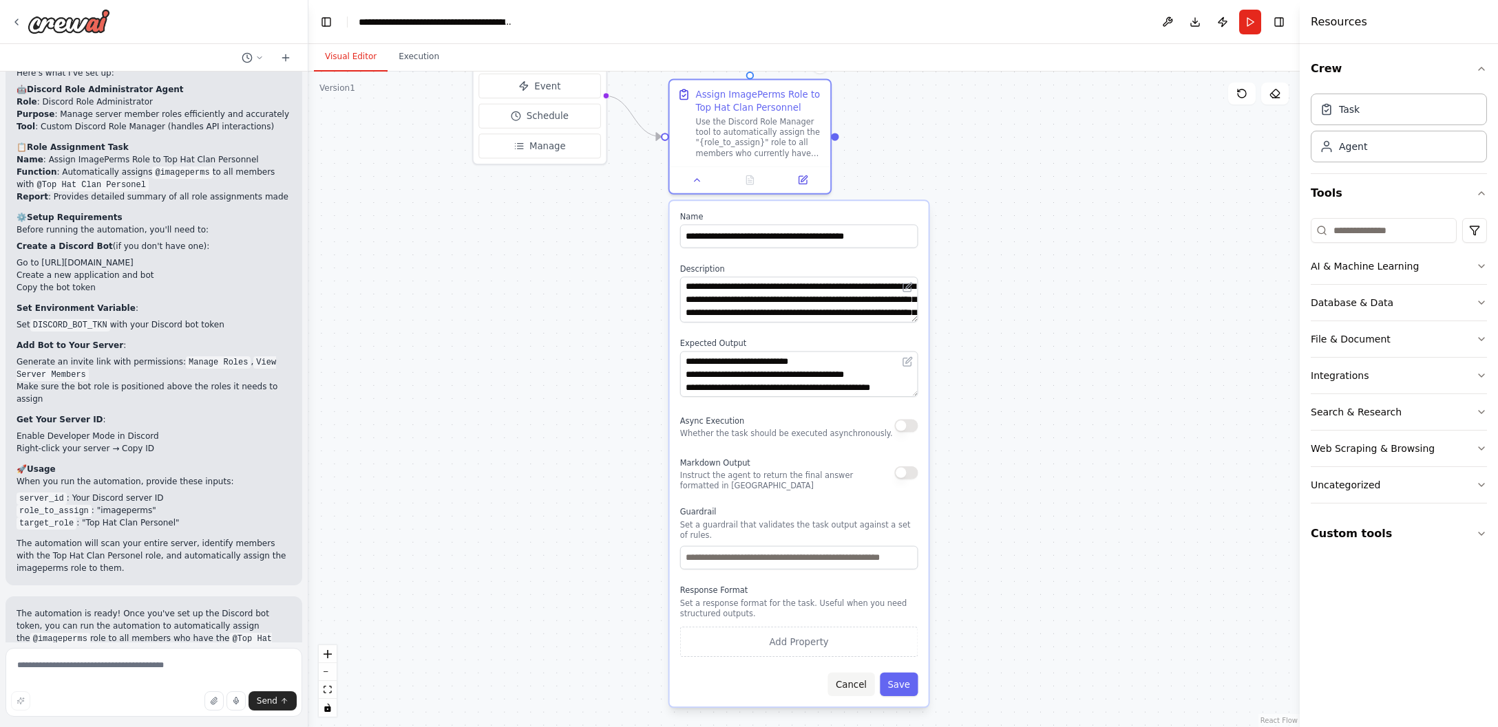
click at [859, 688] on button "Cancel" at bounding box center [851, 684] width 47 height 23
click at [862, 685] on button "Cancel" at bounding box center [851, 684] width 47 height 23
click at [899, 687] on button "Save" at bounding box center [899, 684] width 38 height 23
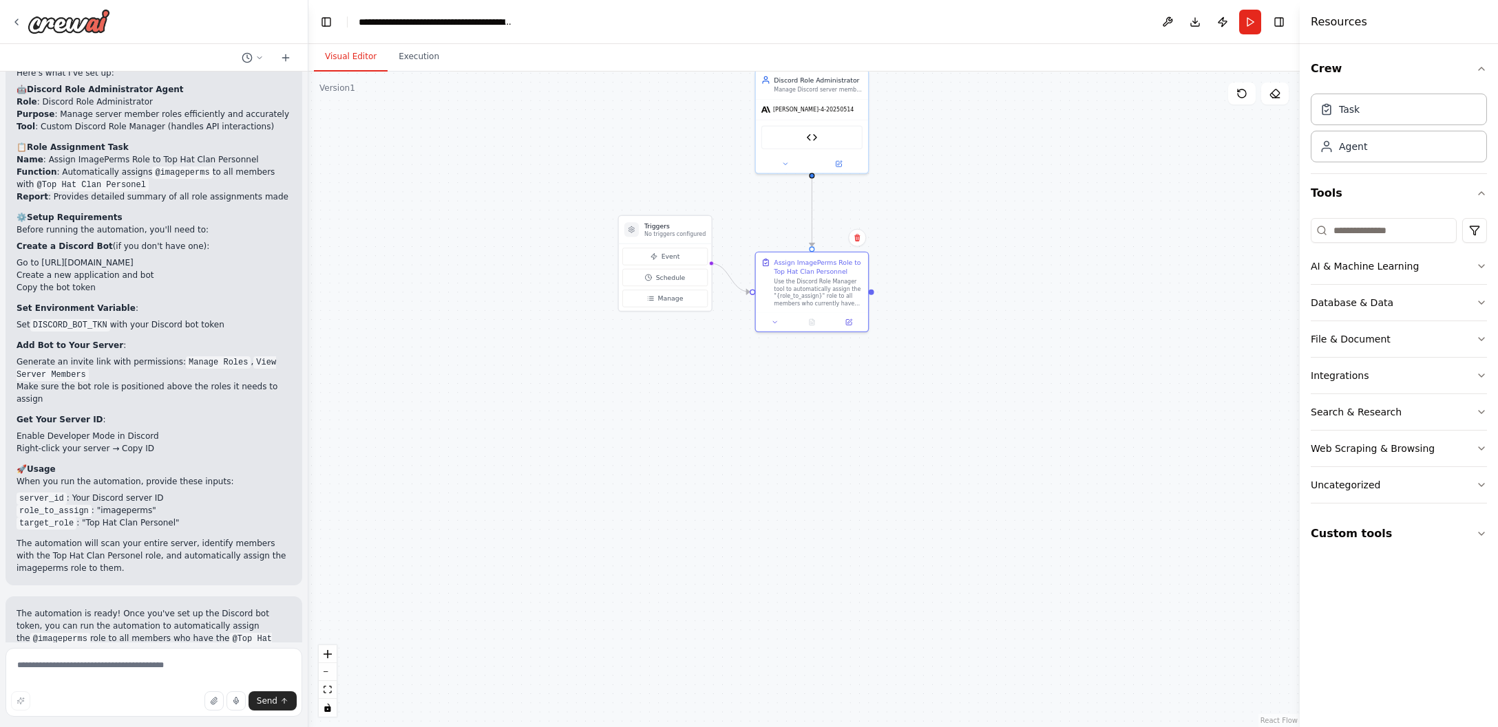
drag, startPoint x: 893, startPoint y: 504, endPoint x: 860, endPoint y: 622, distance: 123.1
click at [860, 622] on div ".deletable-edge-delete-btn { width: 20px; height: 20px; border: 0px solid #ffff…" at bounding box center [803, 400] width 991 height 656
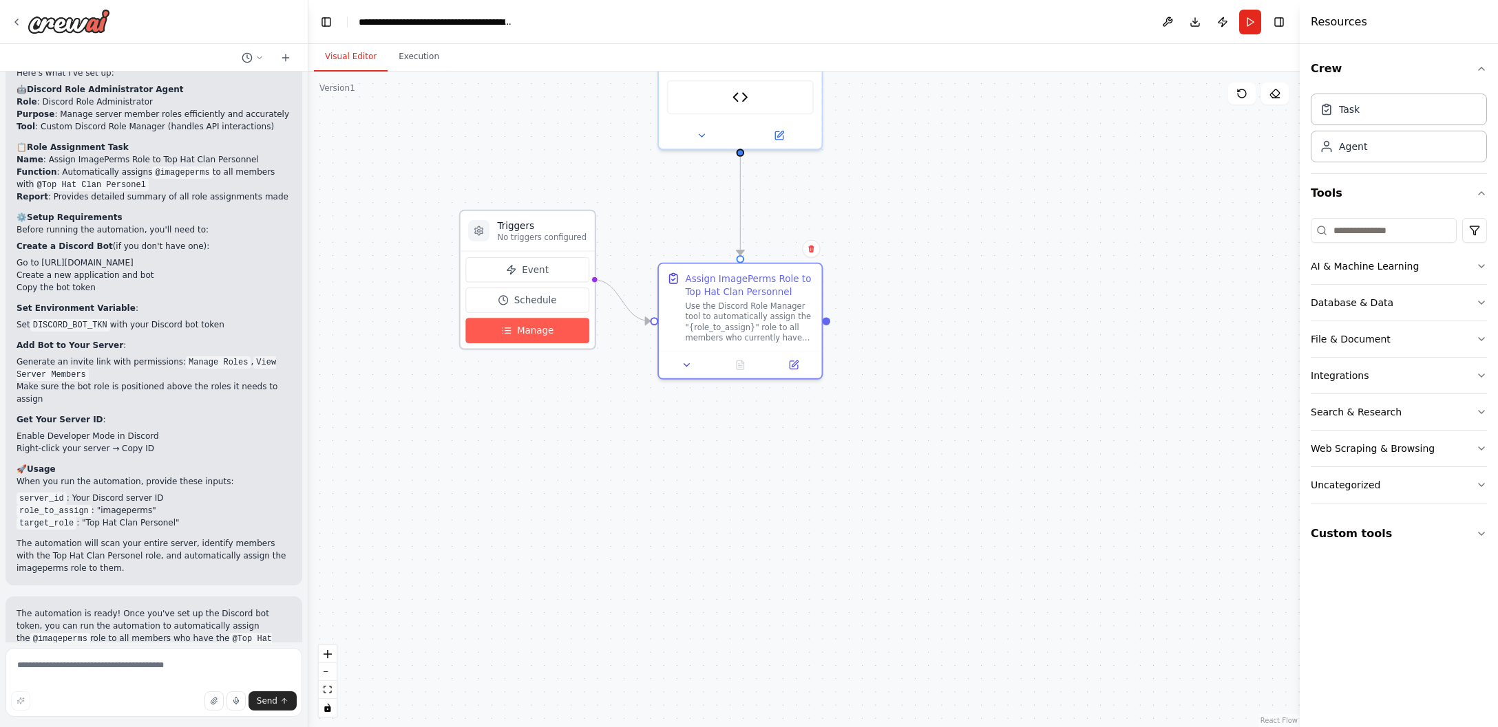
click at [511, 330] on button "Manage" at bounding box center [526, 330] width 123 height 25
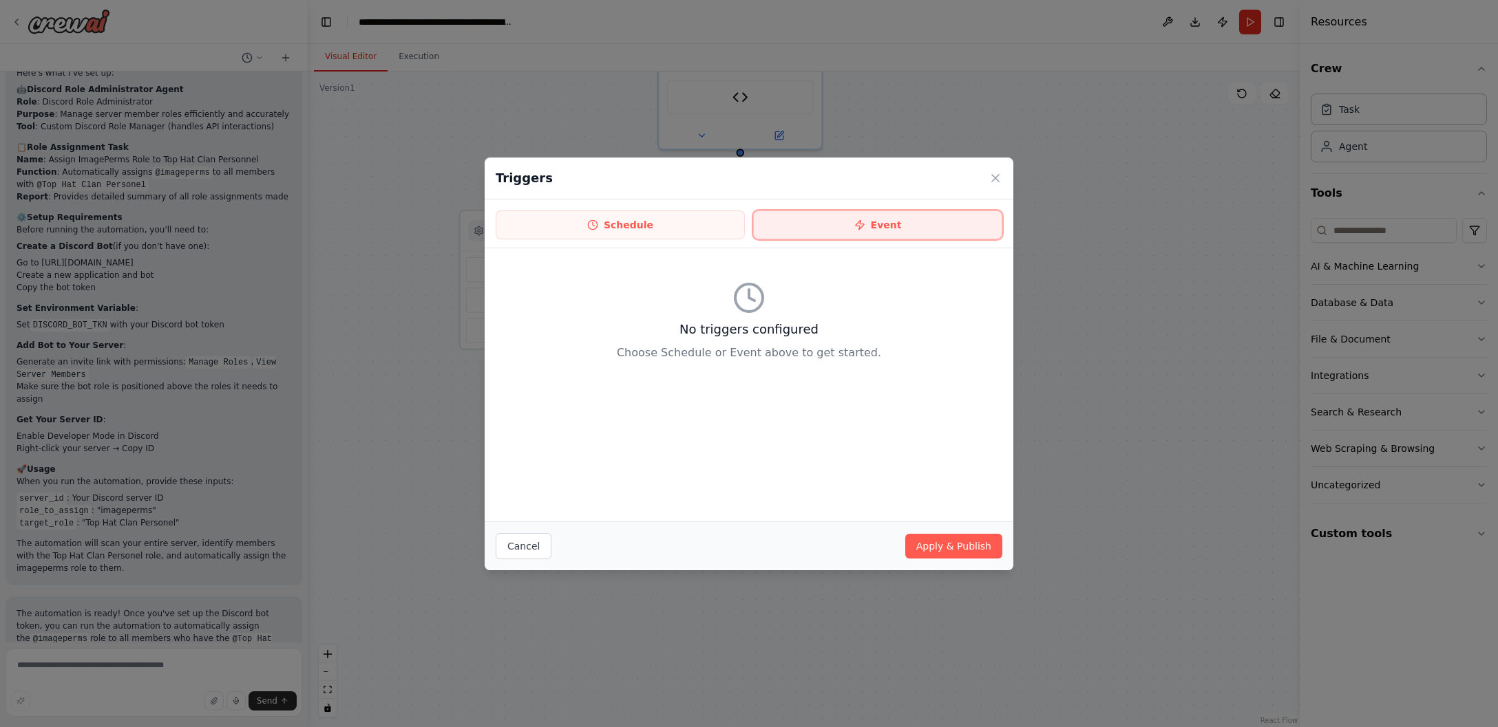
click at [904, 215] on button "Event" at bounding box center [877, 225] width 249 height 29
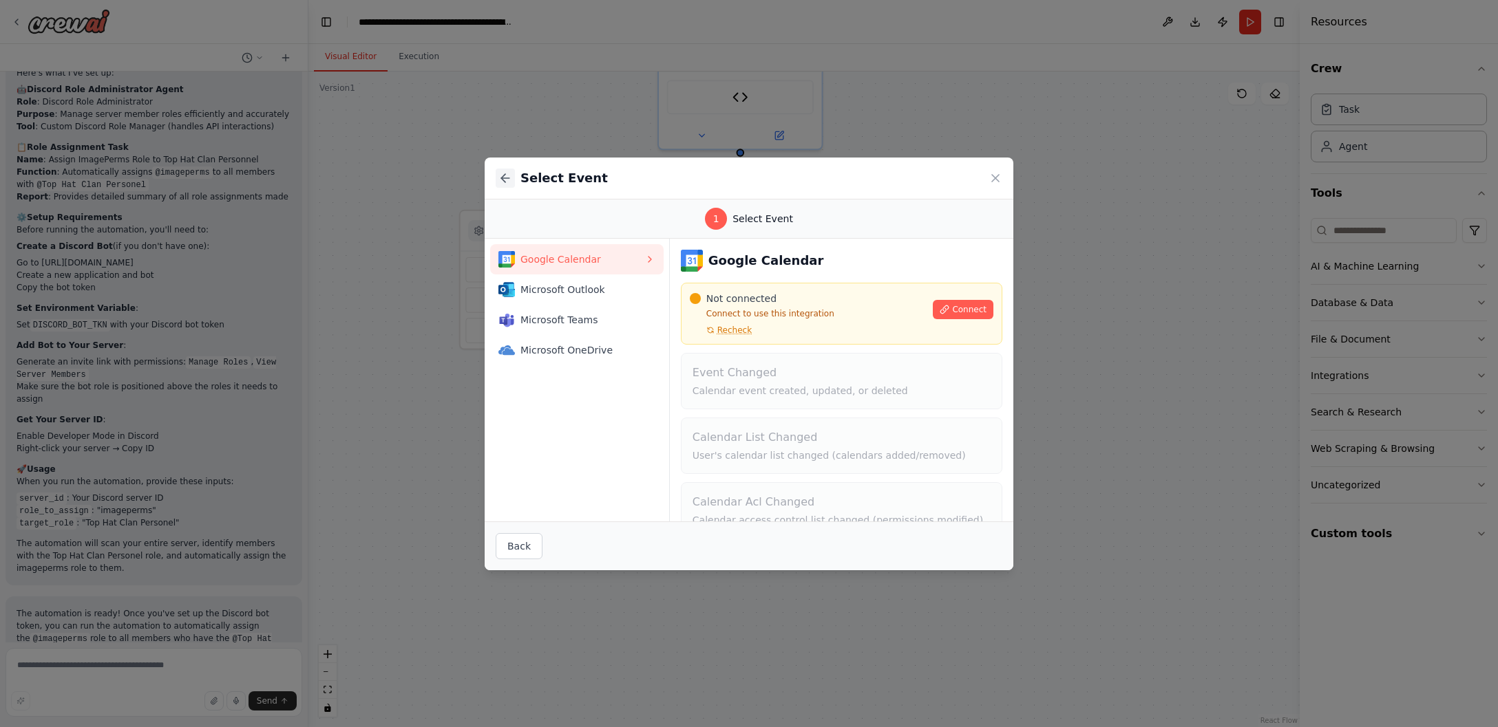
click at [509, 184] on icon at bounding box center [505, 178] width 14 height 14
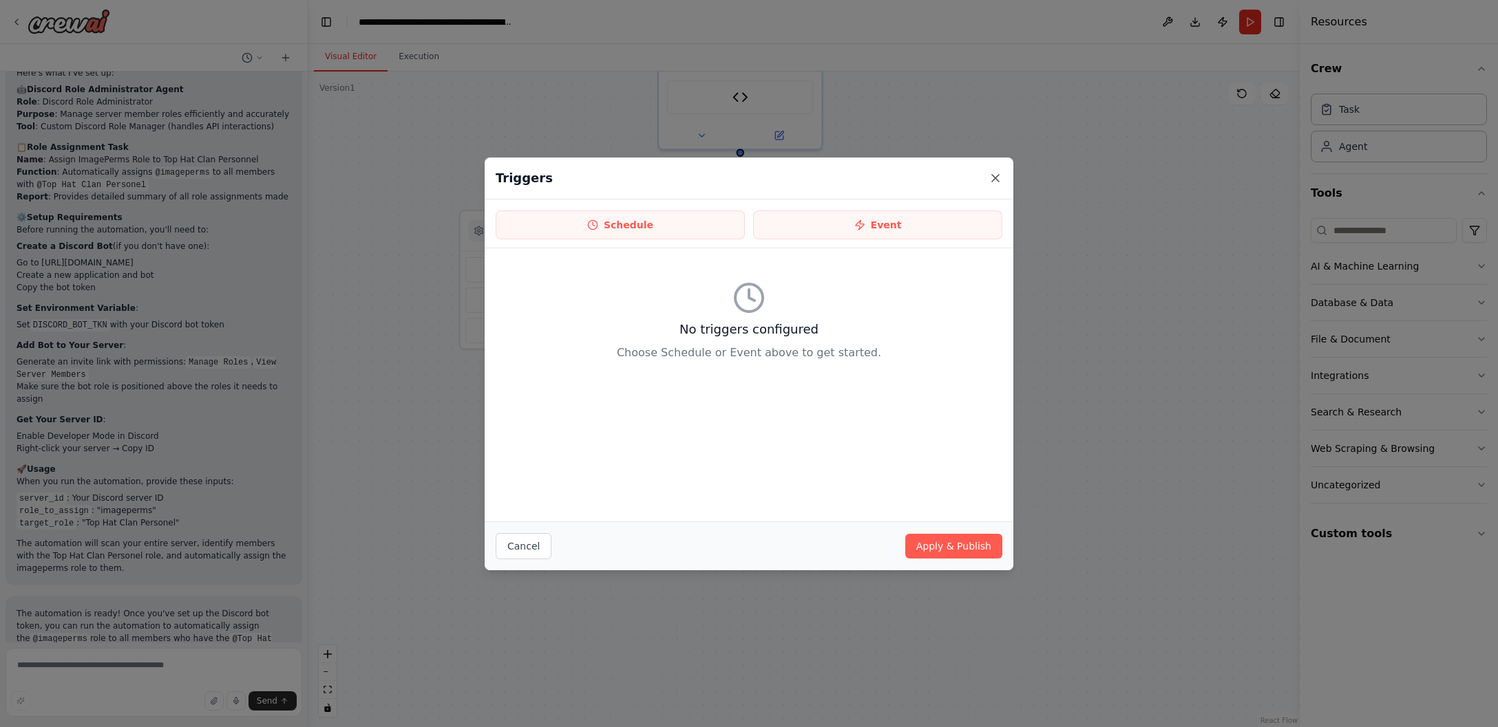
click at [992, 178] on icon at bounding box center [995, 178] width 14 height 14
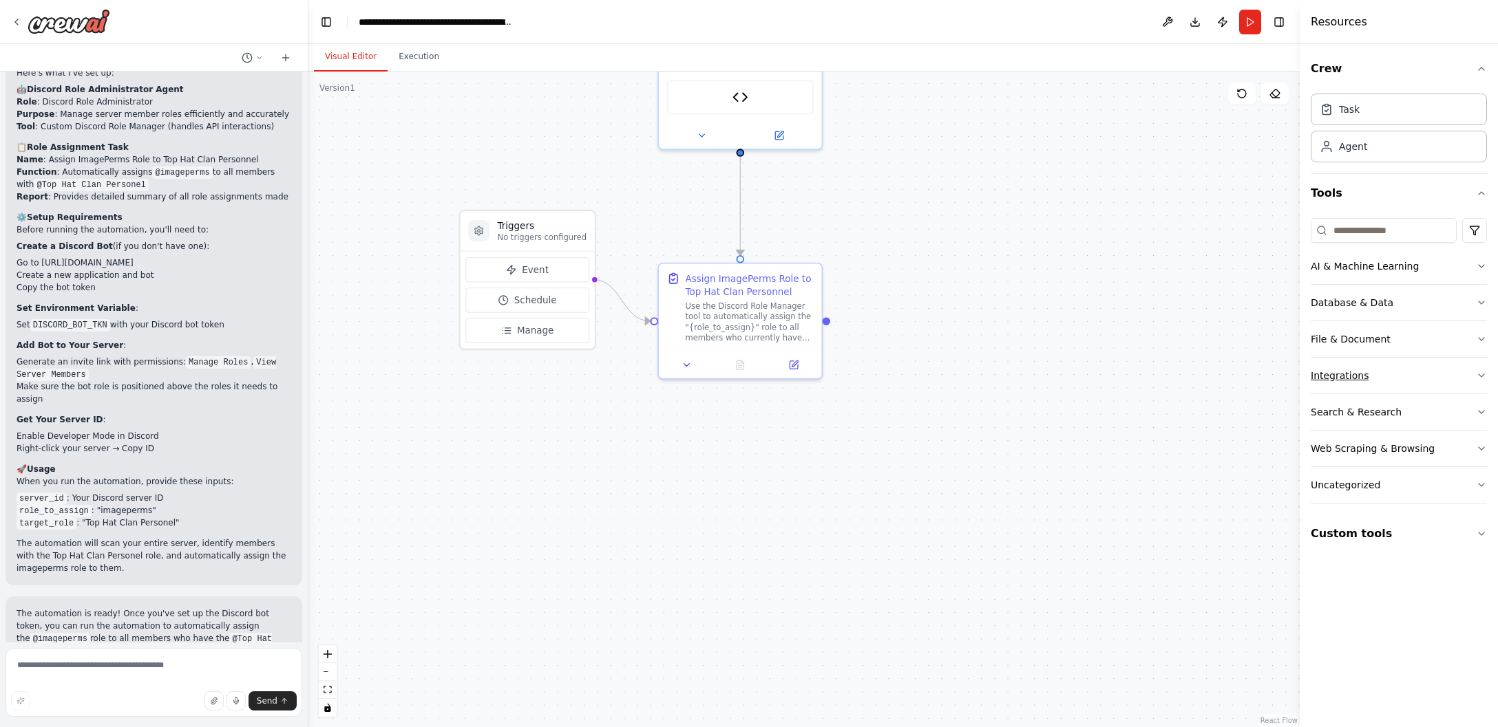
click at [1381, 372] on button "Integrations" at bounding box center [1398, 376] width 176 height 36
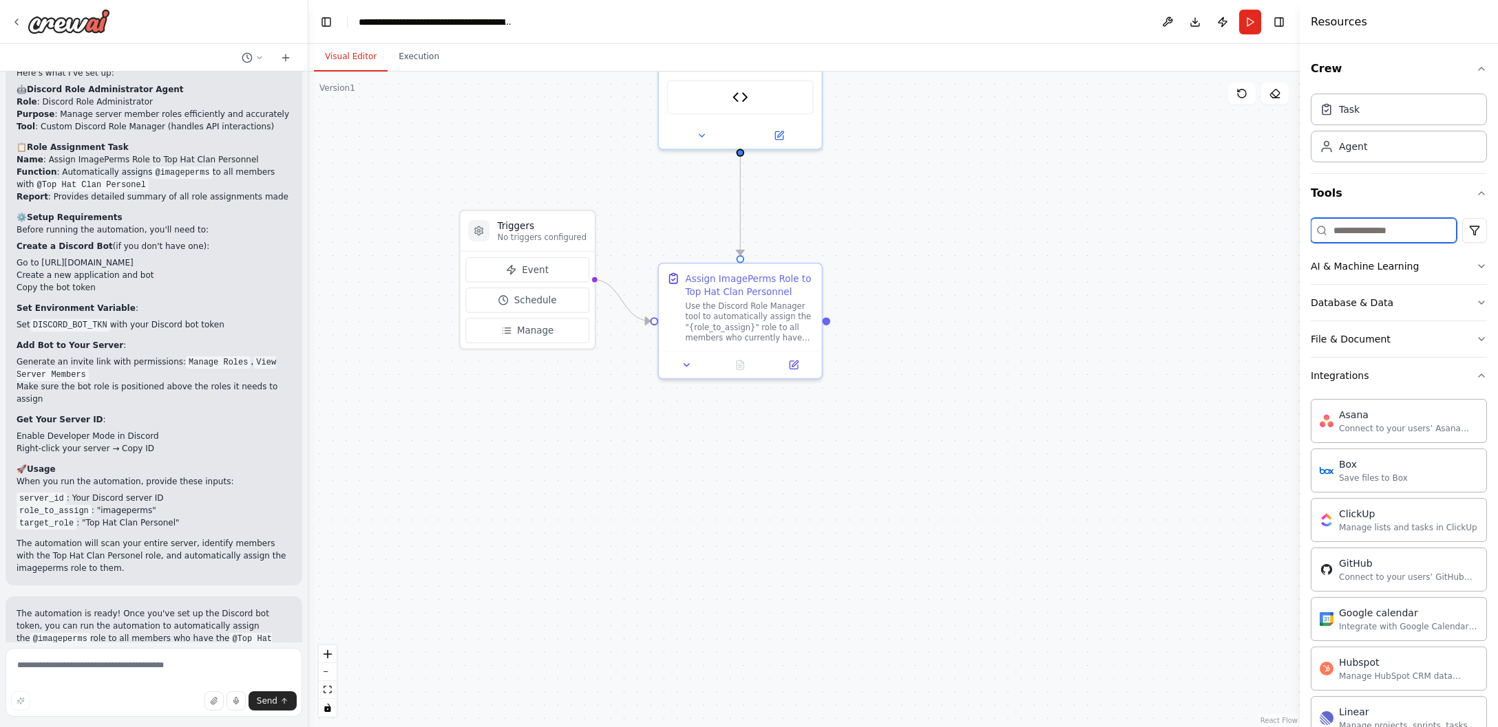
click at [1400, 222] on input at bounding box center [1383, 230] width 146 height 25
click at [1397, 236] on input at bounding box center [1383, 230] width 146 height 25
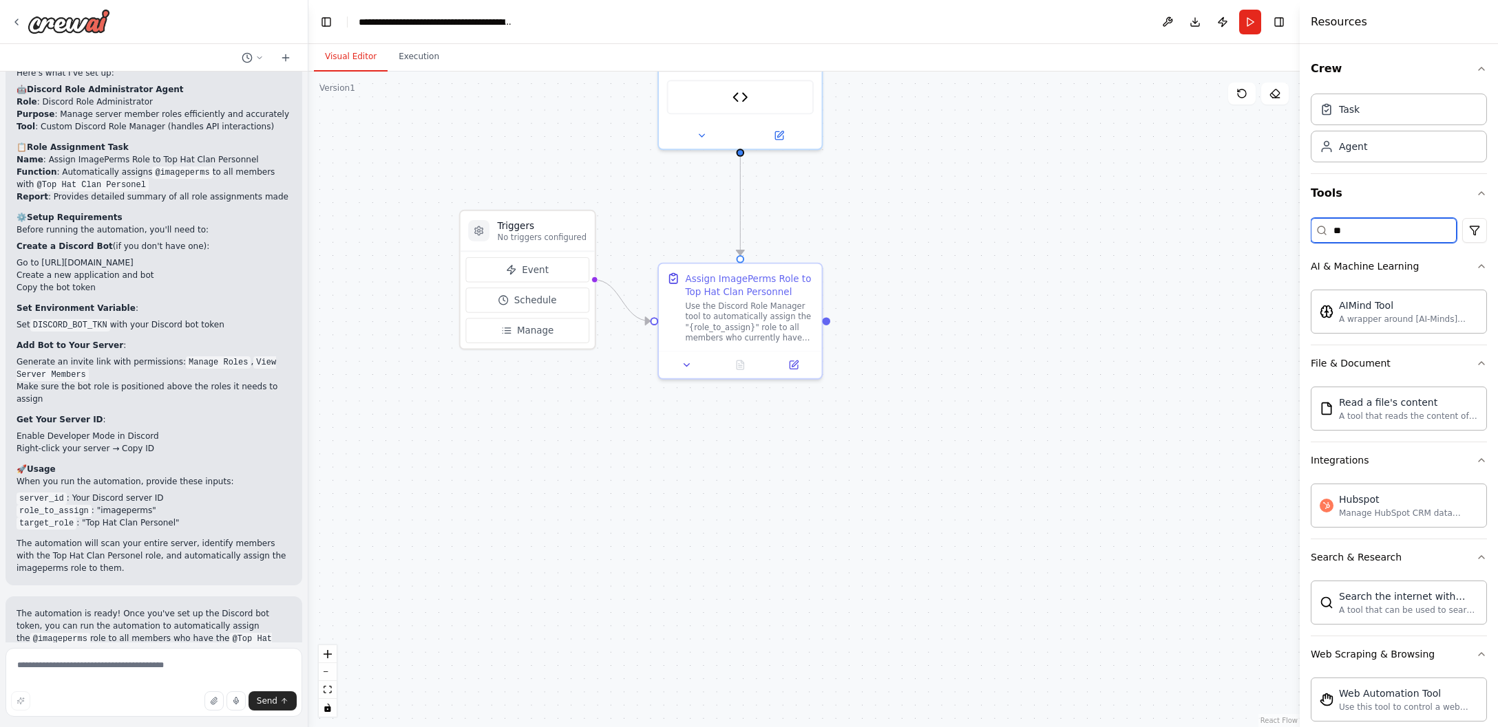
type input "*"
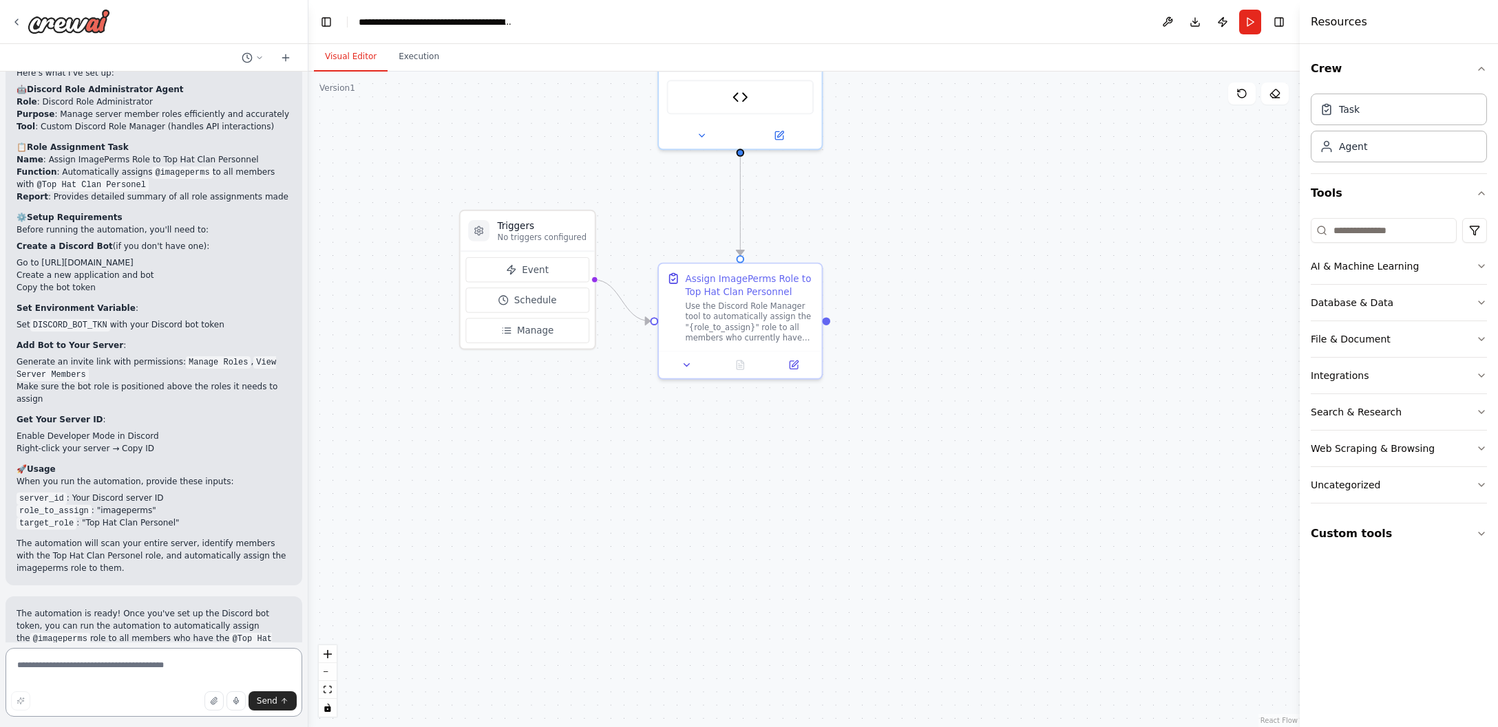
click at [130, 672] on textarea at bounding box center [154, 682] width 297 height 69
type textarea "**********"
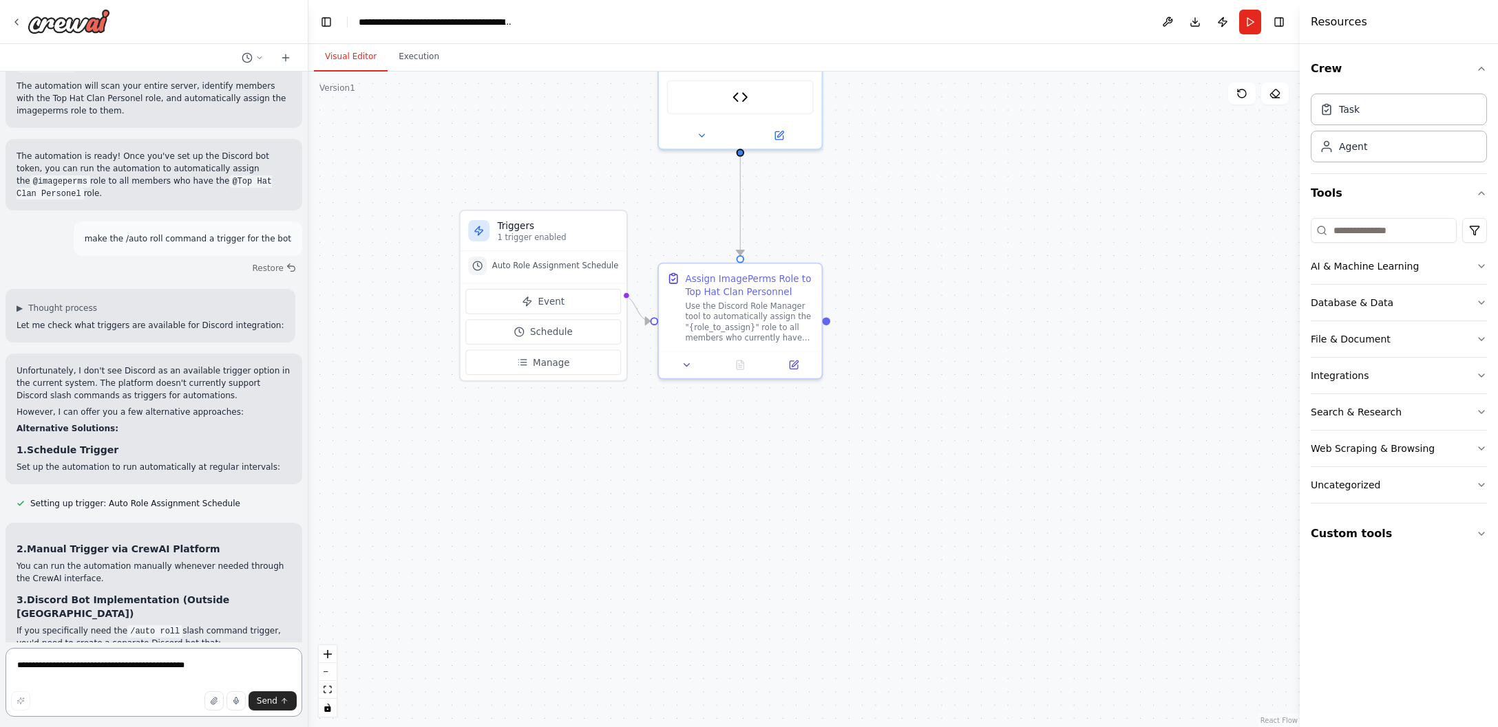
scroll to position [2246, 0]
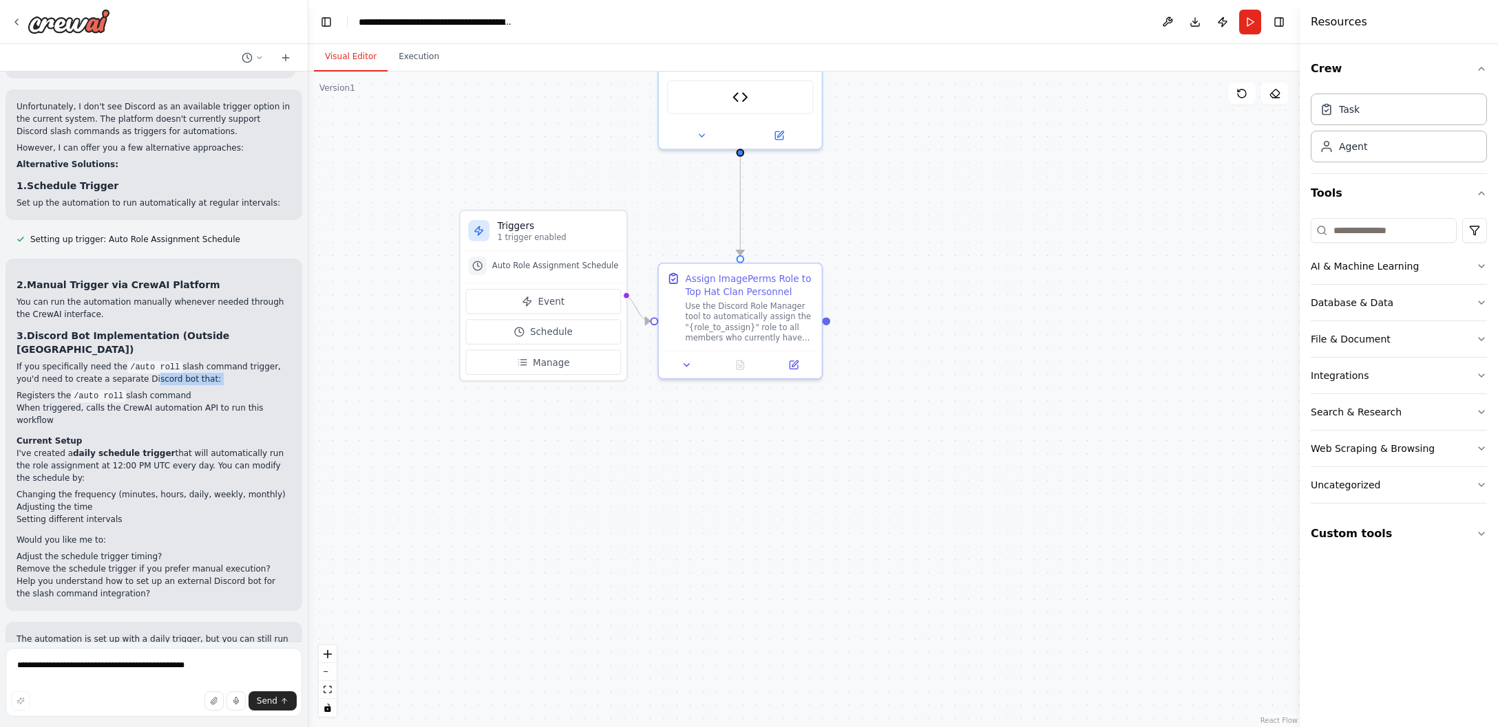
drag, startPoint x: 146, startPoint y: 330, endPoint x: 180, endPoint y: 337, distance: 35.1
click at [180, 337] on div "2. Manual Trigger via CrewAI Platform You can run the automation manually whene…" at bounding box center [154, 439] width 275 height 322
click at [164, 390] on li "Registers the /auto roll slash command" at bounding box center [154, 396] width 275 height 12
click at [167, 390] on li "Registers the /auto roll slash command" at bounding box center [154, 396] width 275 height 12
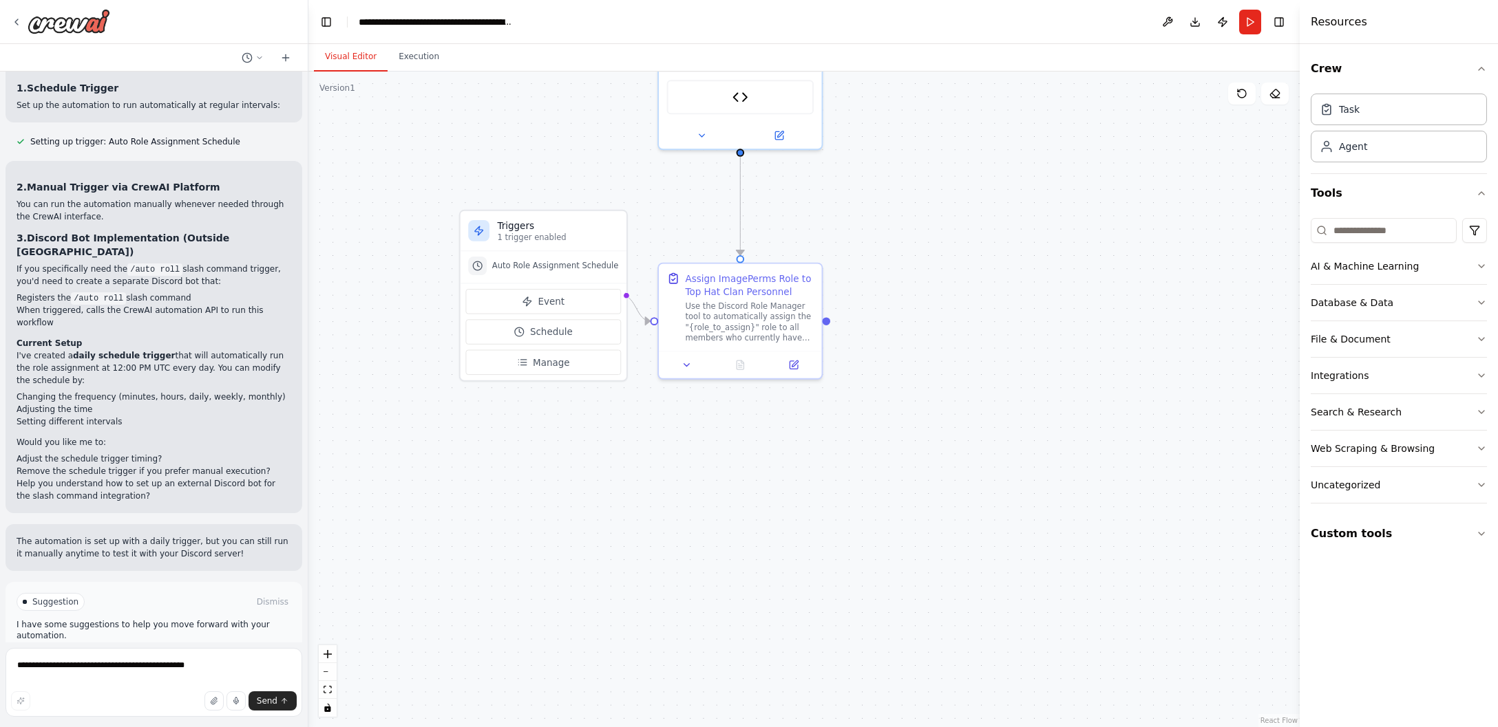
scroll to position [2345, 0]
click at [677, 368] on button at bounding box center [686, 362] width 45 height 16
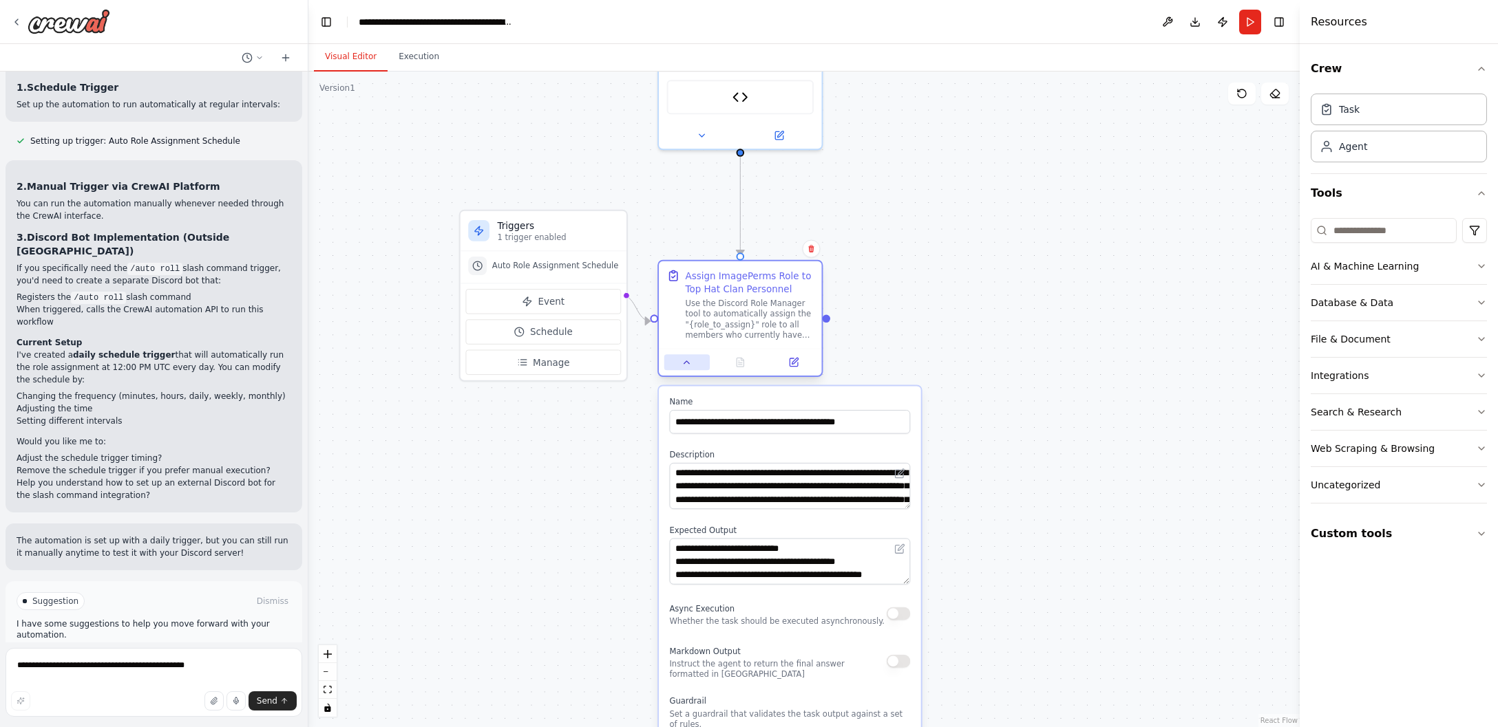
click at [680, 362] on button at bounding box center [686, 362] width 45 height 16
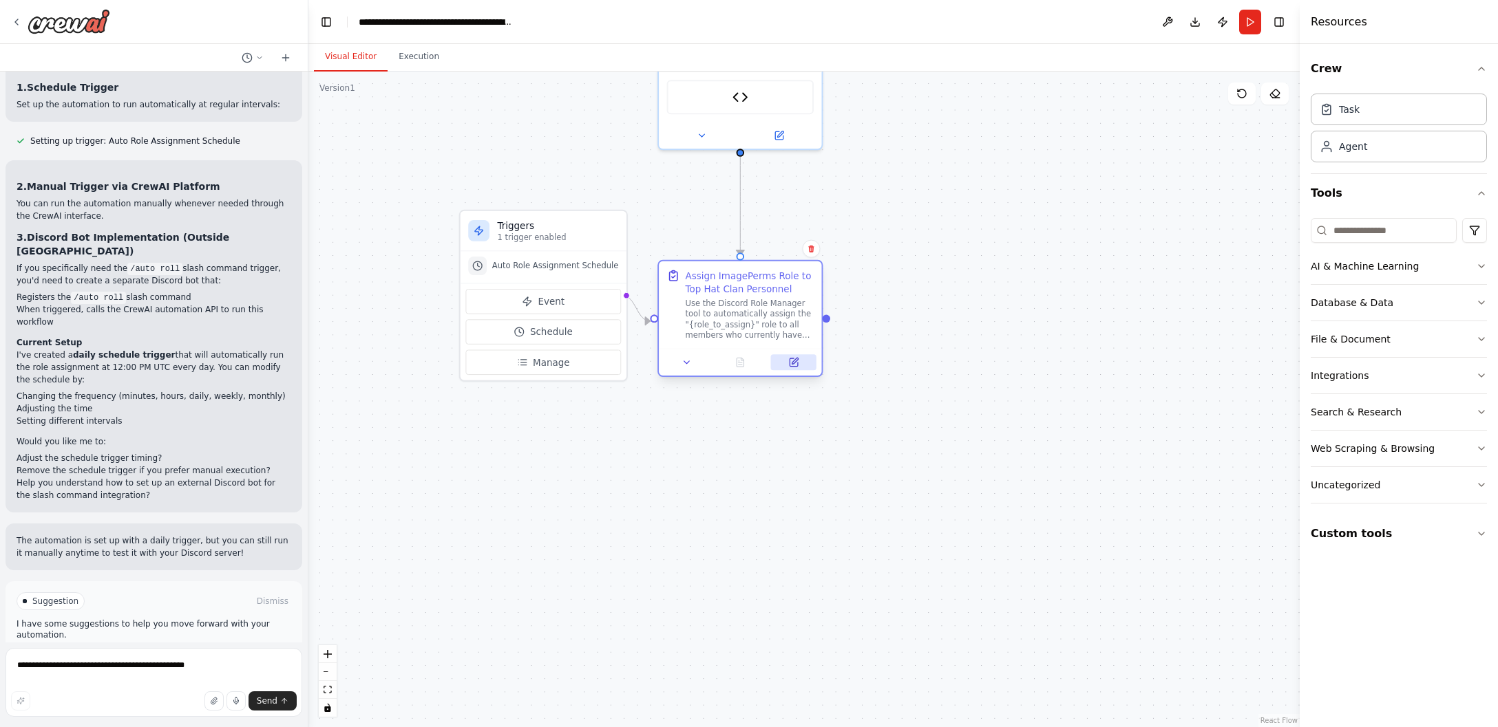
click at [780, 359] on button at bounding box center [793, 362] width 45 height 16
click at [766, 332] on div "Use the Discord Role Manager tool to automatically assign the "{role_to_assign}…" at bounding box center [749, 320] width 128 height 43
click at [754, 286] on div "Assign ImagePerms Role to Top Hat Clan Personnel" at bounding box center [749, 282] width 128 height 26
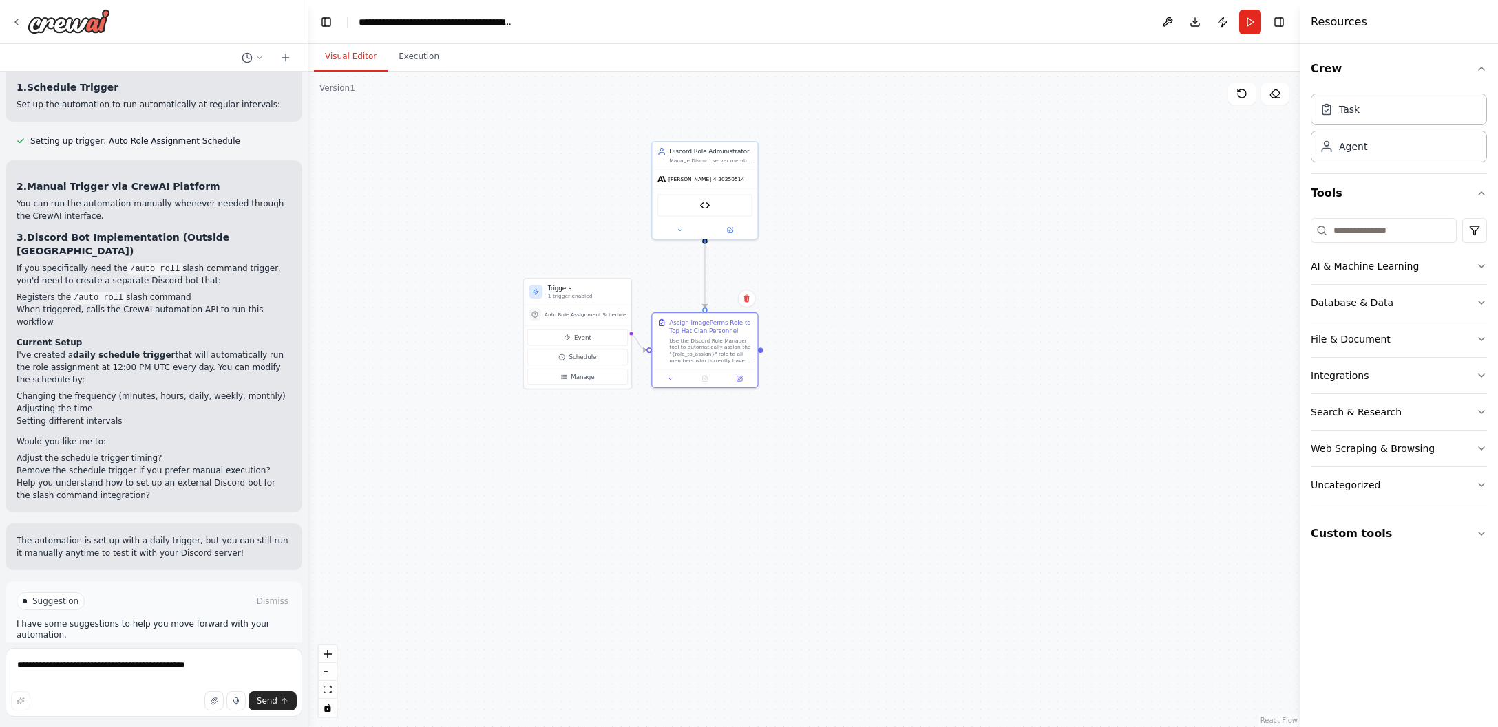
drag, startPoint x: 844, startPoint y: 286, endPoint x: 850, endPoint y: 317, distance: 32.1
click at [850, 317] on div ".deletable-edge-delete-btn { width: 20px; height: 20px; border: 0px solid #ffff…" at bounding box center [803, 400] width 991 height 656
click at [677, 175] on div "claude-sonnet-4-20250514" at bounding box center [697, 184] width 114 height 21
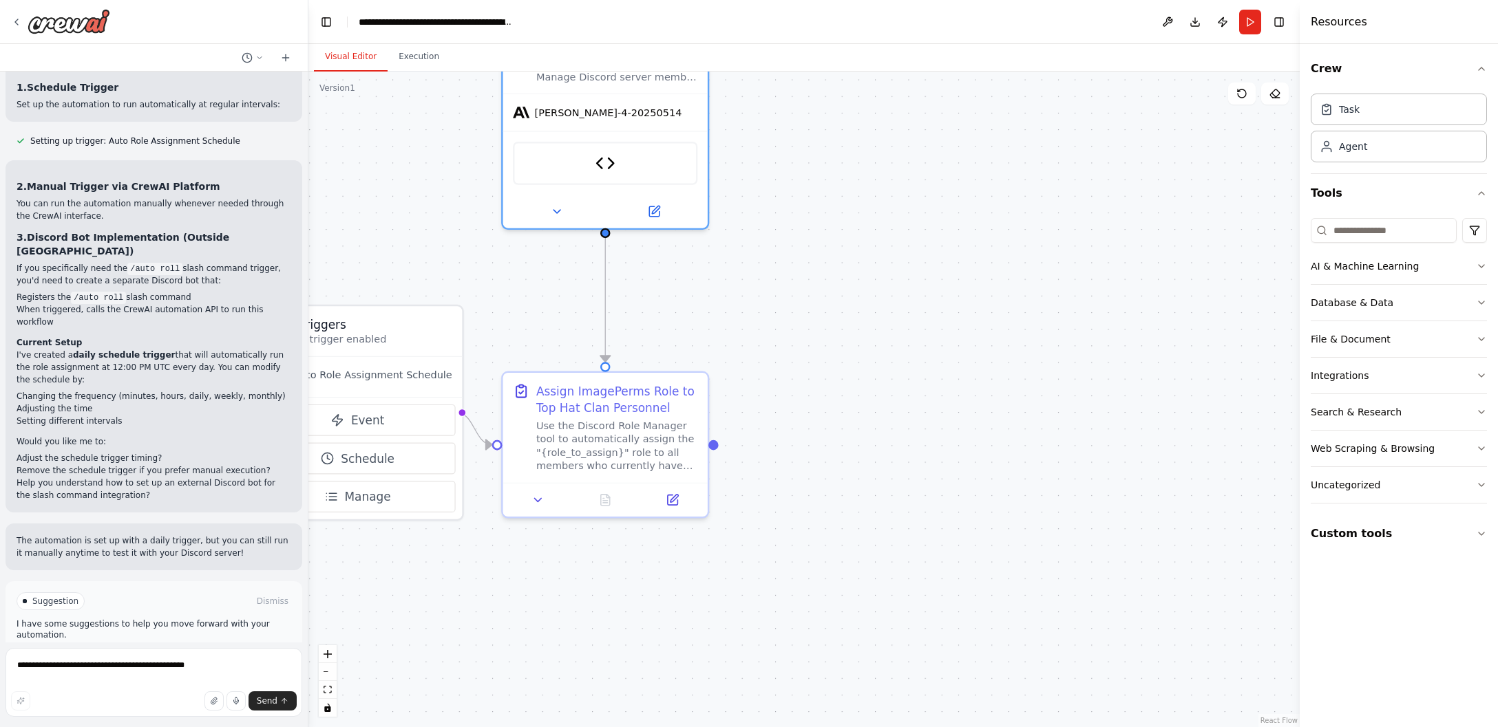
drag, startPoint x: 480, startPoint y: 337, endPoint x: 618, endPoint y: 330, distance: 138.5
click at [618, 330] on div ".deletable-edge-delete-btn { width: 20px; height: 20px; border: 0px solid #ffff…" at bounding box center [803, 400] width 991 height 656
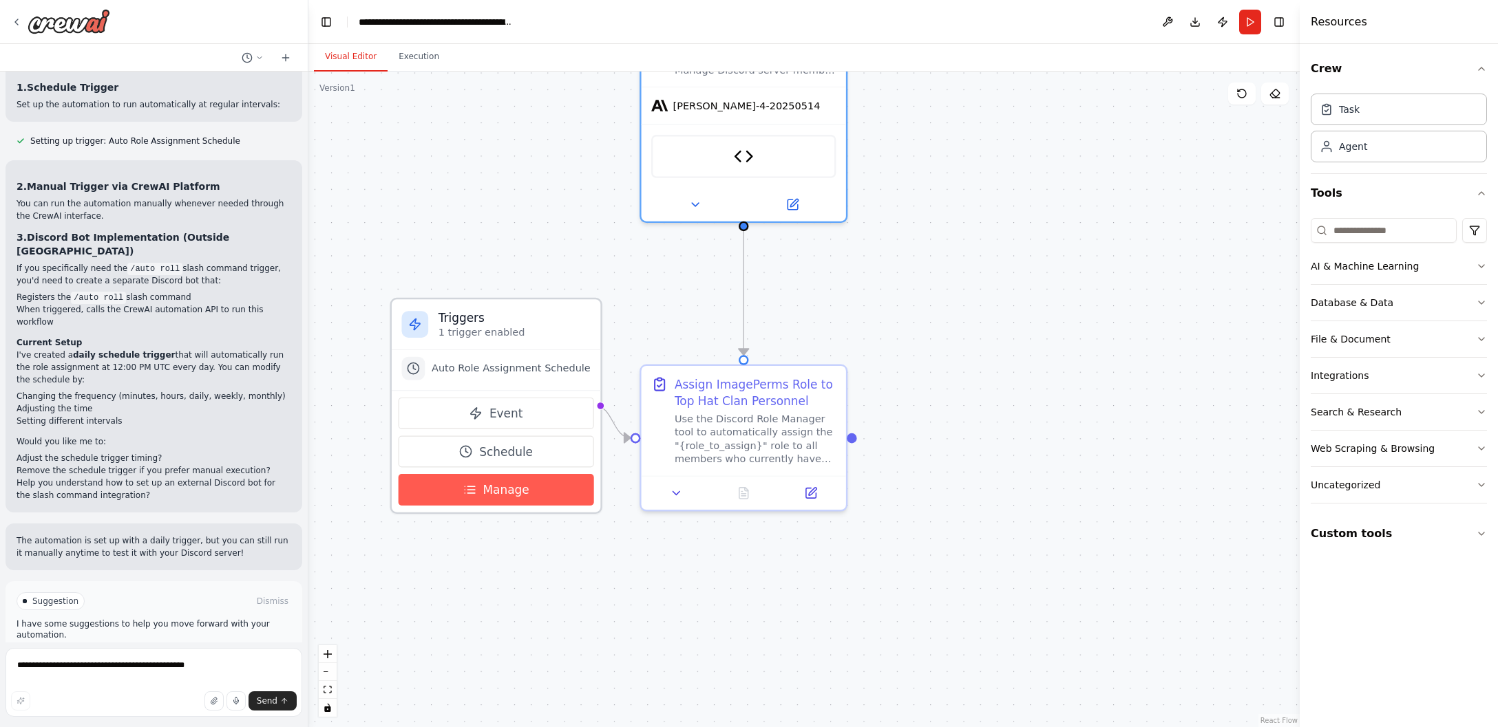
click at [474, 480] on button "Manage" at bounding box center [495, 490] width 195 height 32
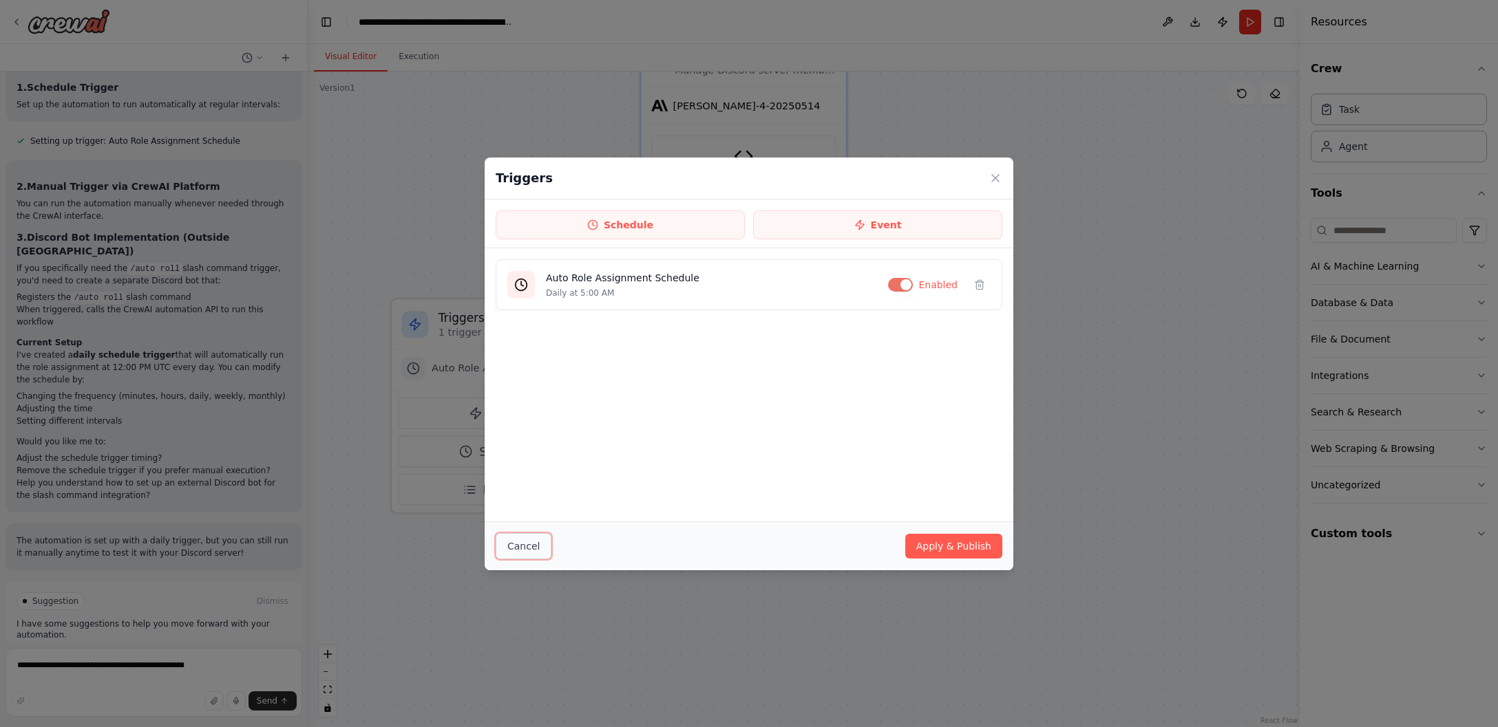
click at [517, 550] on button "Cancel" at bounding box center [524, 546] width 56 height 26
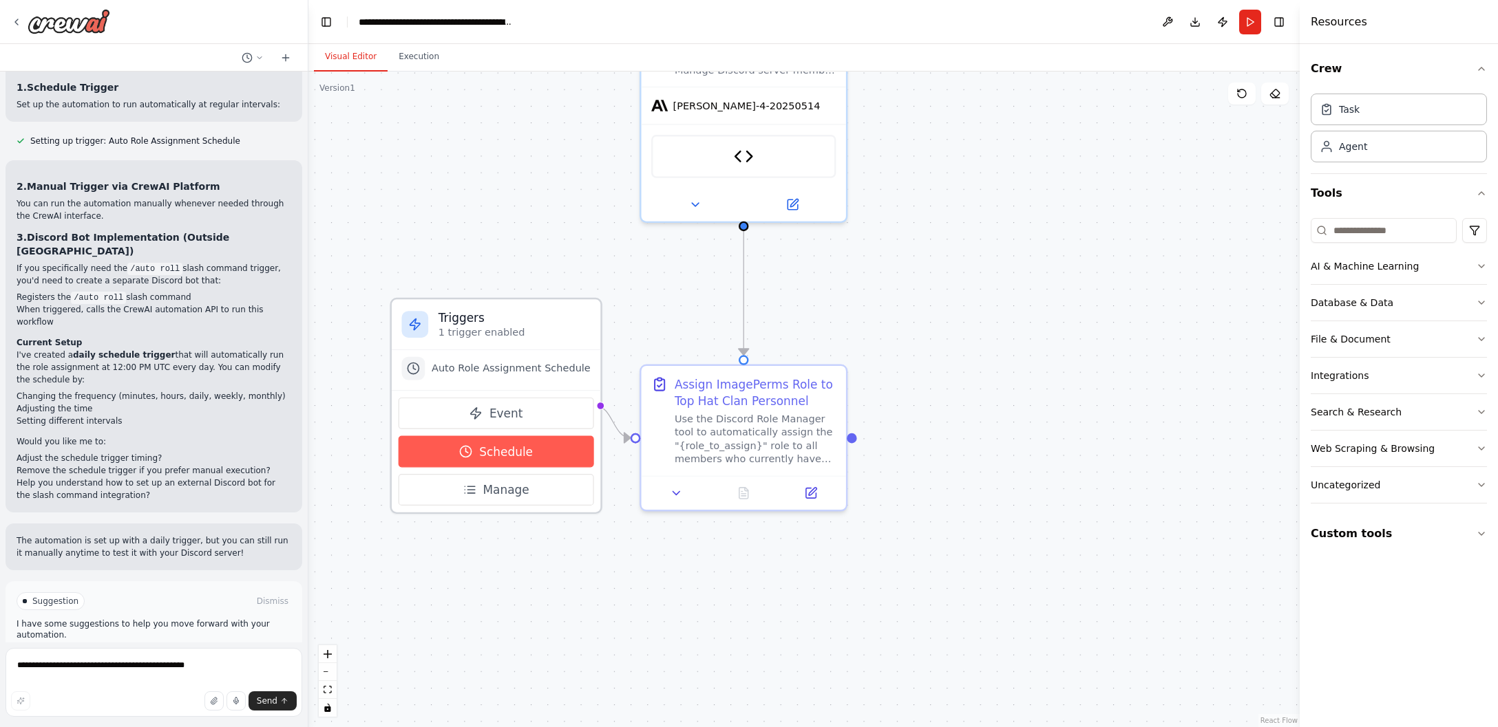
click at [472, 443] on button "Schedule" at bounding box center [495, 452] width 195 height 32
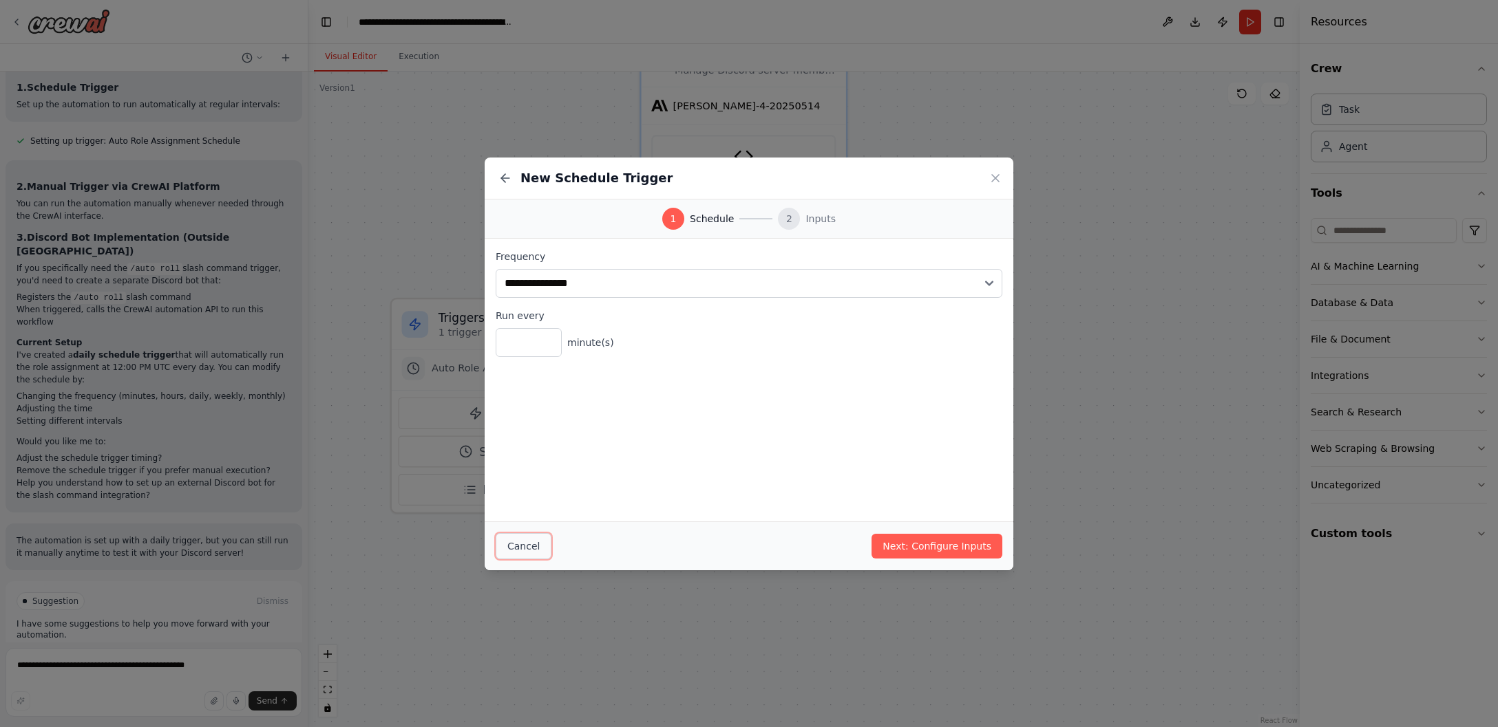
click at [507, 544] on button "Cancel" at bounding box center [524, 546] width 56 height 26
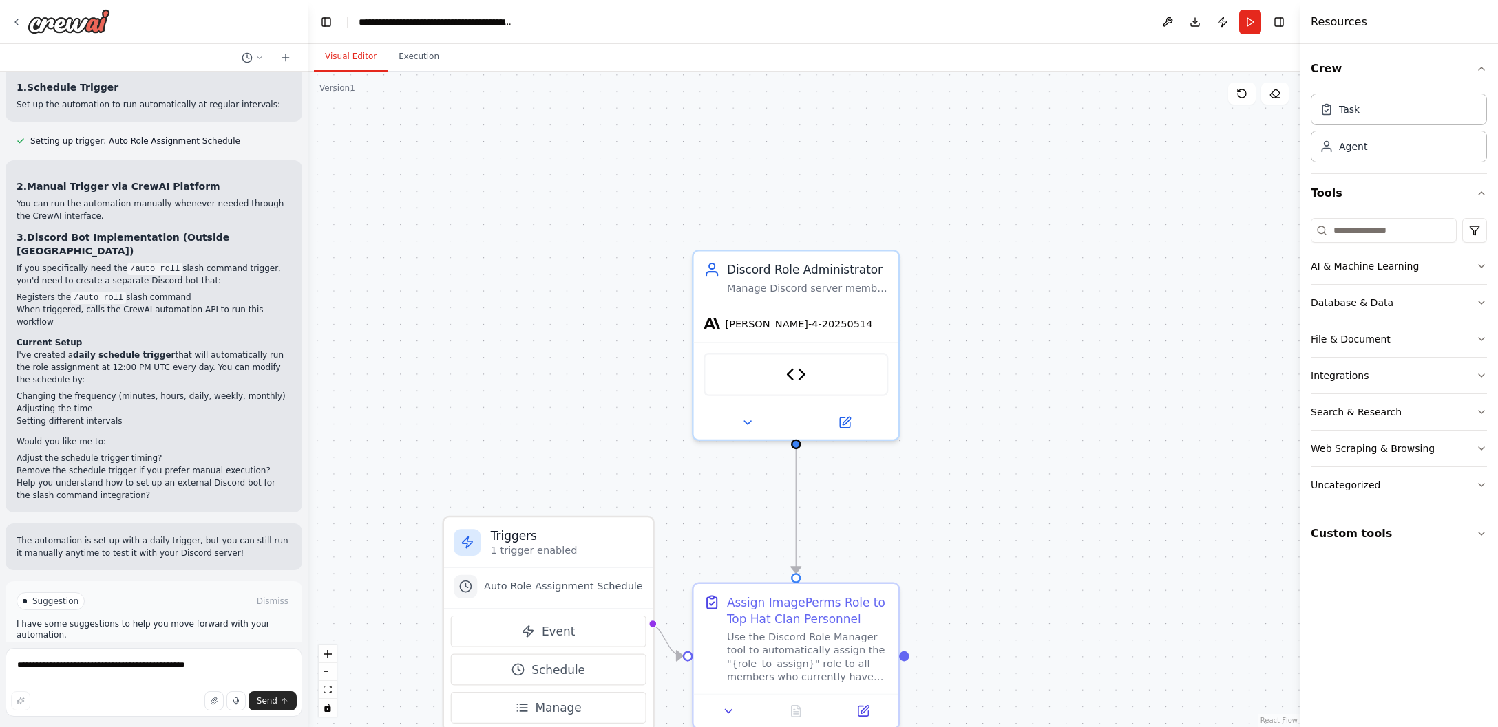
drag, startPoint x: 536, startPoint y: 145, endPoint x: 592, endPoint y: 382, distance: 243.9
click at [592, 382] on div ".deletable-edge-delete-btn { width: 20px; height: 20px; border: 0px solid #ffff…" at bounding box center [803, 400] width 991 height 656
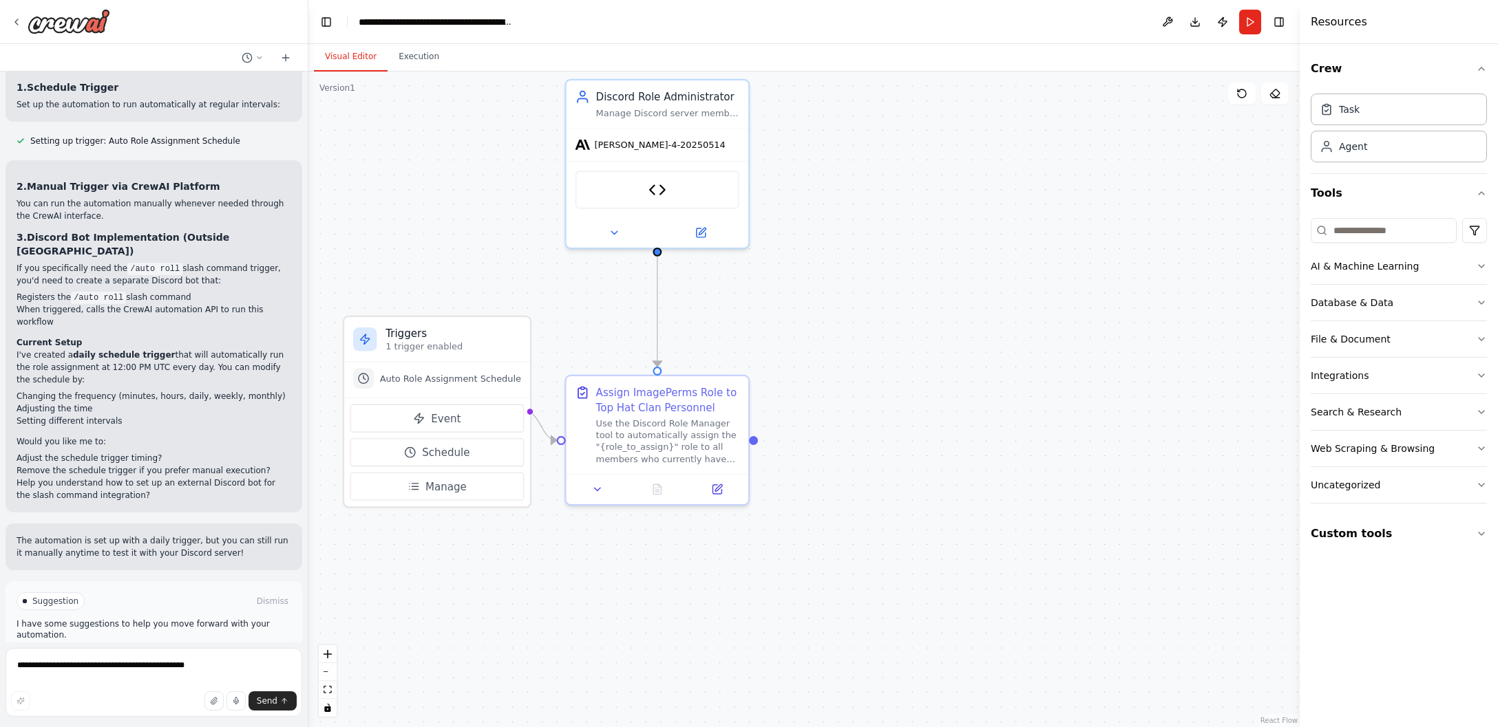
drag, startPoint x: 602, startPoint y: 438, endPoint x: 410, endPoint y: 148, distance: 348.2
click at [410, 148] on div ".deletable-edge-delete-btn { width: 20px; height: 20px; border: 0px solid #ffff…" at bounding box center [803, 400] width 991 height 656
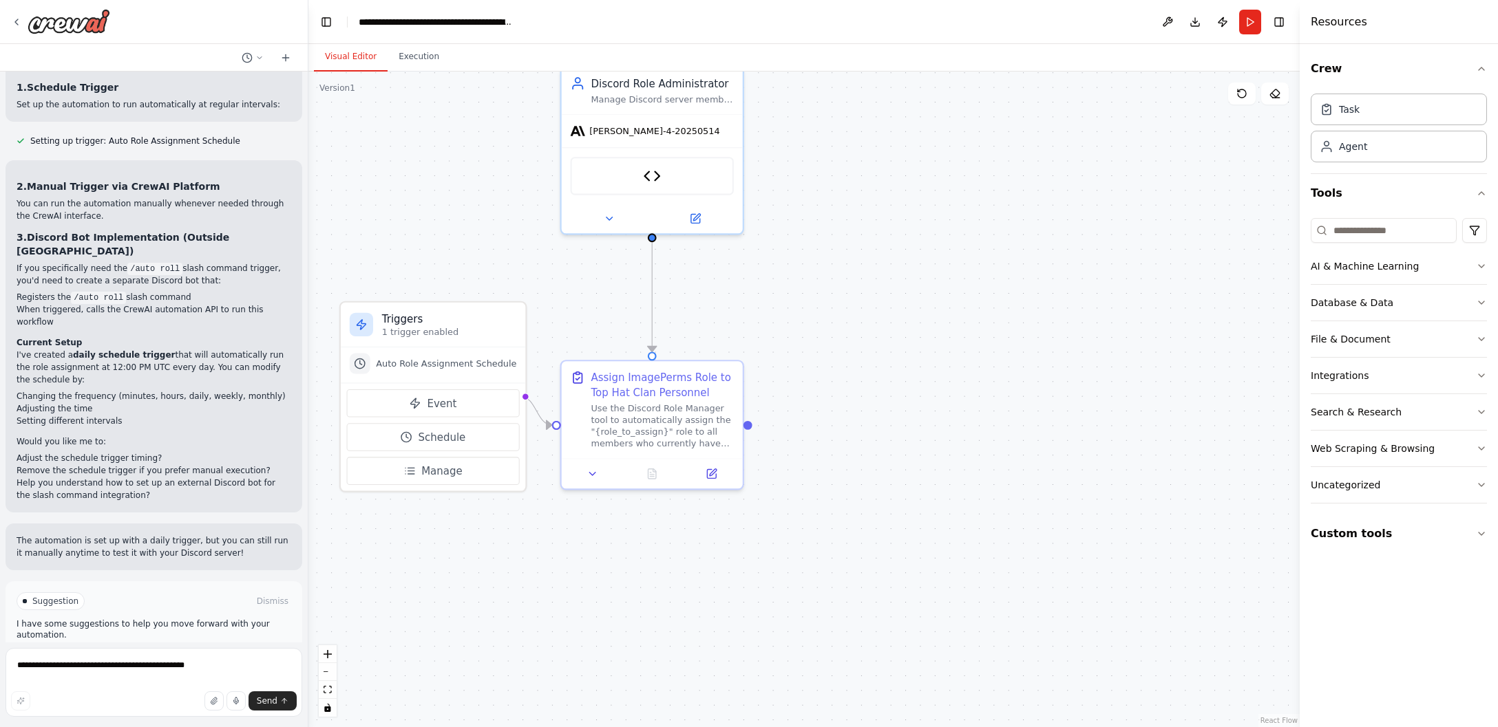
drag, startPoint x: 531, startPoint y: 211, endPoint x: 608, endPoint y: 292, distance: 111.9
click at [608, 292] on div ".deletable-edge-delete-btn { width: 20px; height: 20px; border: 0px solid #ffff…" at bounding box center [803, 400] width 991 height 656
click at [644, 175] on div "Discord Role Manager" at bounding box center [660, 178] width 160 height 38
click at [681, 219] on button at bounding box center [701, 219] width 81 height 17
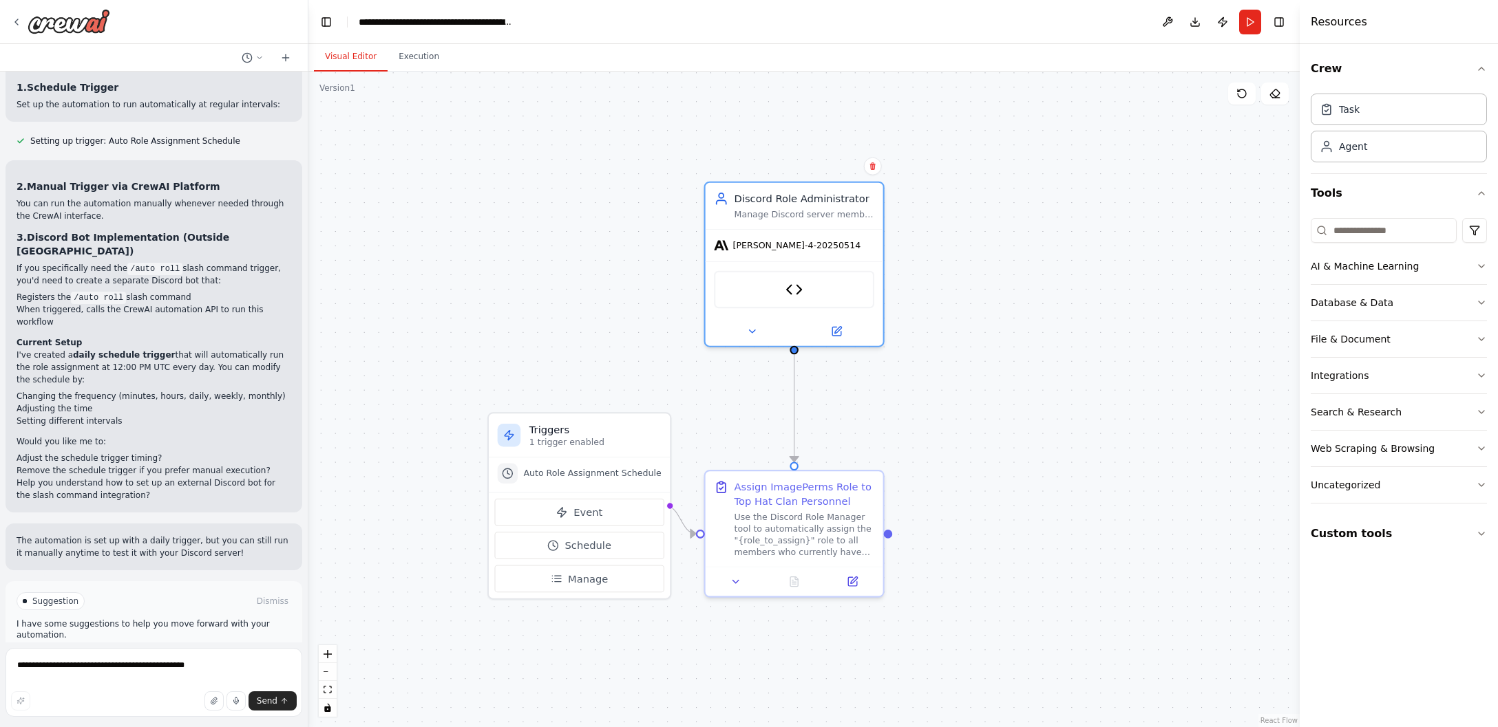
drag, startPoint x: 810, startPoint y: 147, endPoint x: 944, endPoint y: 254, distance: 171.9
click at [944, 254] on div ".deletable-edge-delete-btn { width: 20px; height: 20px; border: 0px solid #ffff…" at bounding box center [803, 400] width 991 height 656
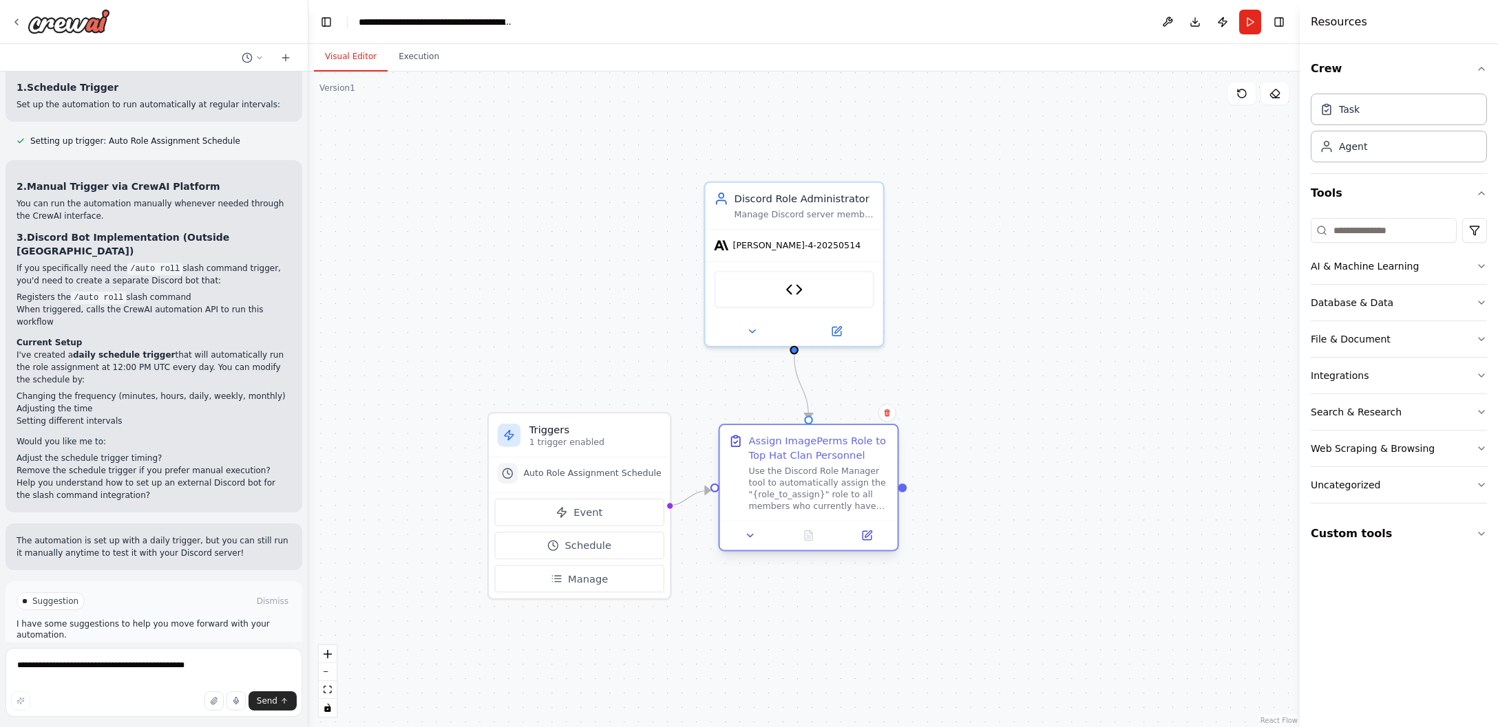
drag, startPoint x: 789, startPoint y: 519, endPoint x: 805, endPoint y: 480, distance: 41.4
click at [805, 480] on div "Use the Discord Role Manager tool to automatically assign the "{role_to_assign}…" at bounding box center [819, 489] width 140 height 46
click at [751, 533] on icon at bounding box center [751, 536] width 12 height 12
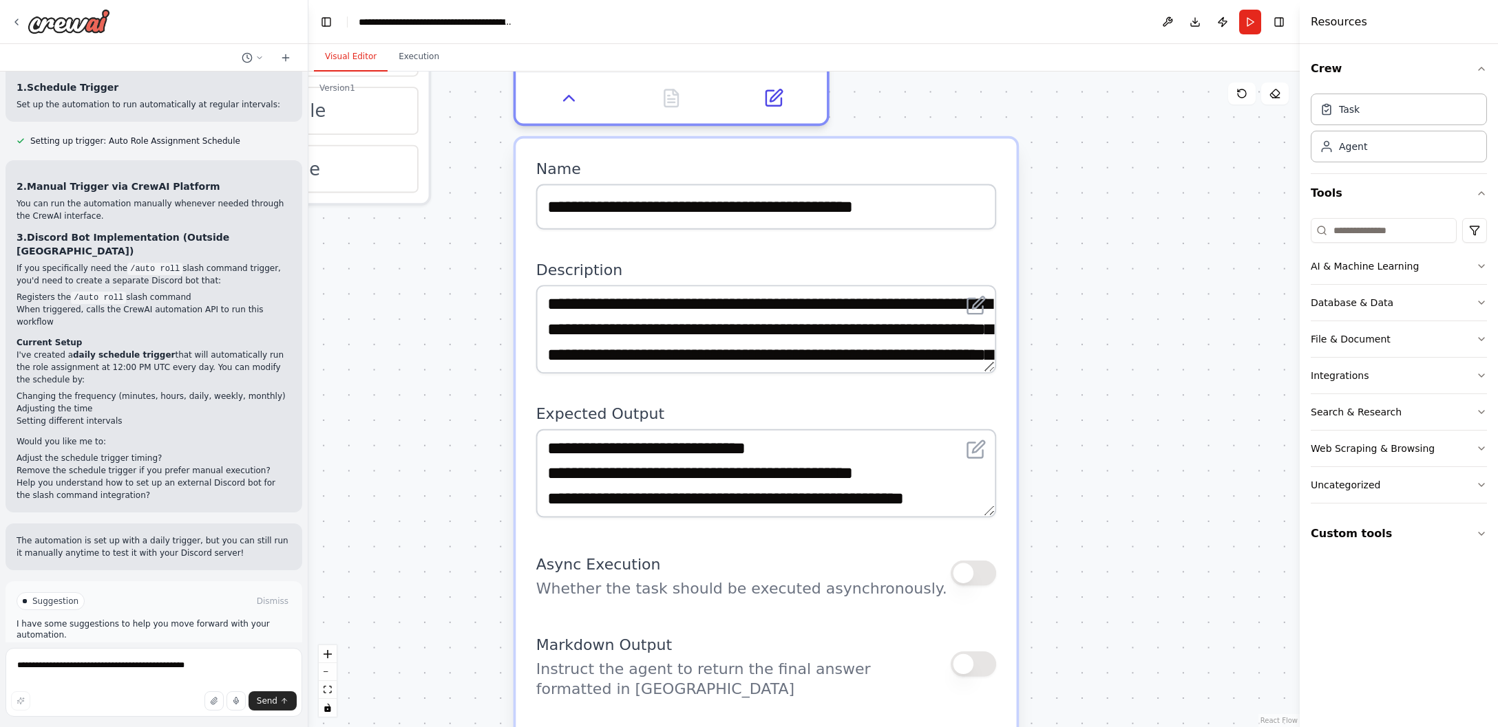
drag, startPoint x: 1056, startPoint y: 671, endPoint x: 1080, endPoint y: 201, distance: 470.7
click at [1080, 201] on div ".deletable-edge-delete-btn { width: 20px; height: 20px; border: 0px solid #ffff…" at bounding box center [803, 400] width 991 height 656
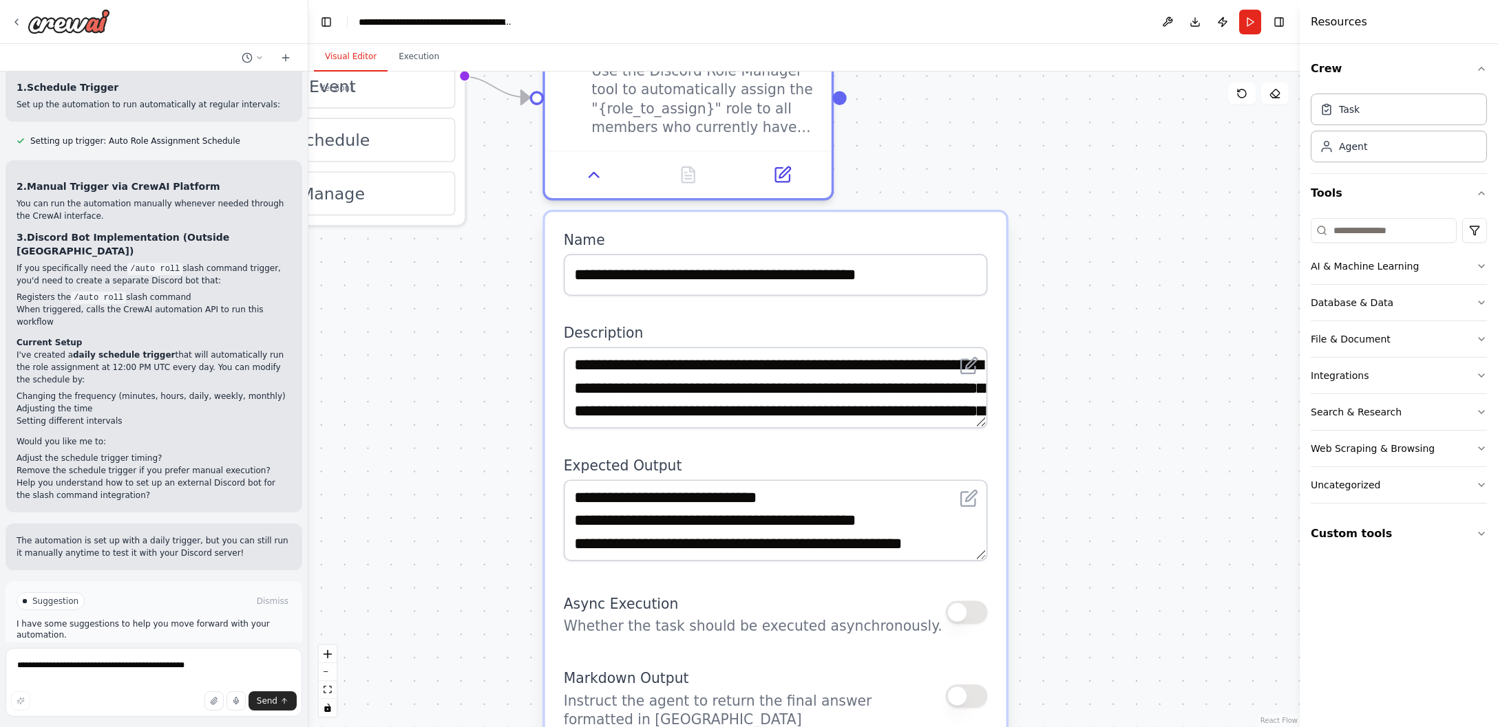
drag, startPoint x: 984, startPoint y: 516, endPoint x: 992, endPoint y: 567, distance: 51.7
click at [992, 567] on div "**********" at bounding box center [775, 662] width 461 height 901
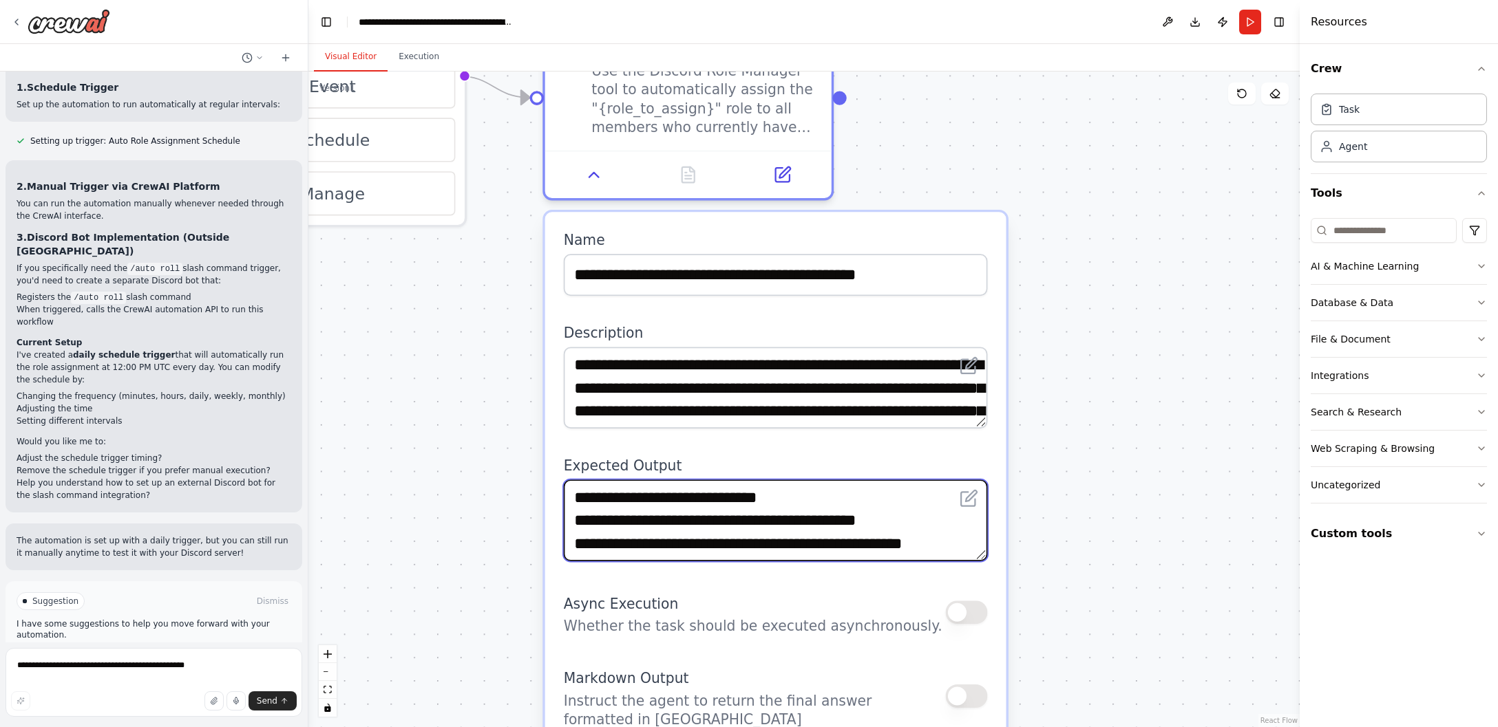
click at [833, 539] on textarea "**********" at bounding box center [776, 520] width 424 height 81
click at [853, 544] on textarea "**********" at bounding box center [776, 520] width 424 height 81
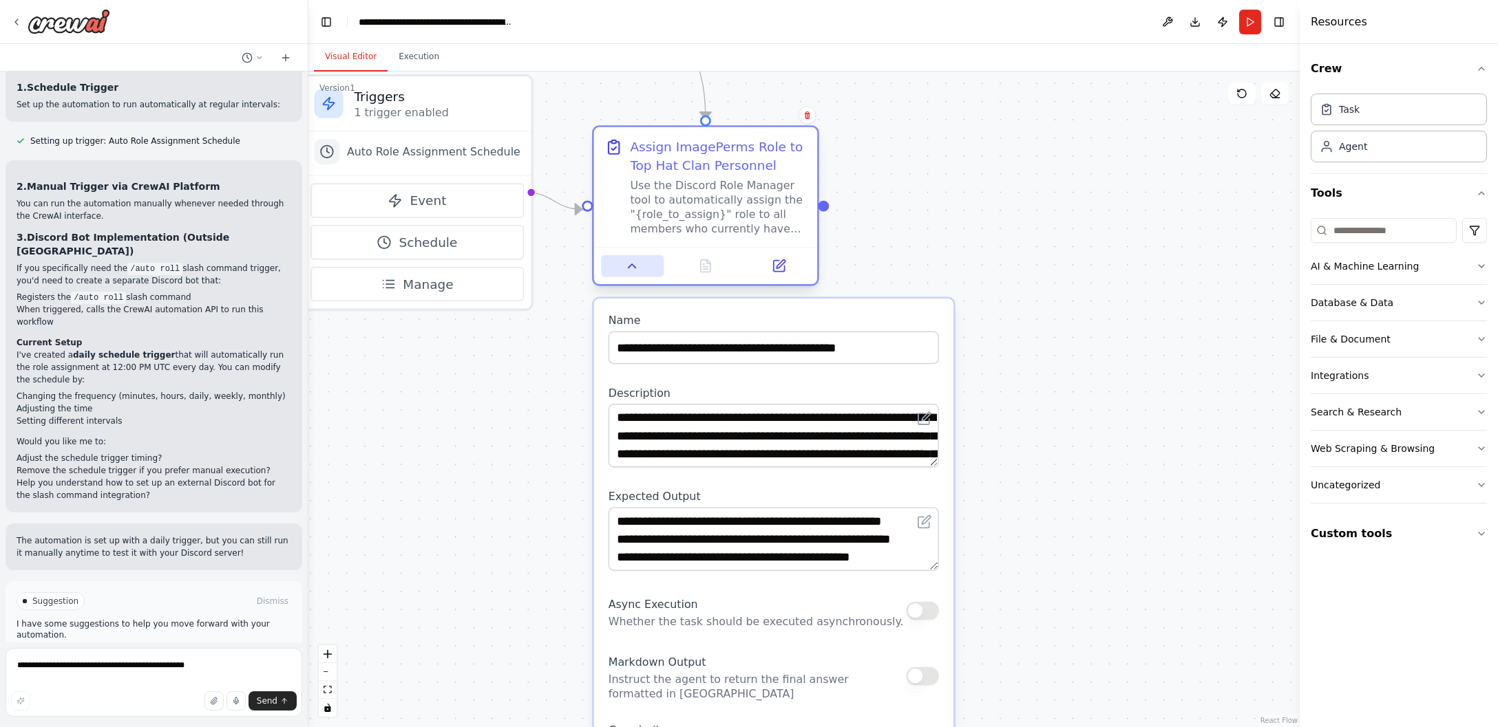
click at [628, 270] on icon at bounding box center [632, 266] width 14 height 14
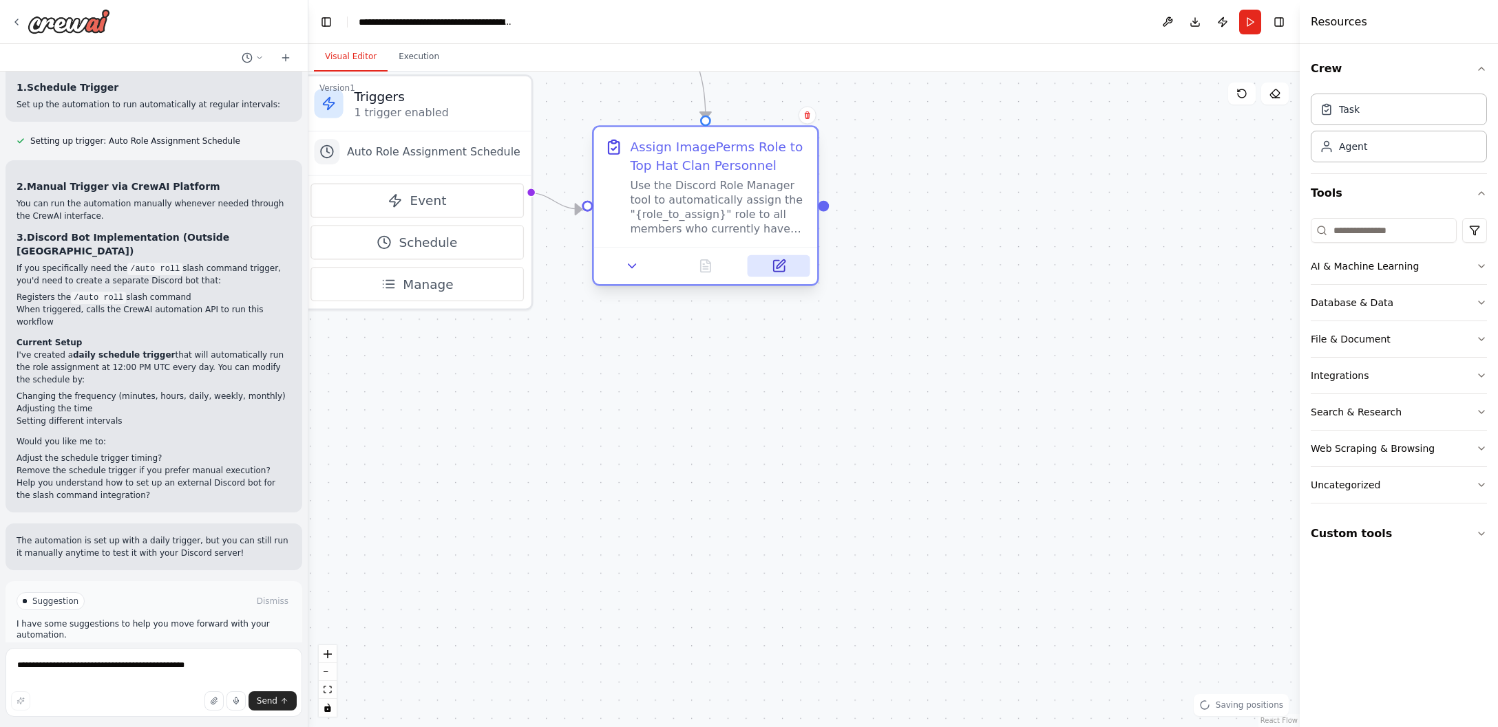
click at [787, 275] on button at bounding box center [778, 266] width 63 height 22
click at [778, 264] on icon at bounding box center [778, 266] width 11 height 11
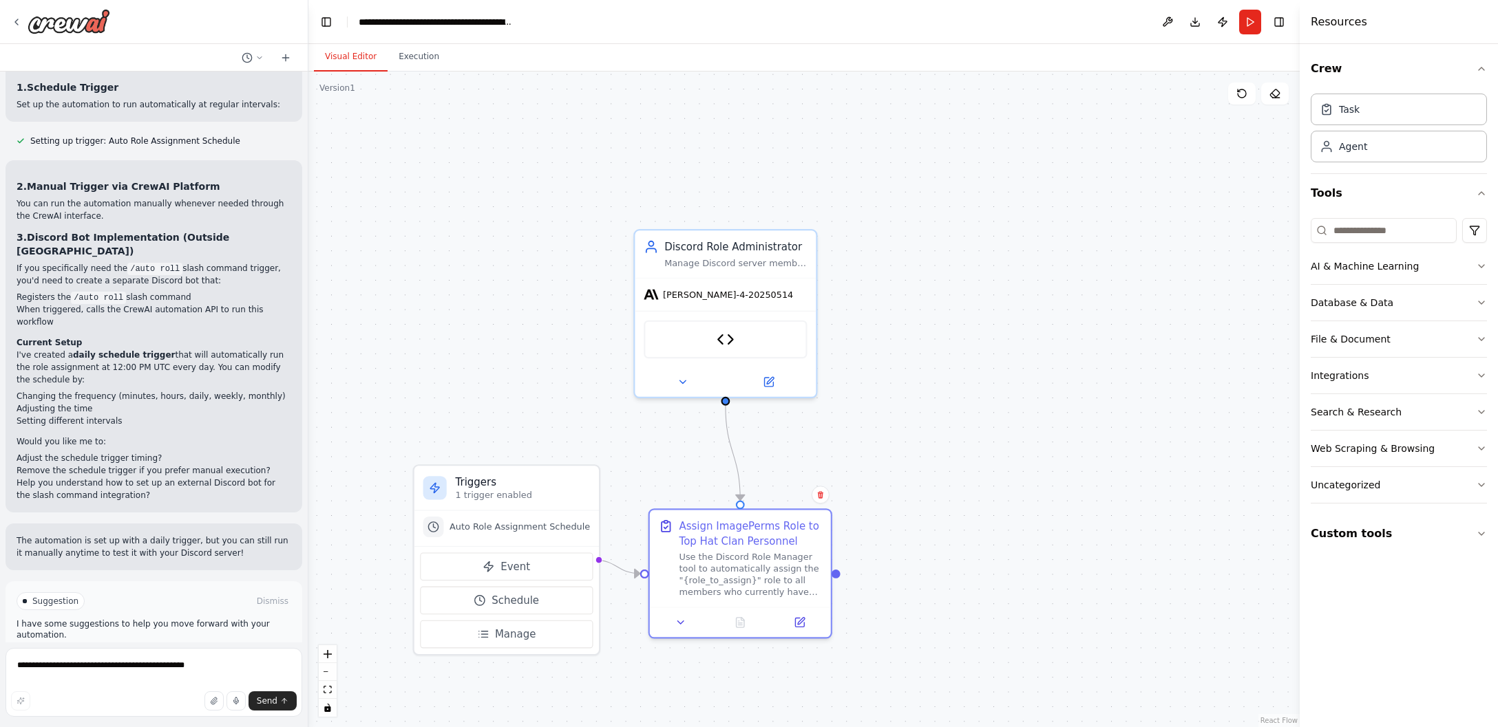
drag, startPoint x: 926, startPoint y: 237, endPoint x: 924, endPoint y: 583, distance: 345.5
click at [923, 584] on div ".deletable-edge-delete-btn { width: 20px; height: 20px; border: 0px solid #ffff…" at bounding box center [803, 400] width 991 height 656
click at [727, 339] on img at bounding box center [729, 336] width 18 height 18
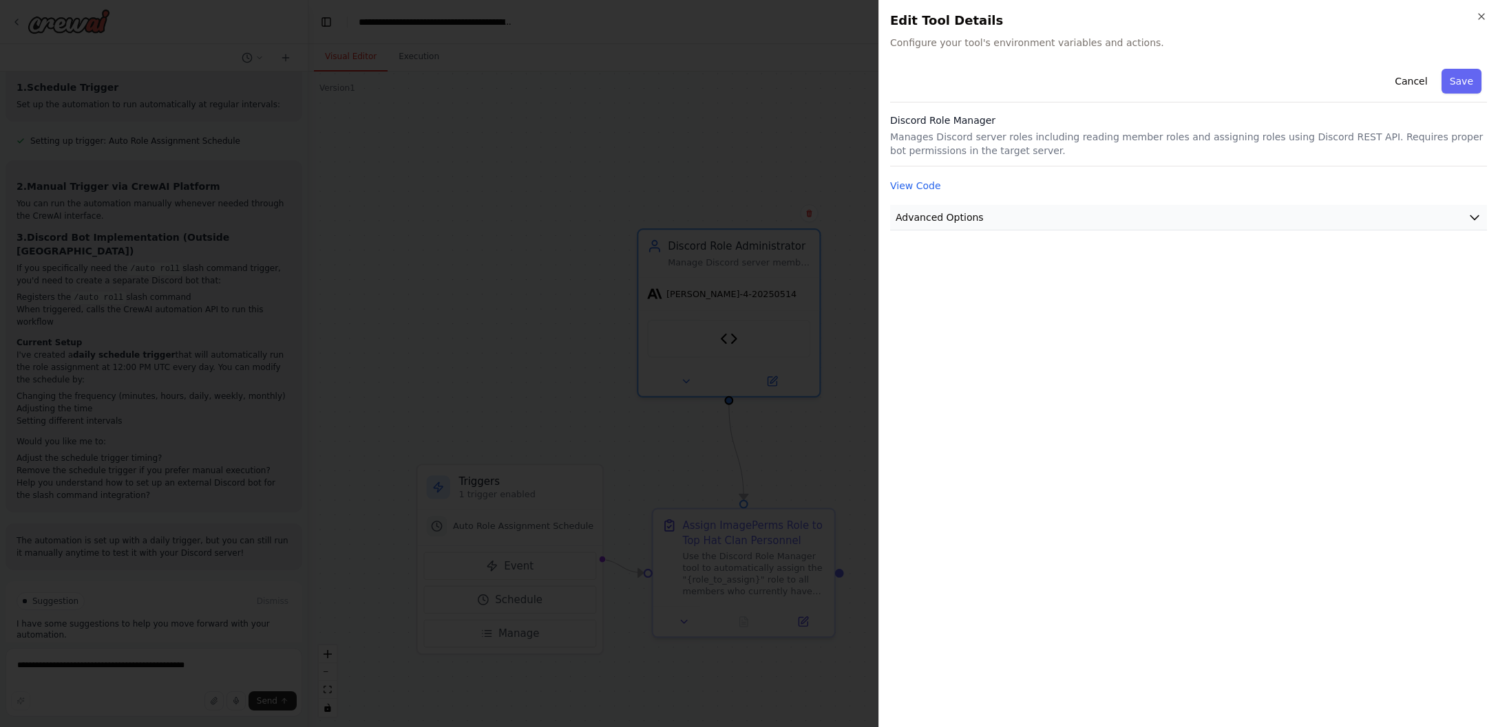
click at [928, 220] on span "Advanced Options" at bounding box center [939, 218] width 88 height 14
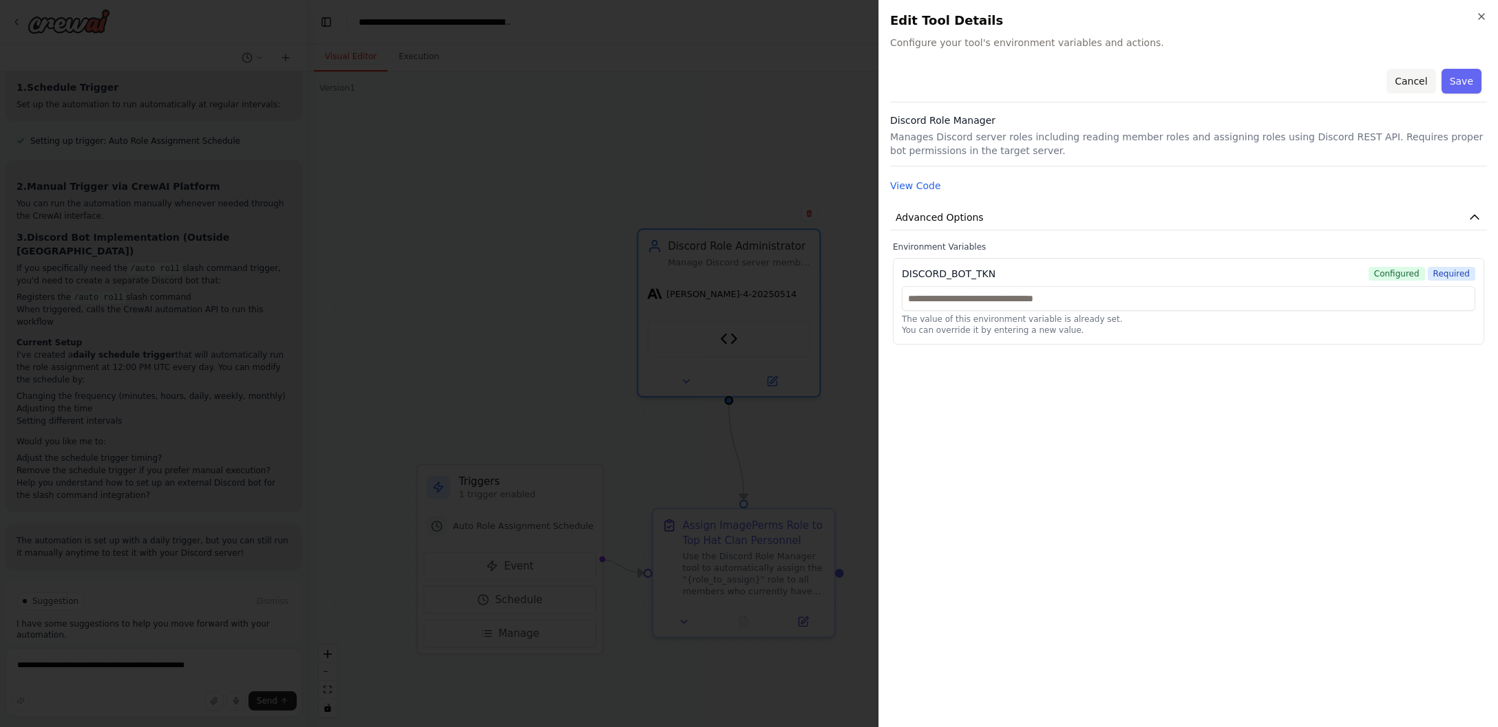
click at [1407, 81] on button "Cancel" at bounding box center [1410, 81] width 49 height 25
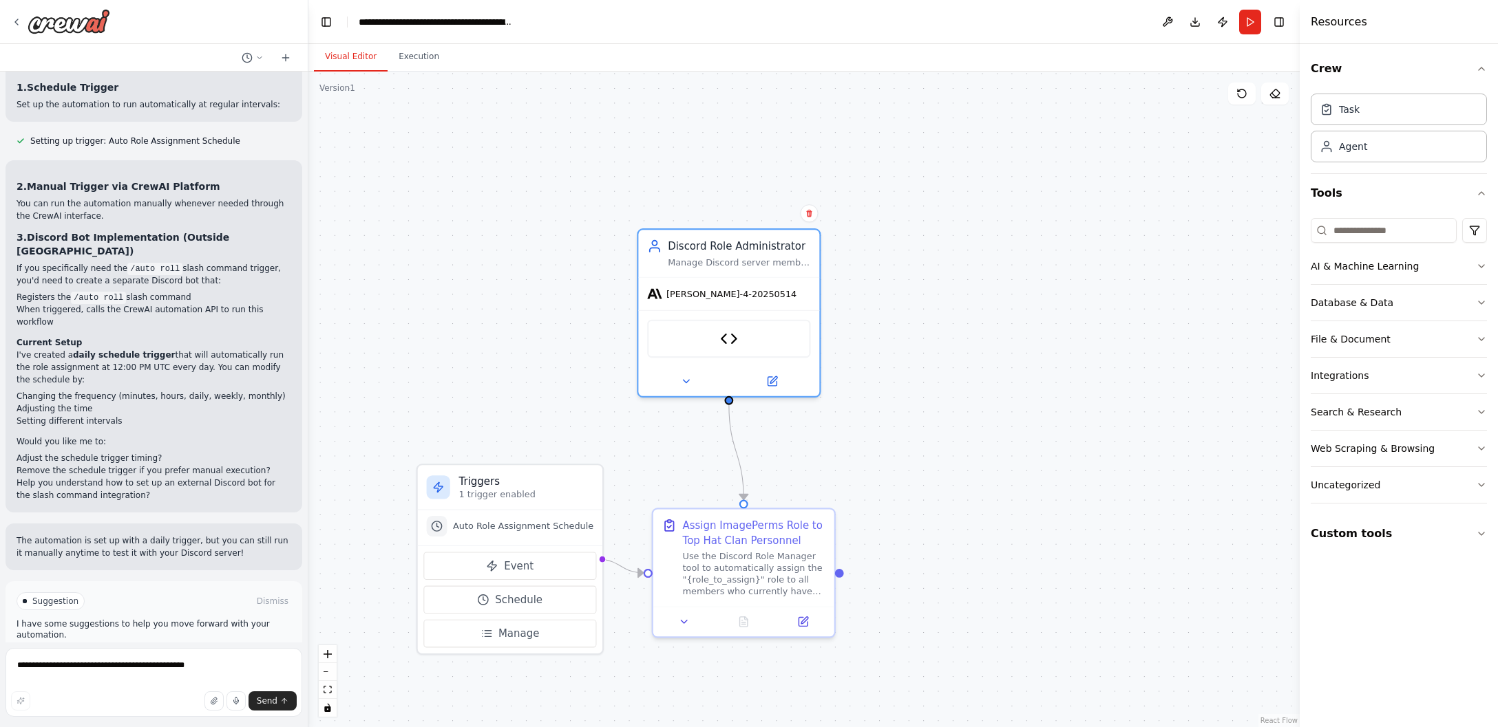
click at [127, 655] on span "Run Automation" at bounding box center [160, 660] width 67 height 11
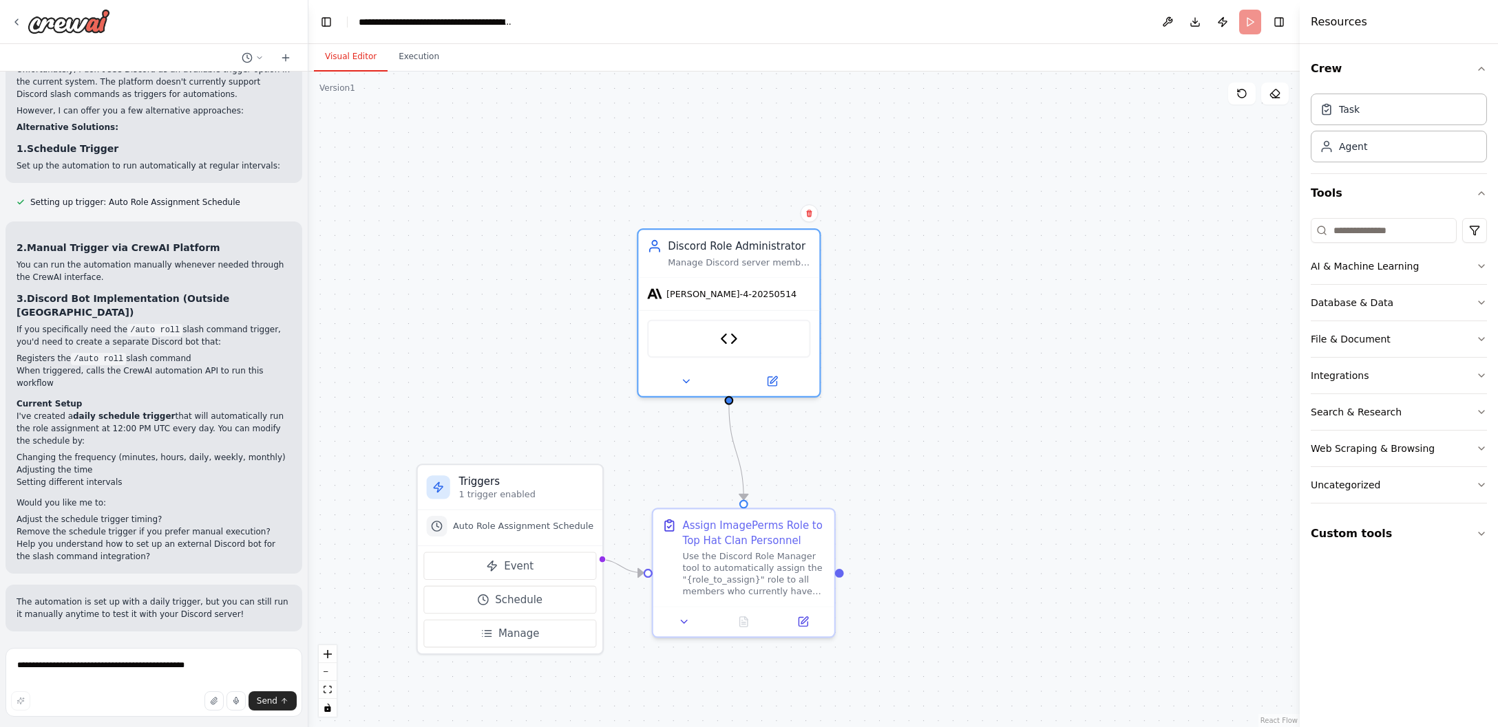
scroll to position [2233, 0]
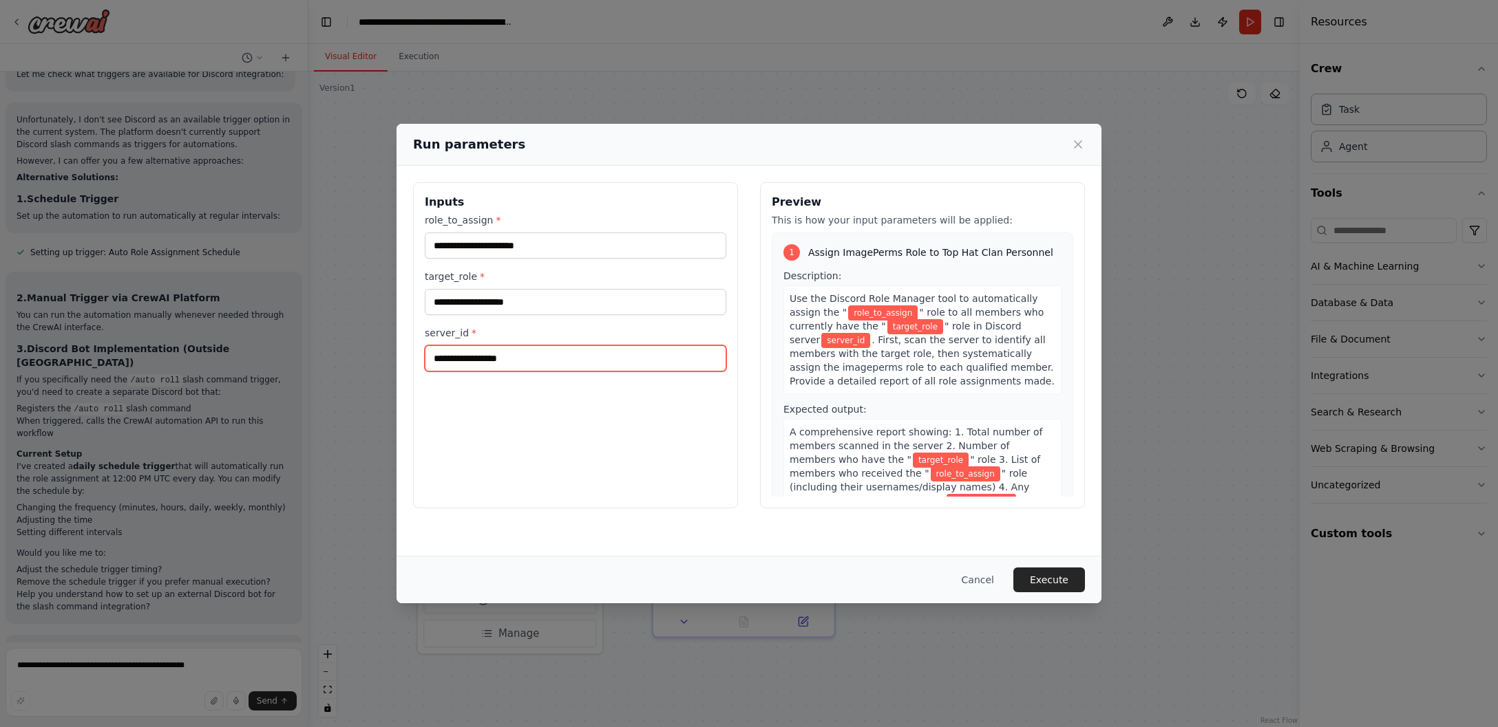
click at [548, 357] on input "server_id *" at bounding box center [575, 359] width 301 height 26
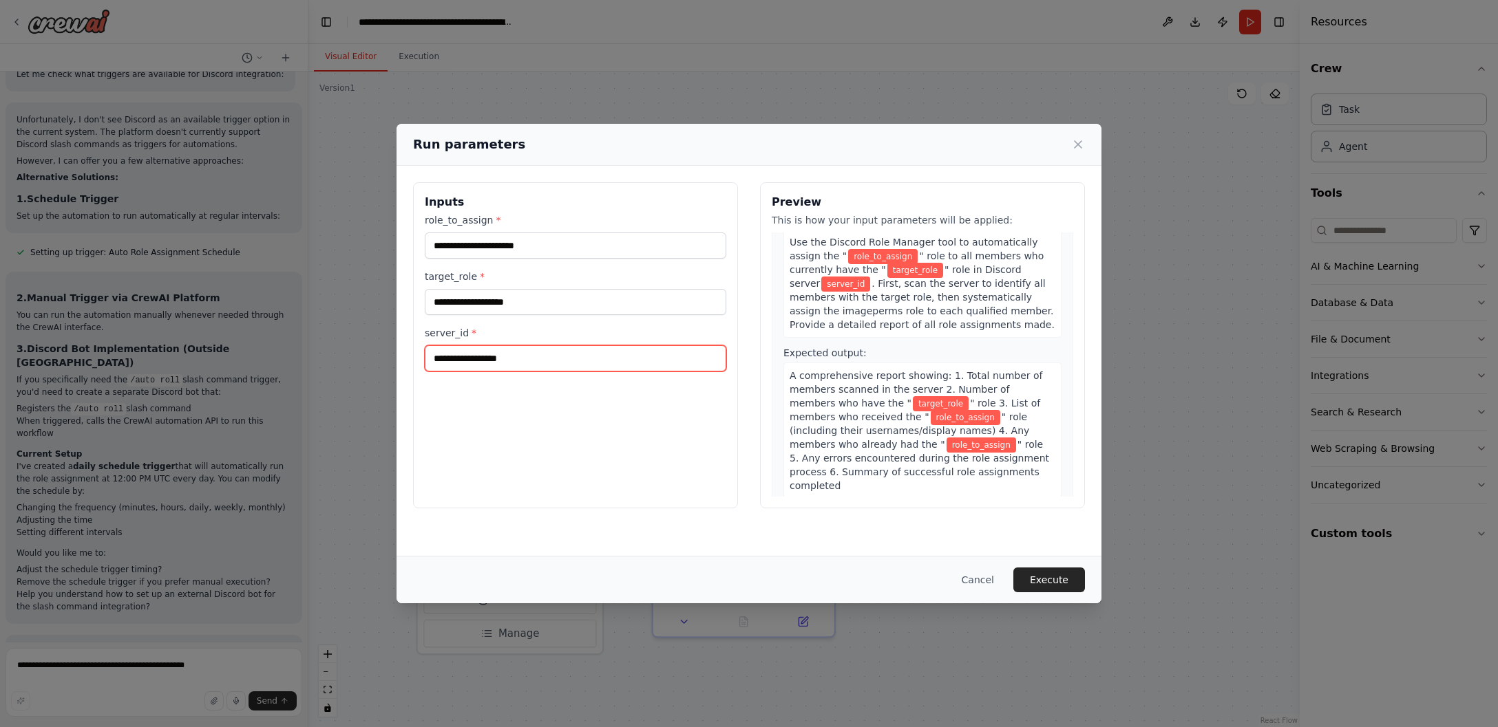
scroll to position [0, 0]
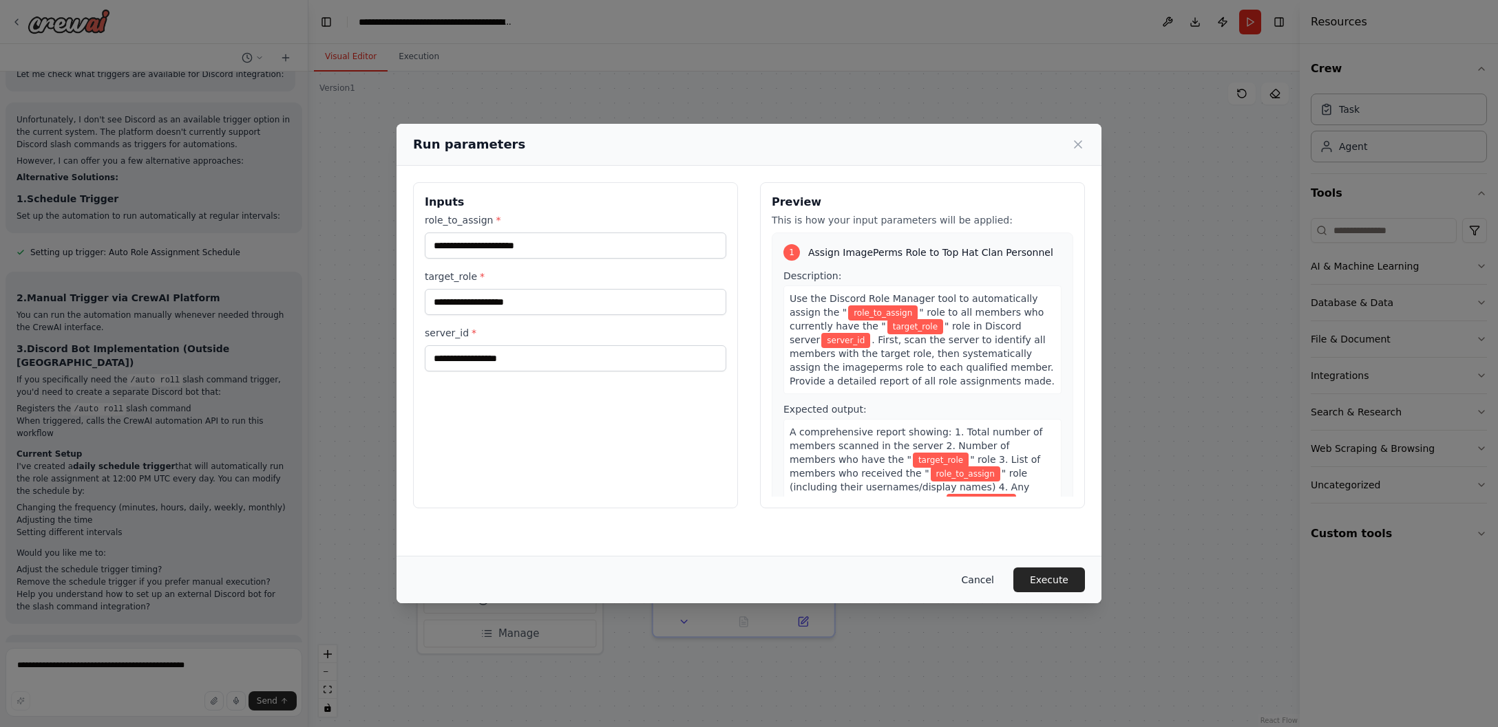
click at [977, 580] on button "Cancel" at bounding box center [977, 580] width 54 height 25
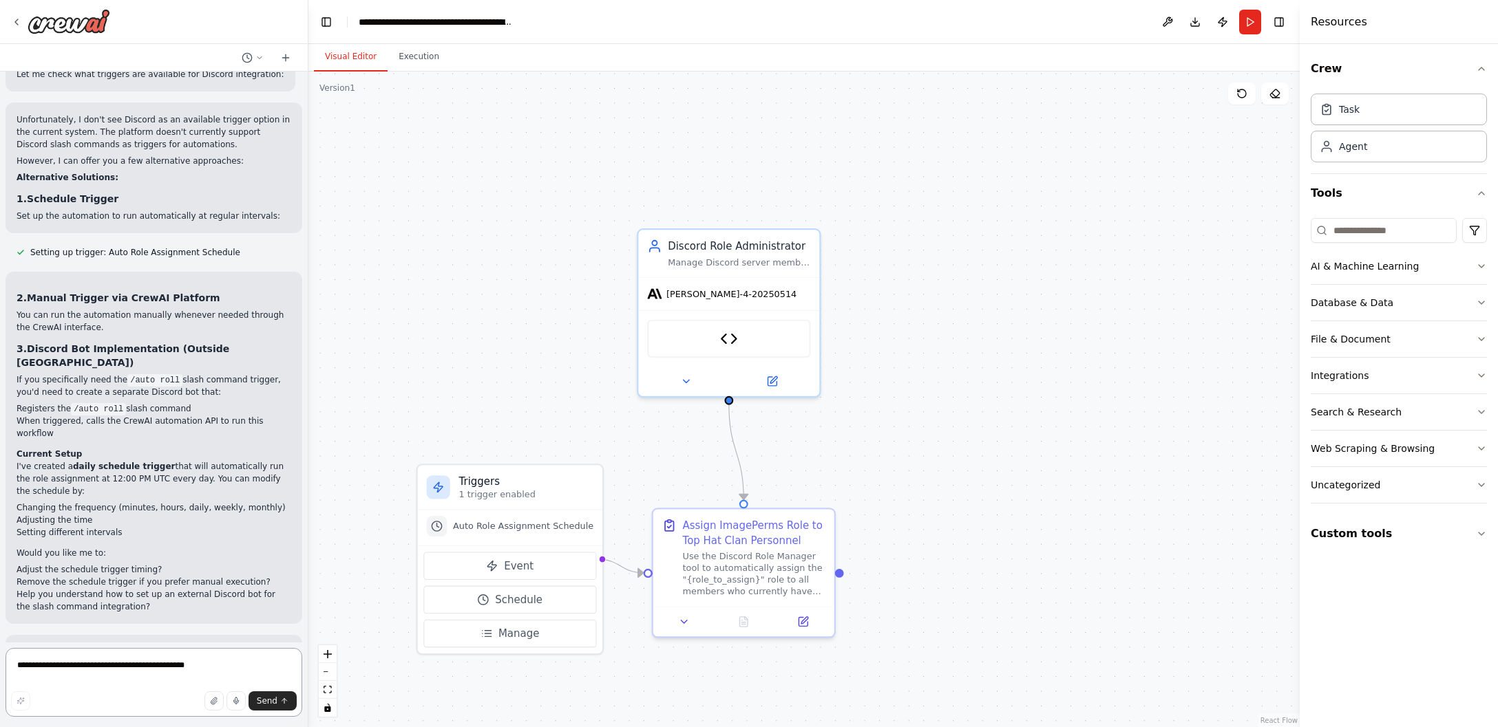
click at [91, 670] on textarea "**********" at bounding box center [154, 682] width 297 height 69
type textarea "**********"
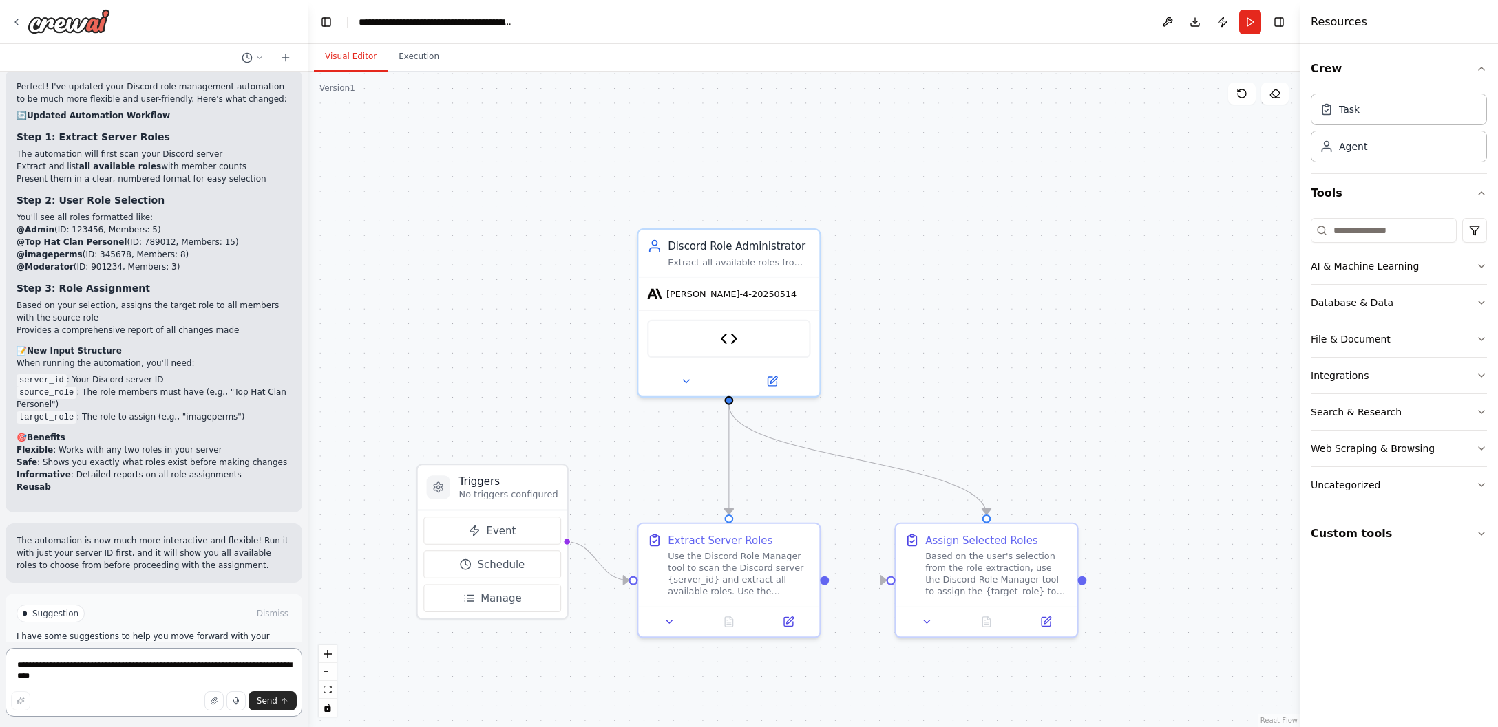
scroll to position [3618, 0]
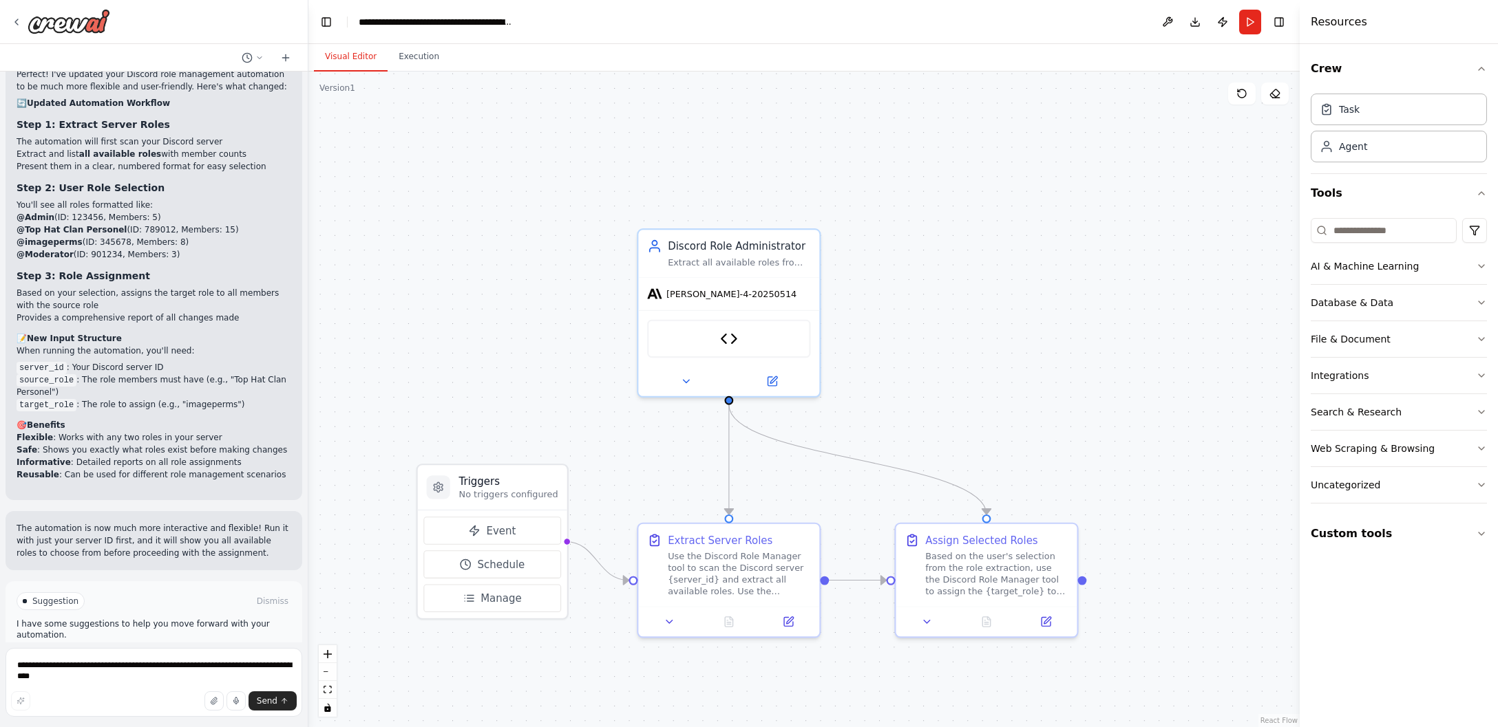
click at [140, 361] on li "server_id : Your Discord server ID" at bounding box center [154, 367] width 275 height 12
click at [16, 290] on div "Perfect! I've updated your Discord role management automation to be much more f…" at bounding box center [154, 278] width 297 height 443
drag, startPoint x: 23, startPoint y: 288, endPoint x: 183, endPoint y: 300, distance: 160.8
click at [183, 300] on div "Perfect! I've updated your Discord role management automation to be much more f…" at bounding box center [154, 274] width 275 height 413
copy div "📝 New Input Structure When running the automation, you'll need:"
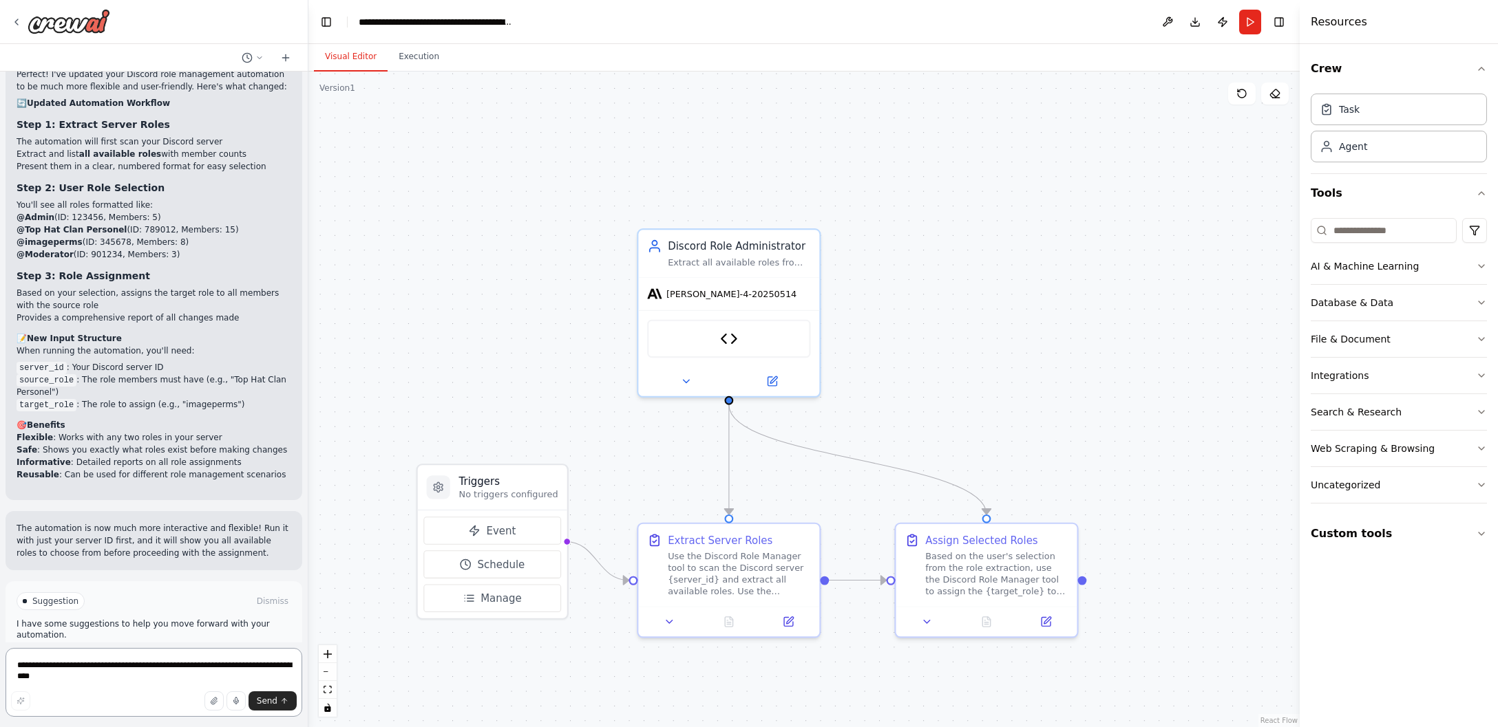
click at [129, 675] on textarea "**********" at bounding box center [154, 682] width 297 height 69
type textarea "**********"
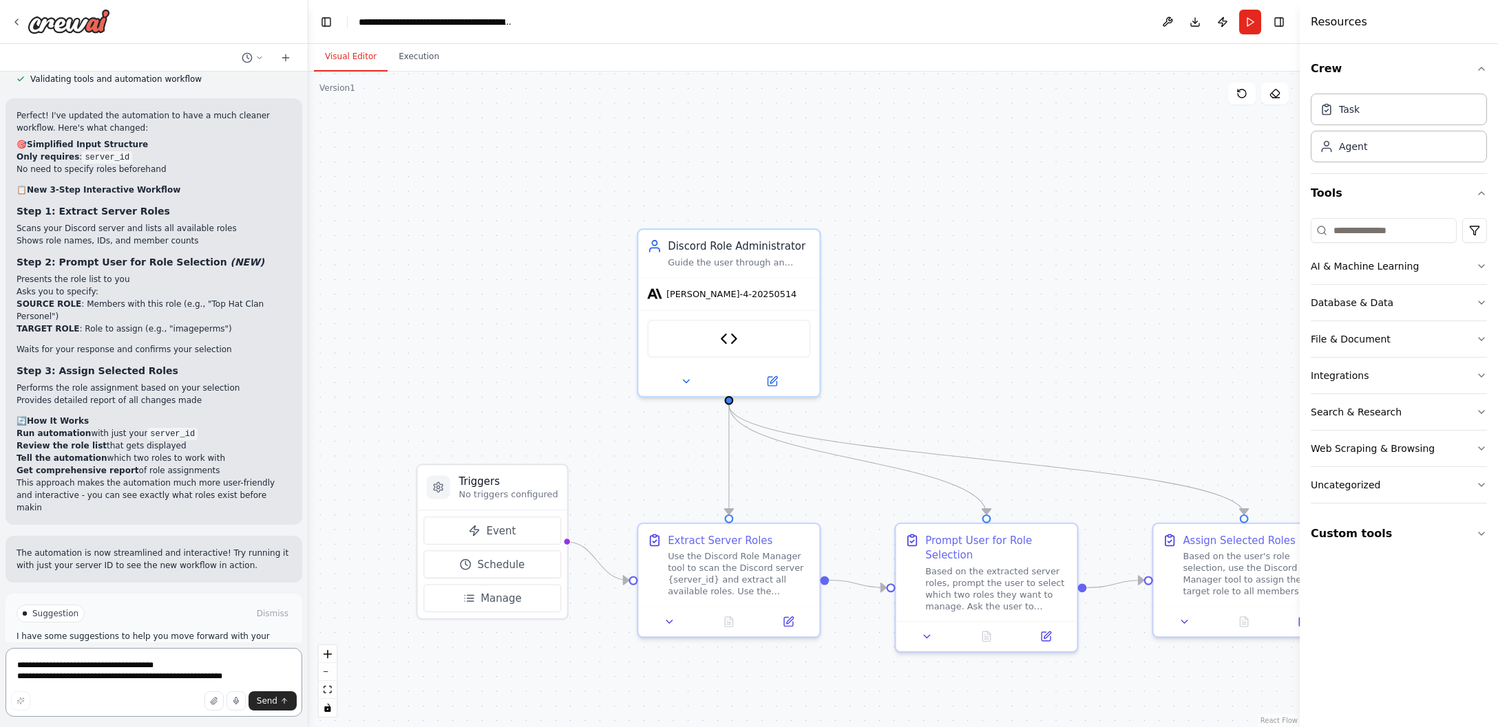
scroll to position [4478, 0]
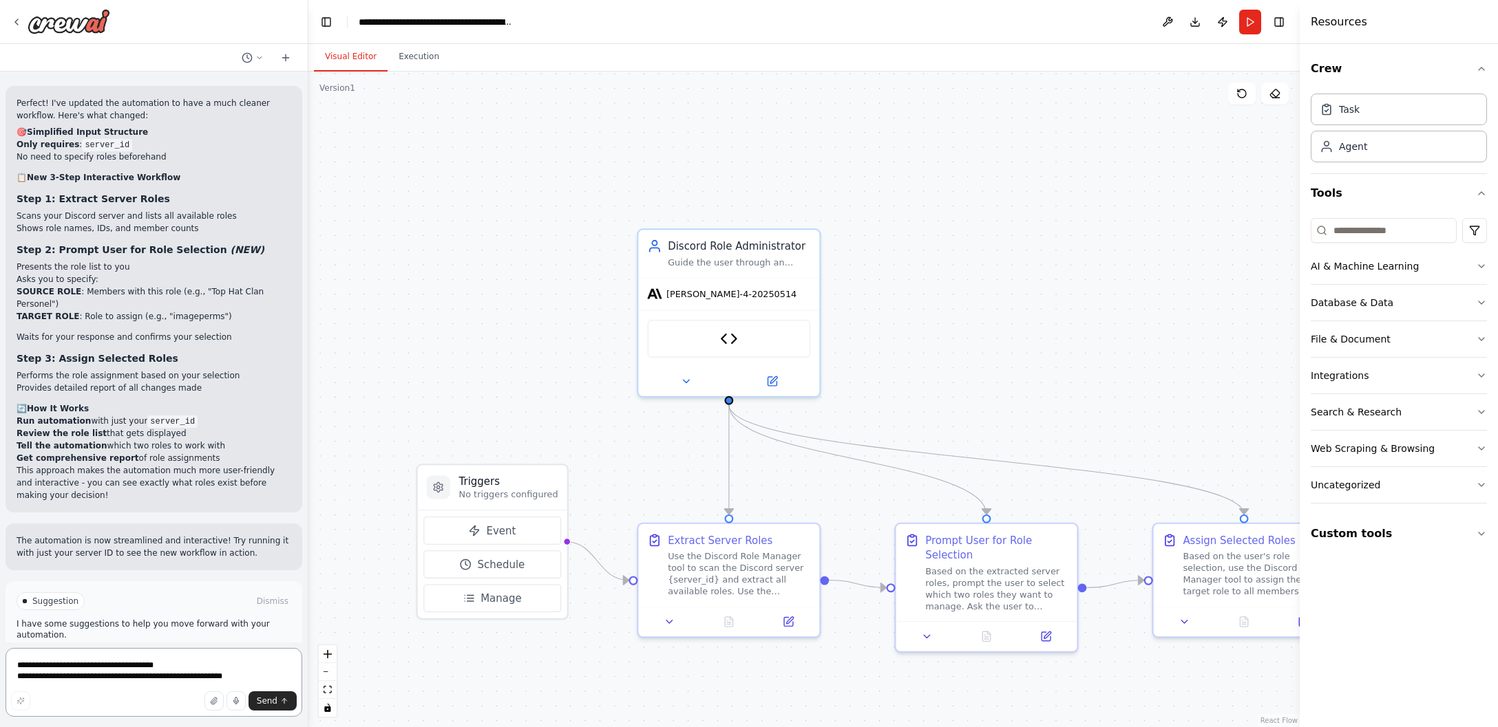
click at [144, 672] on textarea "**********" at bounding box center [154, 682] width 297 height 69
type textarea "*"
click at [145, 665] on textarea "*" at bounding box center [154, 682] width 297 height 69
type textarea "**********"
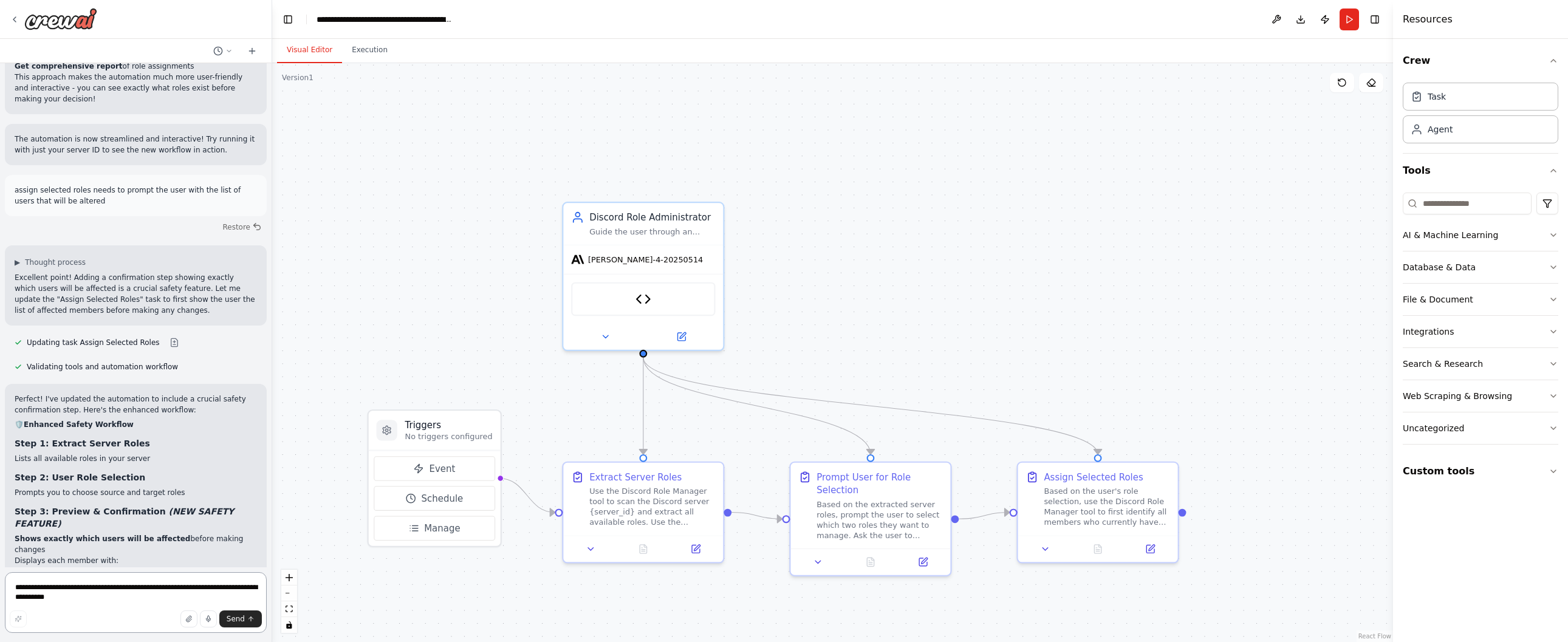
scroll to position [4388, 0]
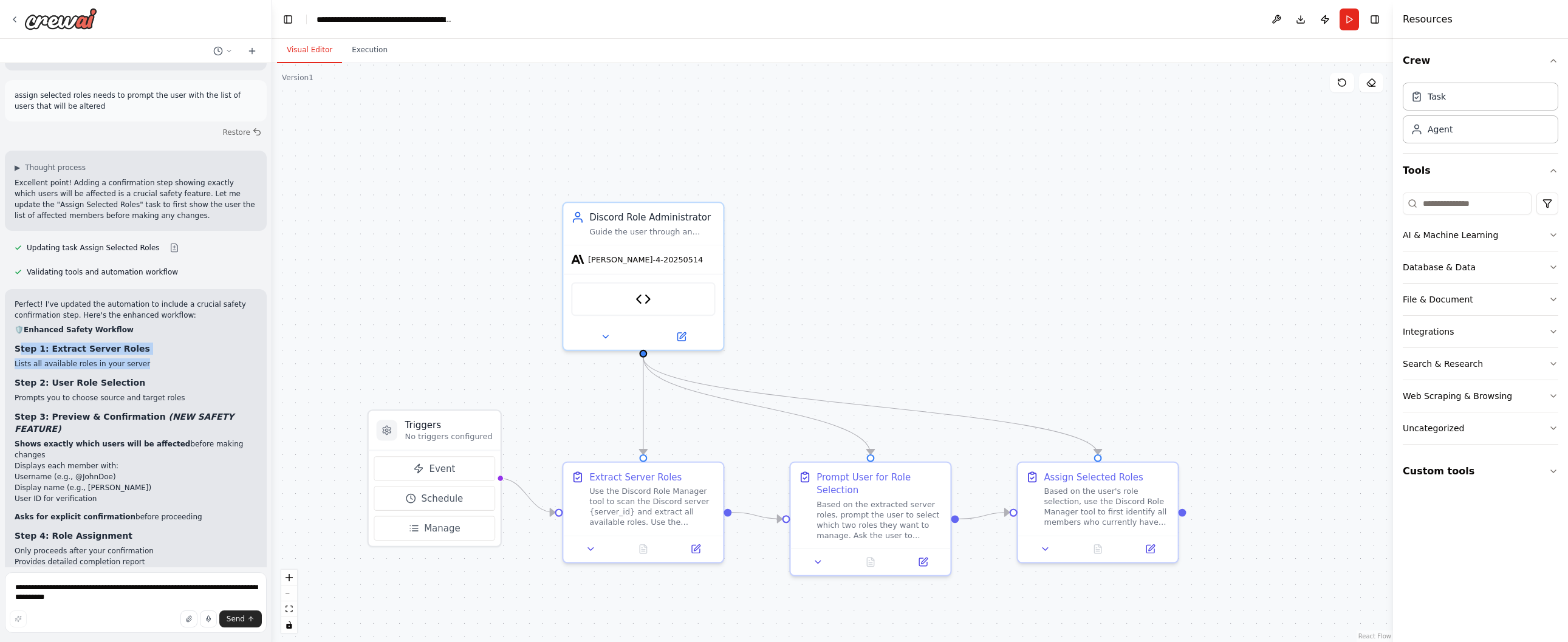
drag, startPoint x: 17, startPoint y: 307, endPoint x: 17, endPoint y: 330, distance: 23.0
click at [17, 330] on div "Perfect! I've updated the automation to include a crucial safety confirmation s…" at bounding box center [136, 532] width 243 height 465
drag, startPoint x: 191, startPoint y: 356, endPoint x: 11, endPoint y: 336, distance: 181.1
click at [11, 336] on div "Perfect! I've updated the automation to include a crucial safety confirmation s…" at bounding box center [136, 532] width 262 height 485
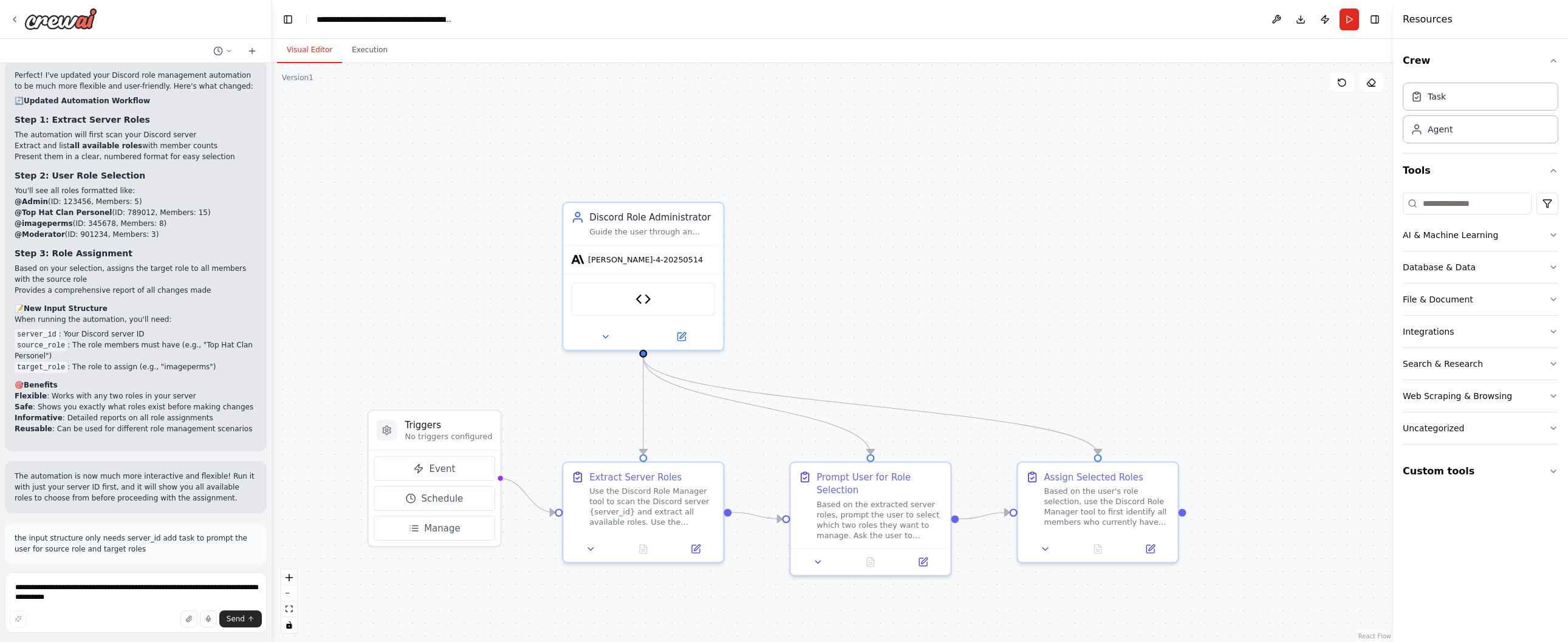
scroll to position [3180, 0]
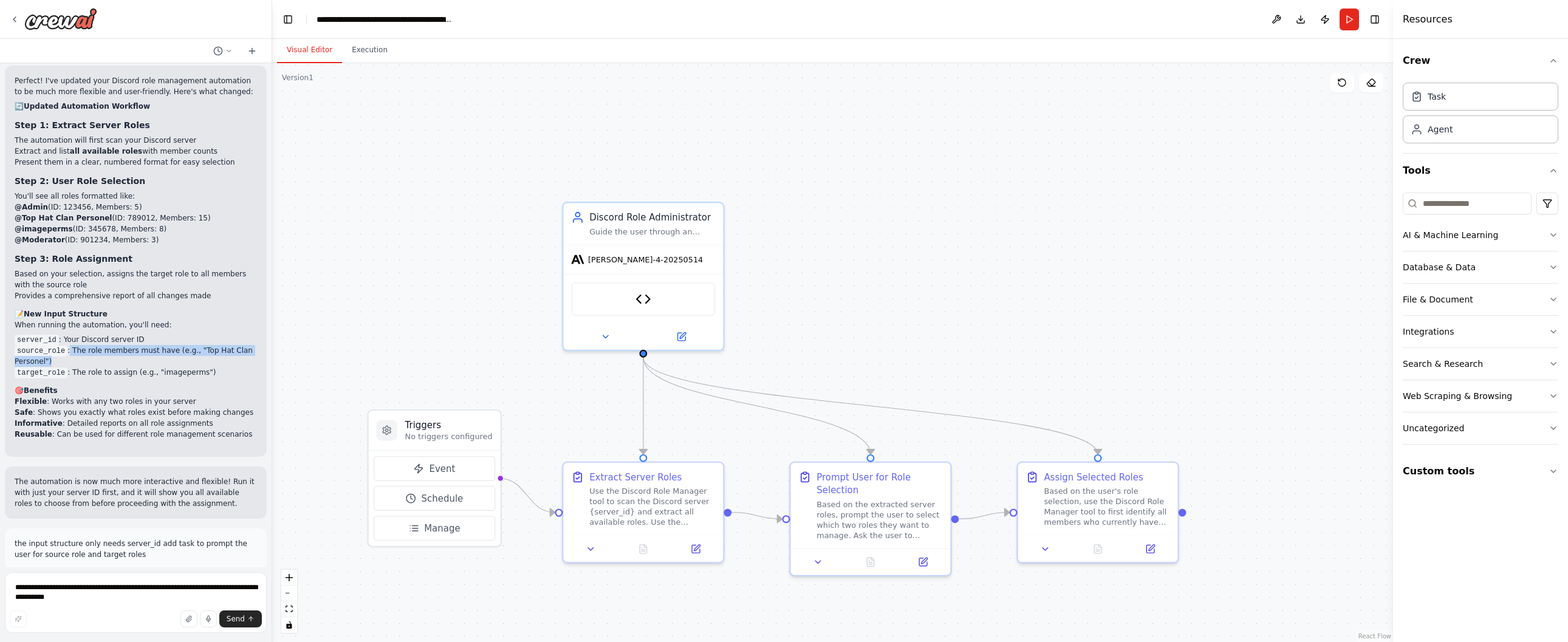
drag, startPoint x: 69, startPoint y: 301, endPoint x: 77, endPoint y: 309, distance: 11.3
click at [72, 345] on li "source_role : The role members must have (e.g., "Top Hat Clan Personel")" at bounding box center [136, 356] width 243 height 22
drag, startPoint x: 72, startPoint y: 325, endPoint x: 69, endPoint y: 340, distance: 15.3
click at [69, 340] on div "Perfect! I've updated your Discord role management automation to be much more f…" at bounding box center [136, 257] width 243 height 365
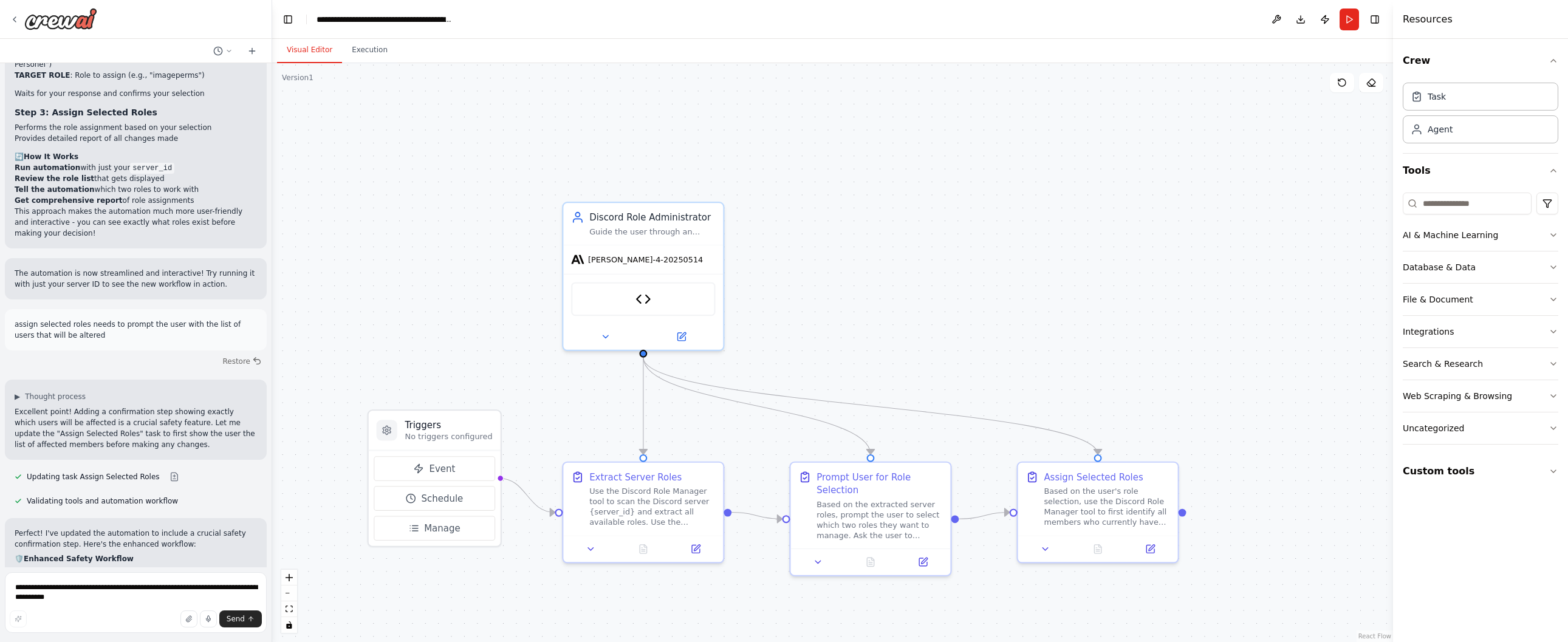
scroll to position [4148, 0]
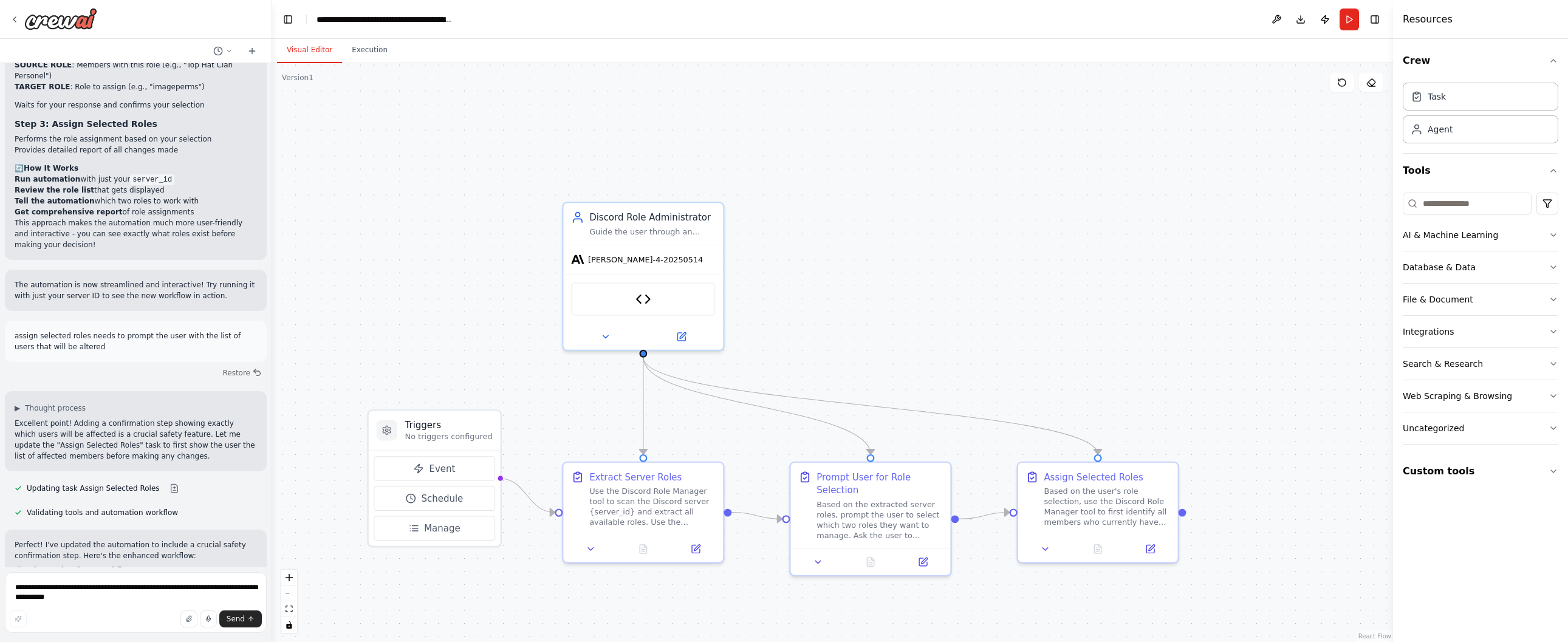
click at [17, 174] on li "Run automation with just your server_id" at bounding box center [136, 179] width 243 height 11
click at [19, 186] on strong "Review the role list" at bounding box center [55, 191] width 79 height 9
click at [44, 197] on strong "Tell the automation" at bounding box center [55, 201] width 80 height 9
click at [70, 208] on strong "Get comprehensive report" at bounding box center [69, 212] width 109 height 9
click at [72, 208] on strong "Get comprehensive report" at bounding box center [69, 212] width 109 height 9
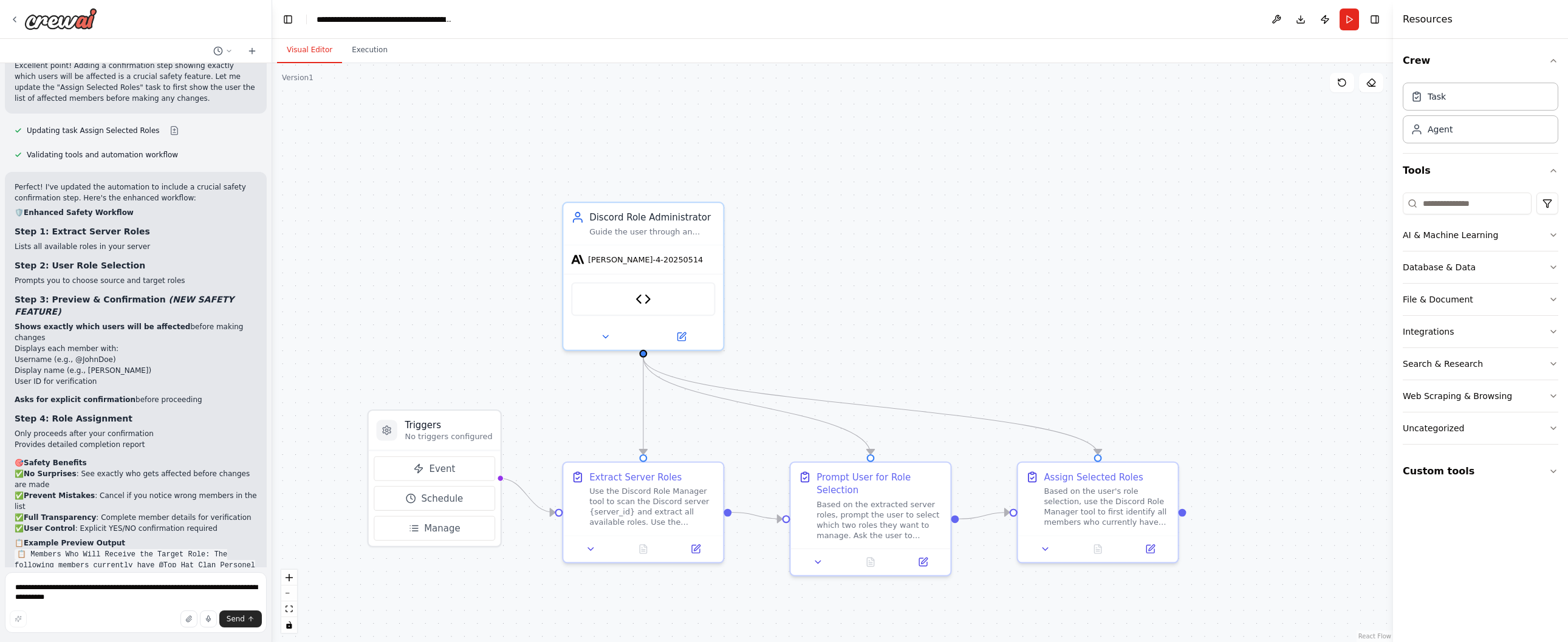
scroll to position [4600, 0]
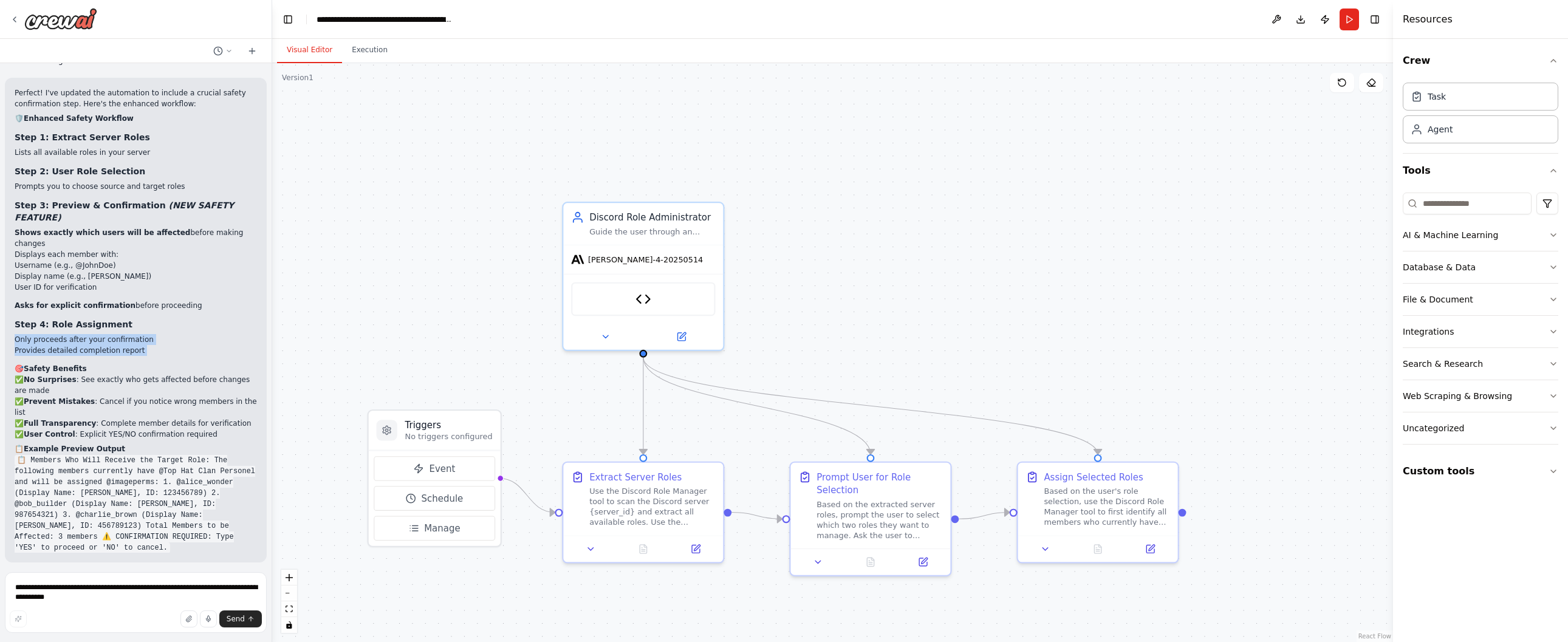
drag, startPoint x: 17, startPoint y: 291, endPoint x: 15, endPoint y: 319, distance: 28.1
click at [15, 319] on div "Perfect! I've updated the automation to include a crucial safety confirmation s…" at bounding box center [136, 320] width 243 height 465
click at [26, 345] on li "Provides detailed completion report" at bounding box center [136, 351] width 243 height 11
drag, startPoint x: 18, startPoint y: 199, endPoint x: 12, endPoint y: 250, distance: 51.4
click at [11, 251] on div "Perfect! I've updated the automation to include a crucial safety confirmation s…" at bounding box center [136, 320] width 262 height 485
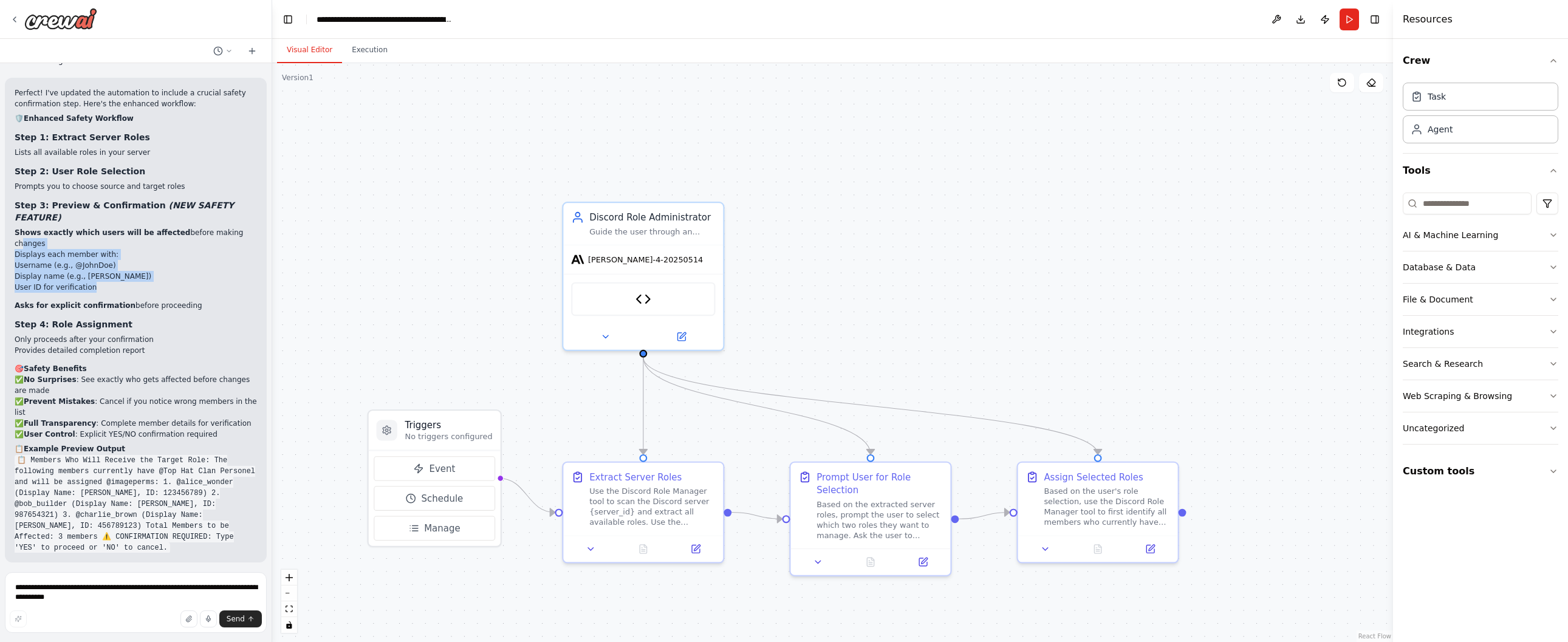
click at [37, 271] on li "Display name (e.g., John Smith)" at bounding box center [136, 276] width 243 height 11
click at [37, 261] on li "Username (e.g., @JohnDoe)" at bounding box center [136, 266] width 243 height 11
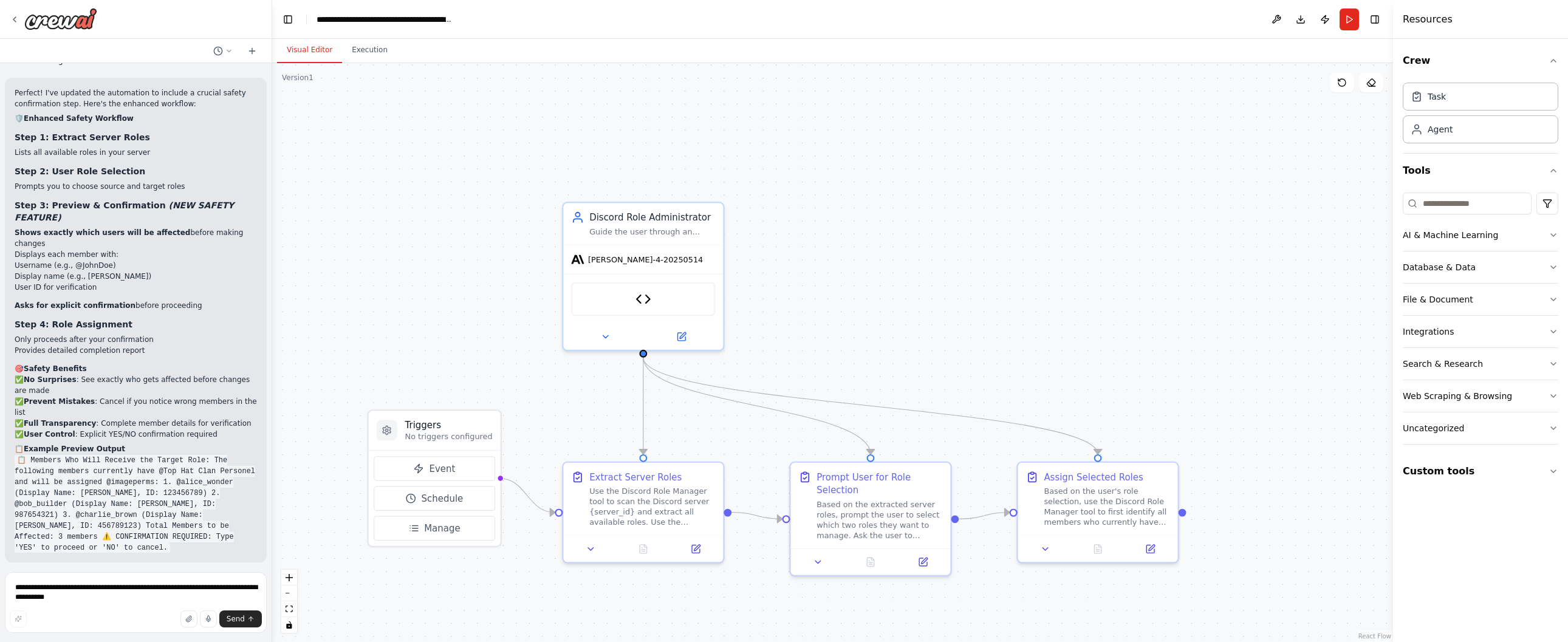
click at [41, 271] on li "Display name (e.g., John Smith)" at bounding box center [136, 276] width 243 height 11
click at [26, 282] on li "User ID for verification" at bounding box center [136, 287] width 243 height 11
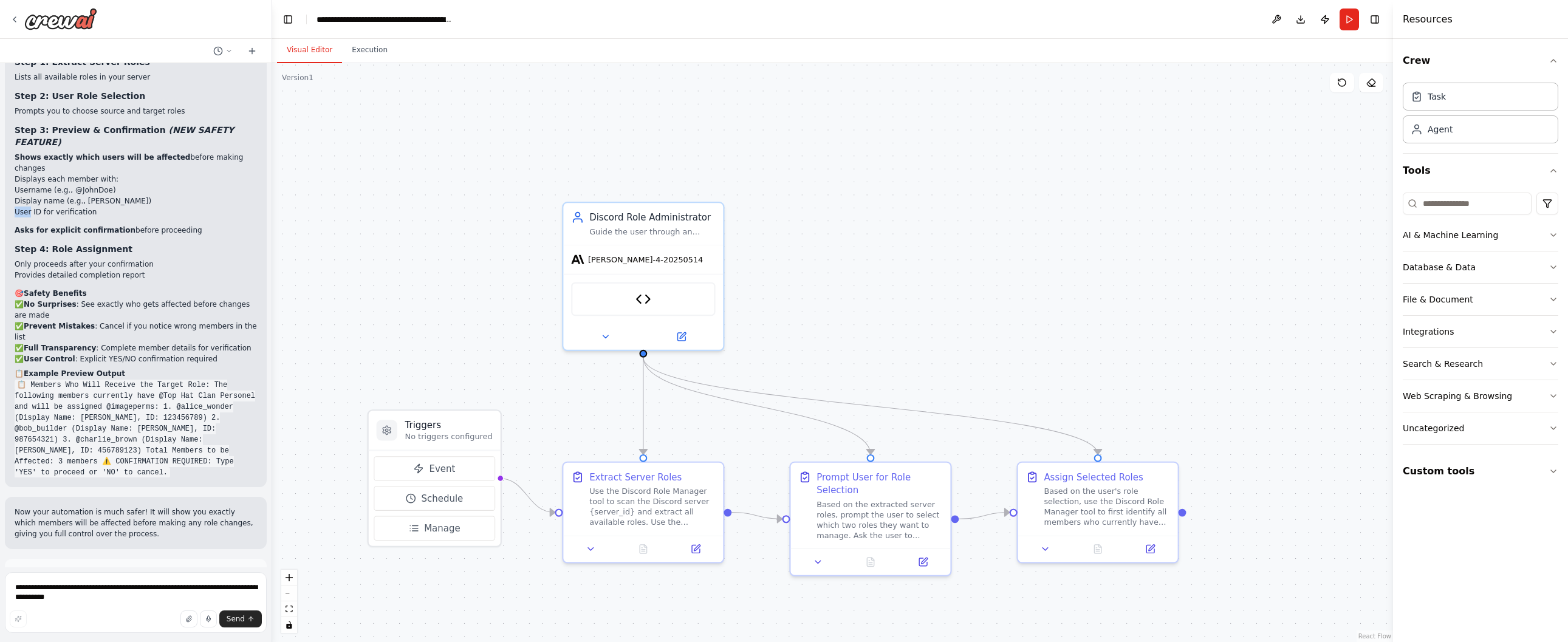
scroll to position [4721, 0]
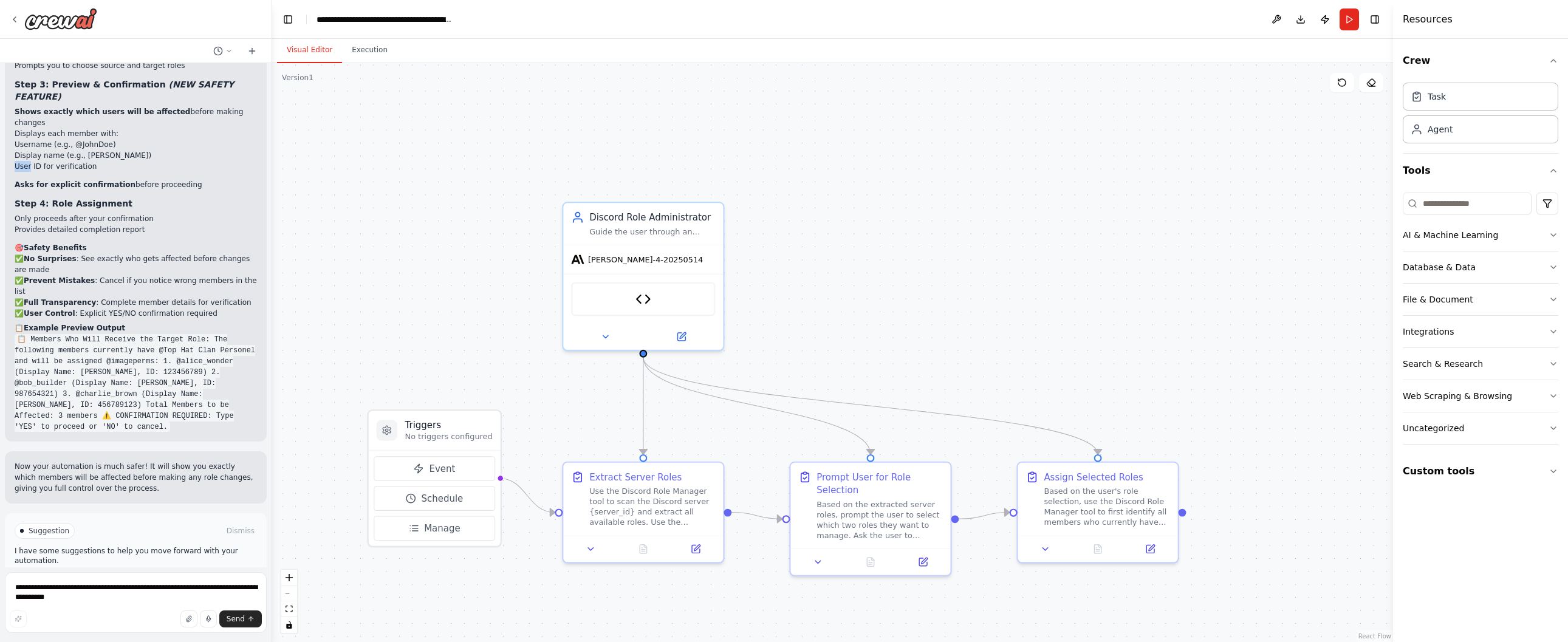
click at [175, 573] on button "Run Automation" at bounding box center [136, 583] width 243 height 19
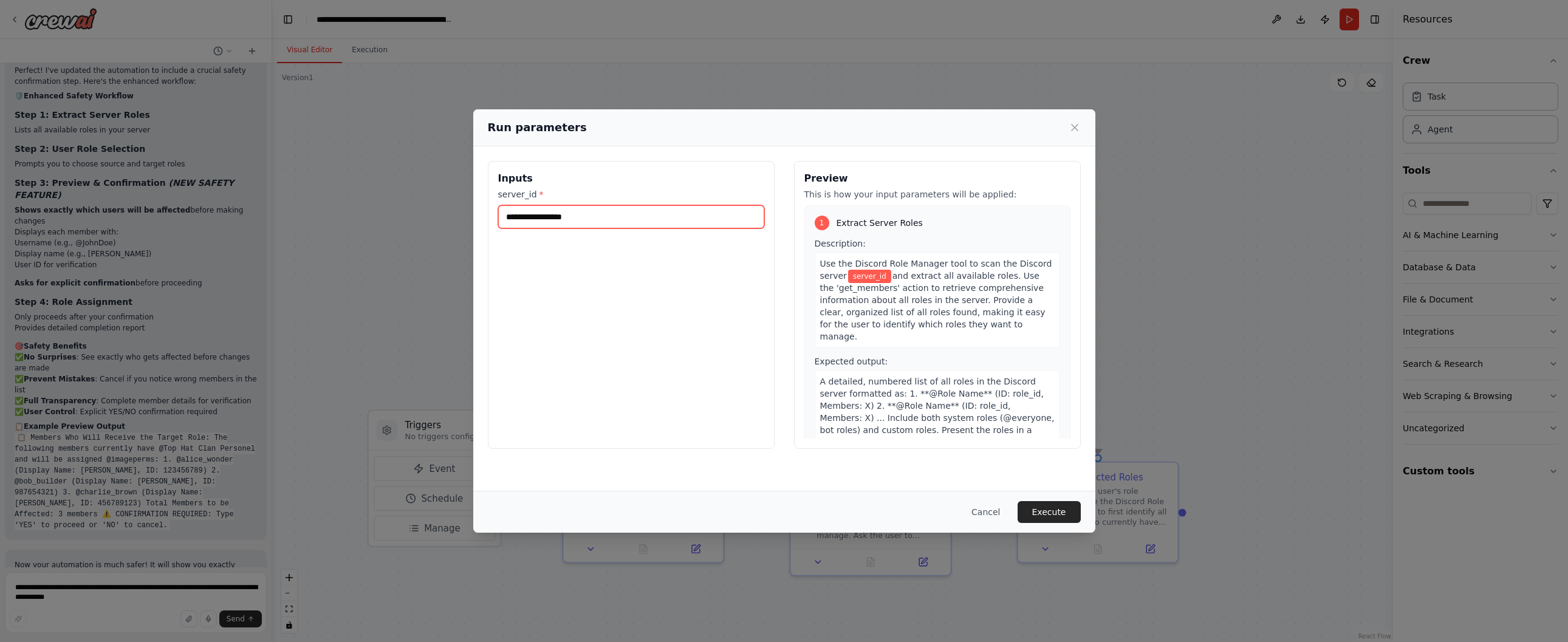
click at [590, 216] on input "server_id *" at bounding box center [630, 217] width 266 height 23
paste input "**********"
type input "**********"
click at [1040, 509] on button "Execute" at bounding box center [1050, 512] width 64 height 22
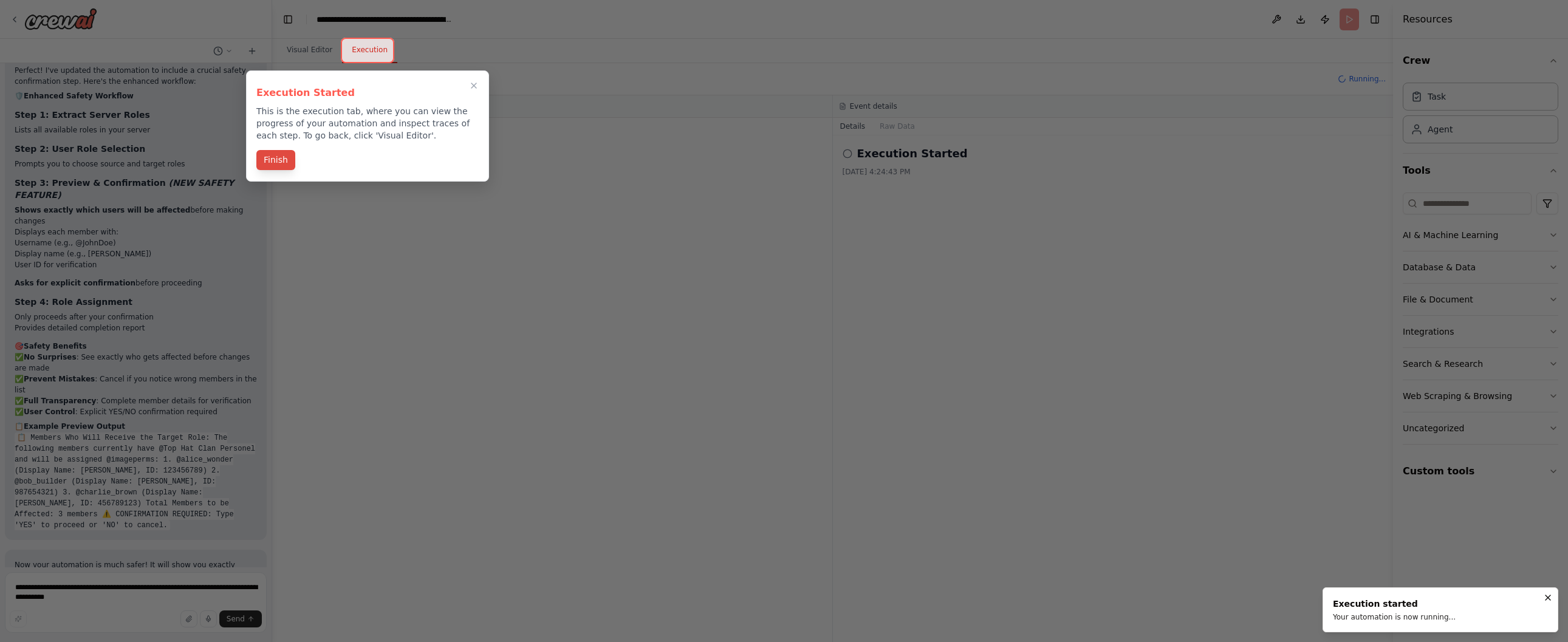
click at [283, 161] on button "Finish" at bounding box center [275, 160] width 39 height 20
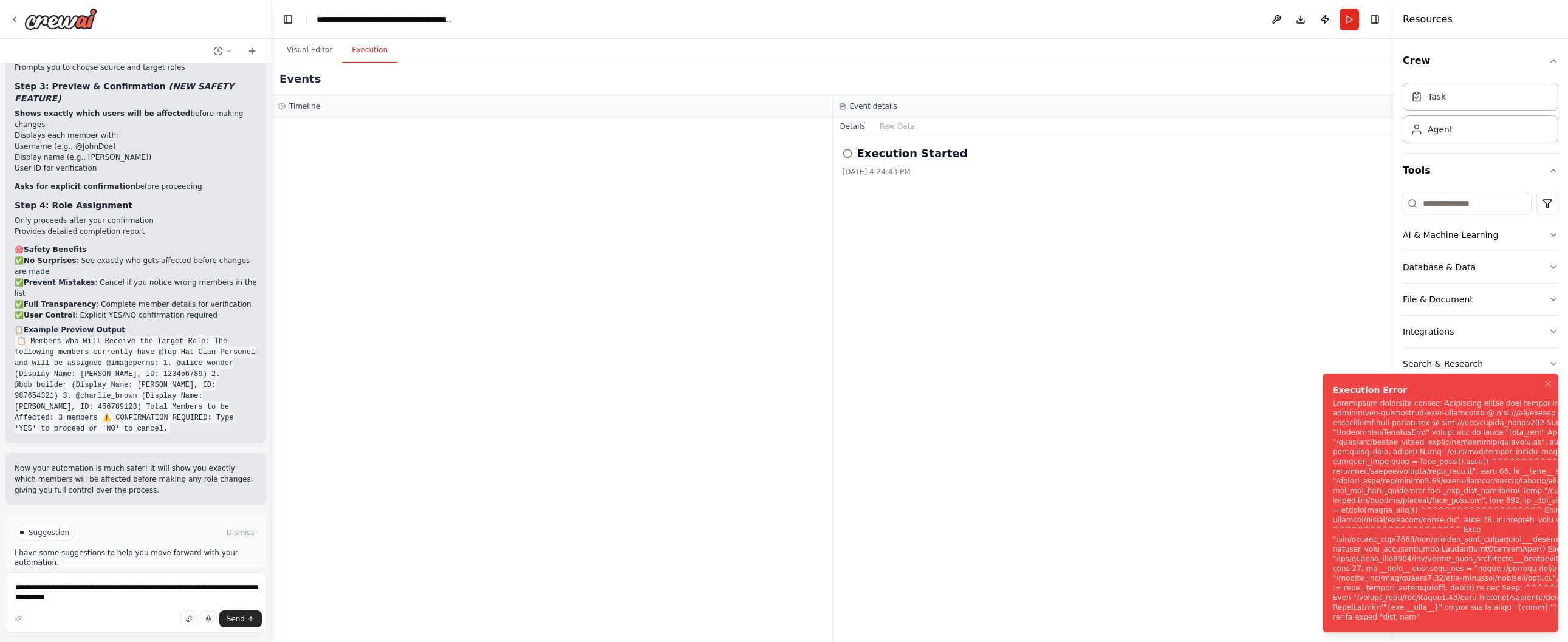
scroll to position [4721, 0]
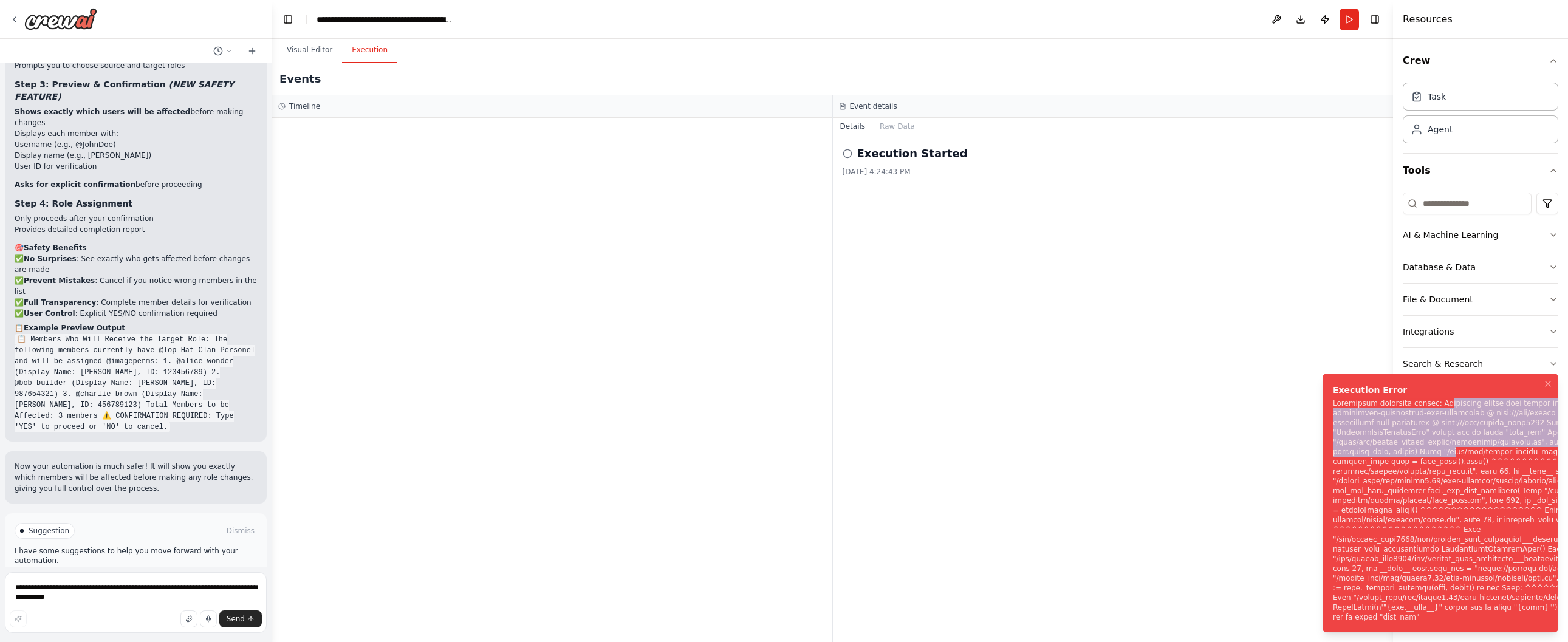
drag, startPoint x: 1442, startPoint y: 423, endPoint x: 1446, endPoint y: 470, distance: 47.2
click at [1322, 470] on div "Notifications (F8)" at bounding box center [1539, 510] width 412 height 223
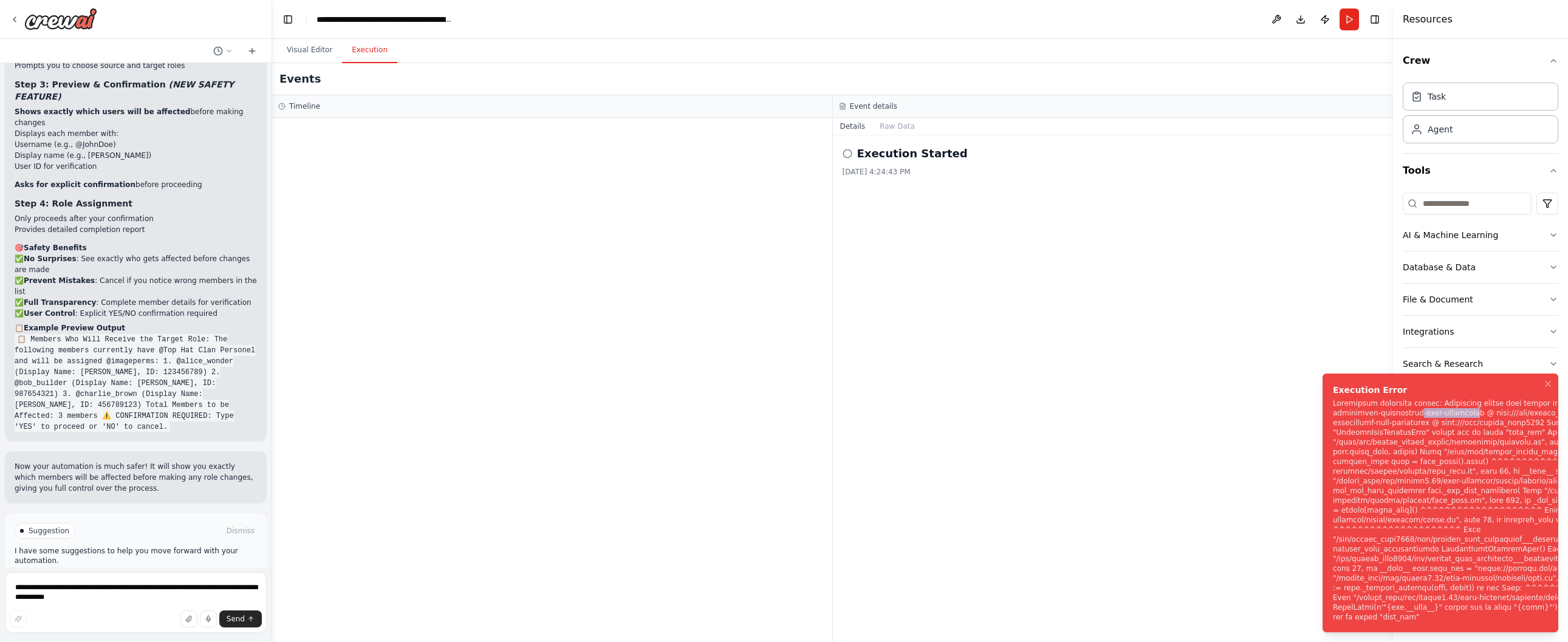
drag, startPoint x: 1368, startPoint y: 434, endPoint x: 1424, endPoint y: 430, distance: 56.1
click at [1322, 430] on div "Notifications (F8)" at bounding box center [1539, 510] width 412 height 223
click at [138, 573] on button "Help fix error" at bounding box center [136, 583] width 243 height 19
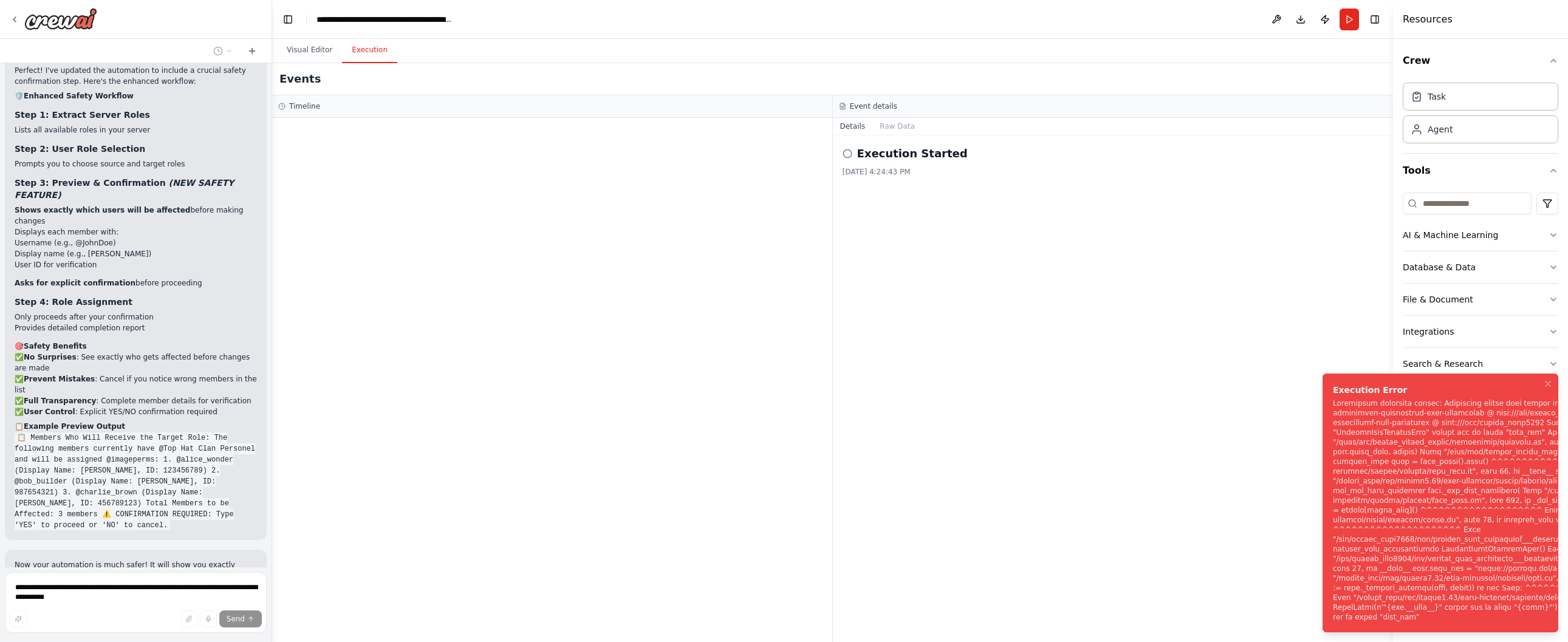
scroll to position [4670, 0]
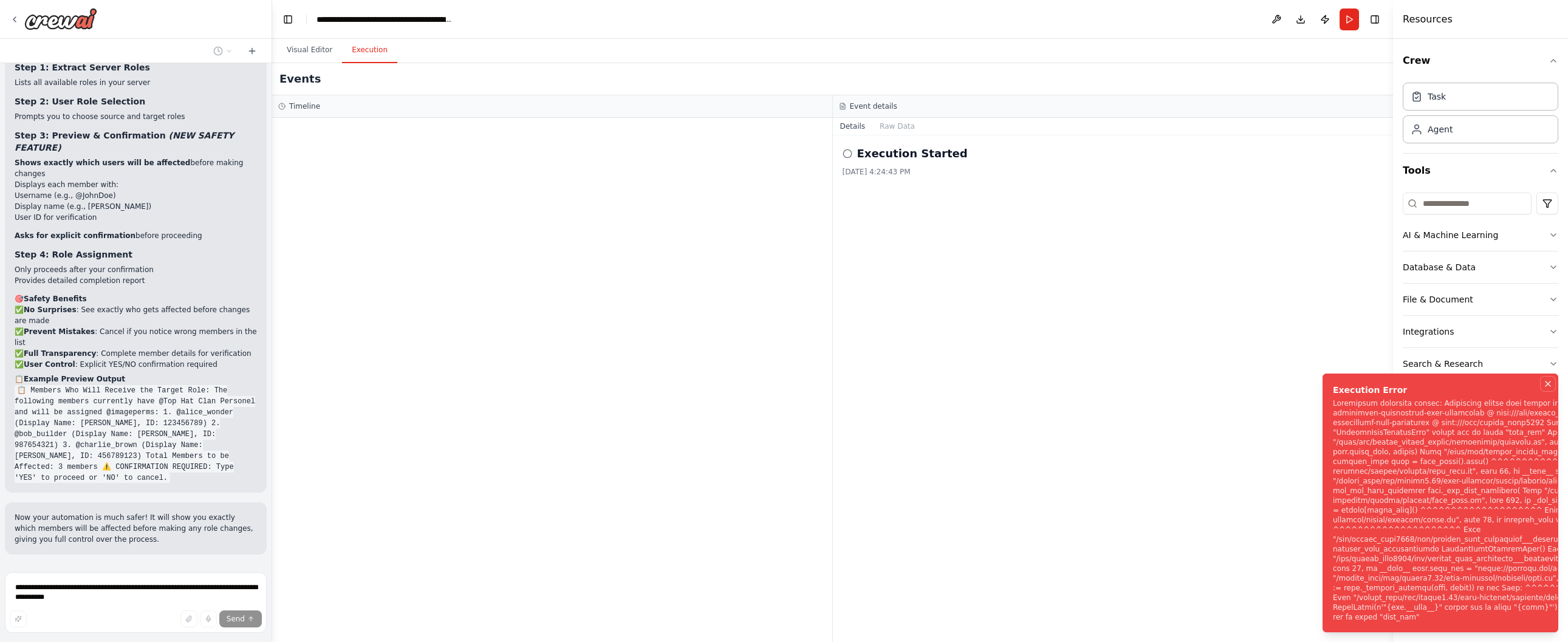
click at [1322, 389] on icon "Notifications (F8)" at bounding box center [1548, 383] width 10 height 10
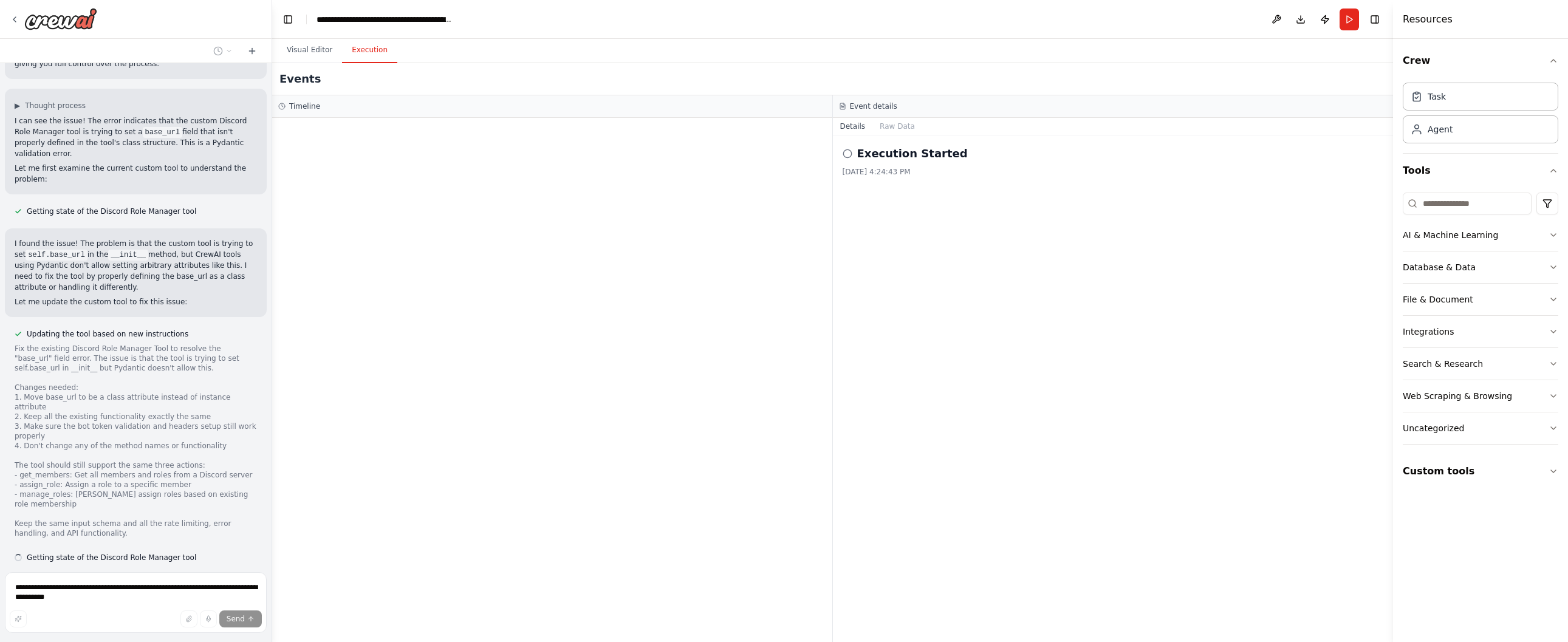
scroll to position [5146, 0]
click at [315, 44] on button "Visual Editor" at bounding box center [310, 50] width 65 height 26
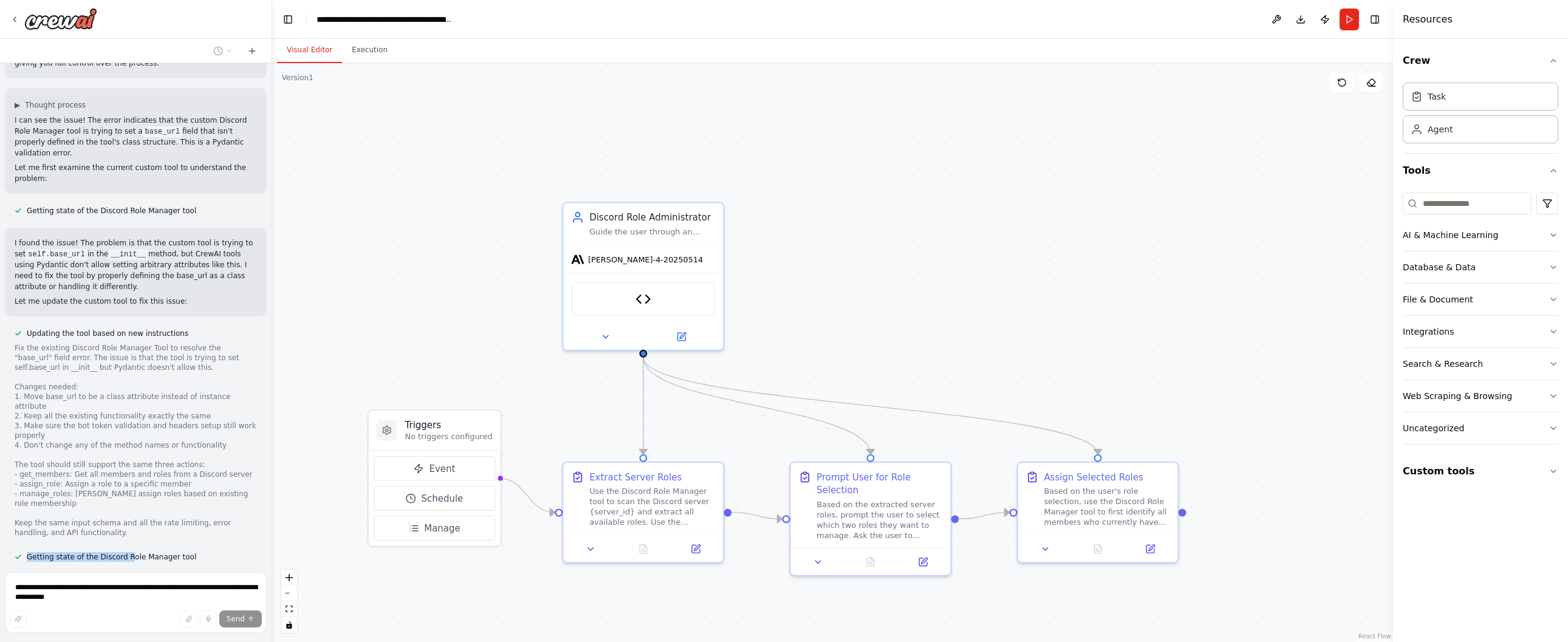
drag, startPoint x: 127, startPoint y: 502, endPoint x: 162, endPoint y: 497, distance: 35.4
click at [162, 550] on div "Getting state of the Discord Role Manager tool" at bounding box center [106, 557] width 201 height 15
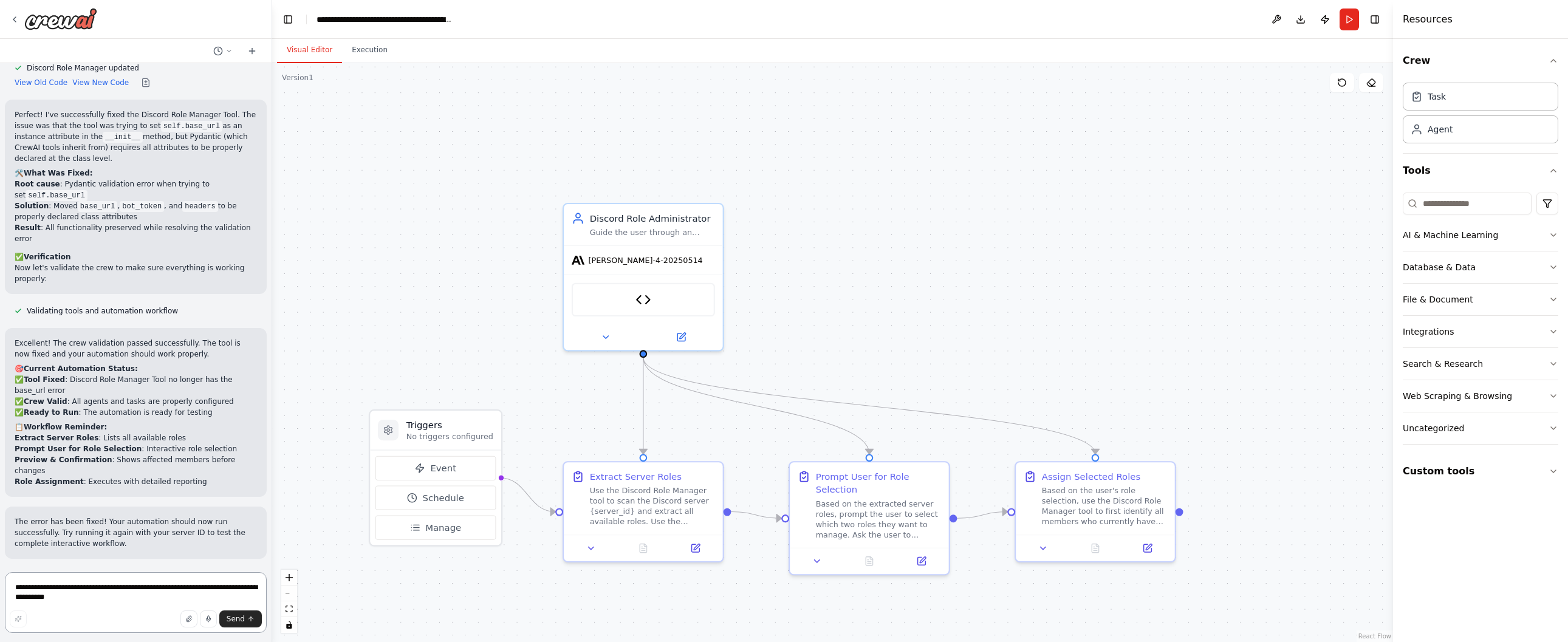
scroll to position [5694, 0]
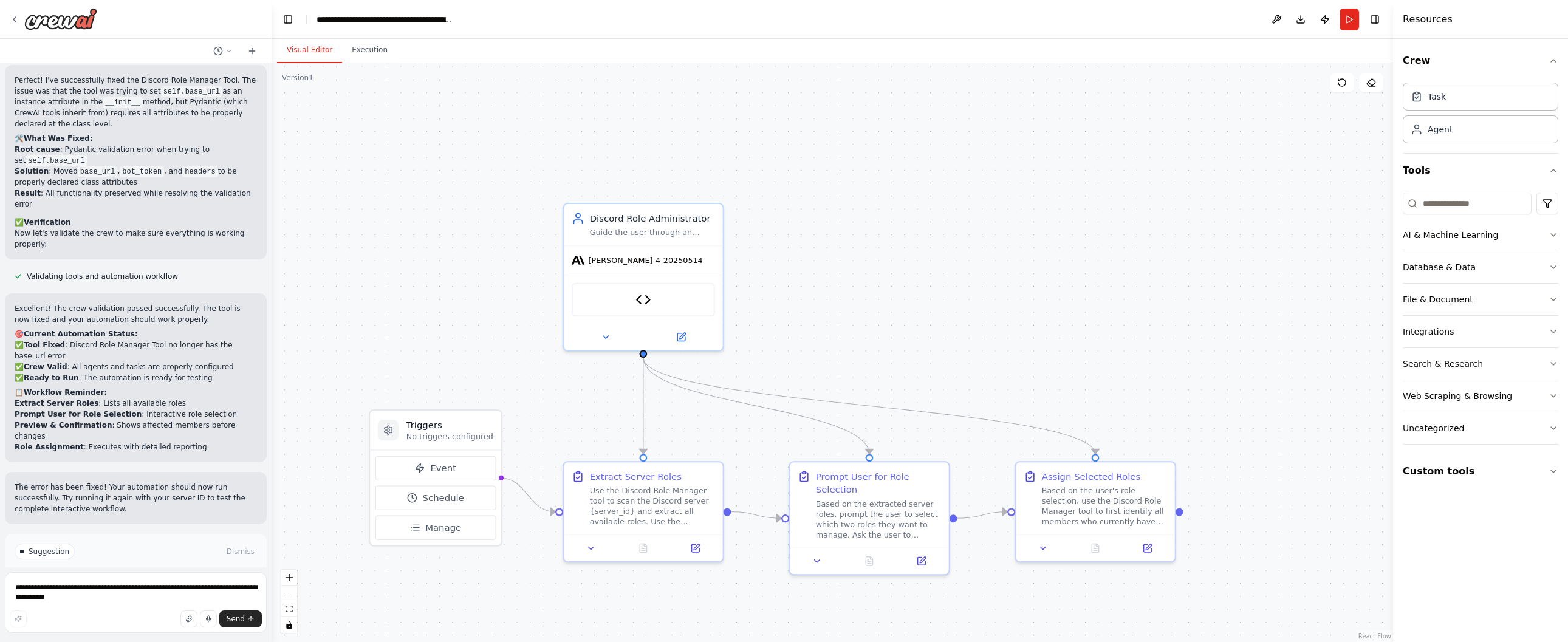
click at [180, 593] on button "Run Automation" at bounding box center [136, 603] width 243 height 19
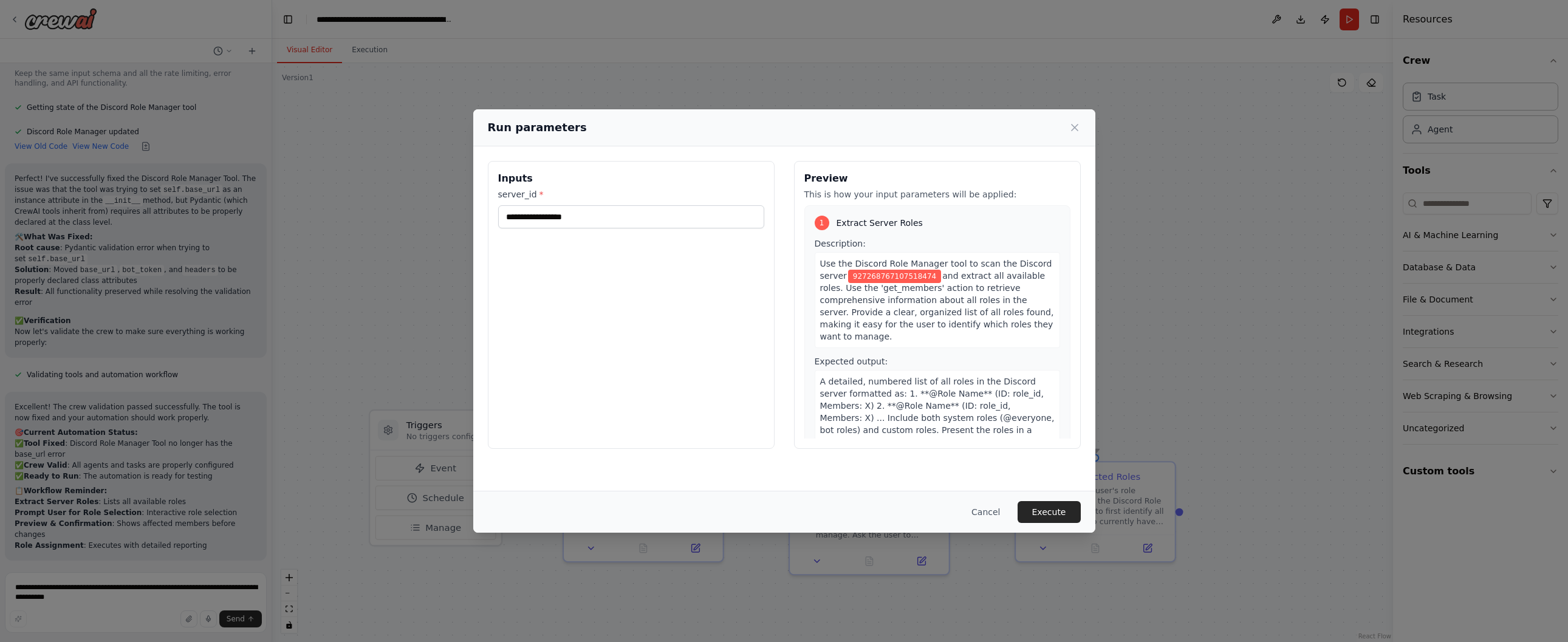
click at [997, 507] on button "Cancel" at bounding box center [985, 512] width 48 height 22
